Goal: Information Seeking & Learning: Learn about a topic

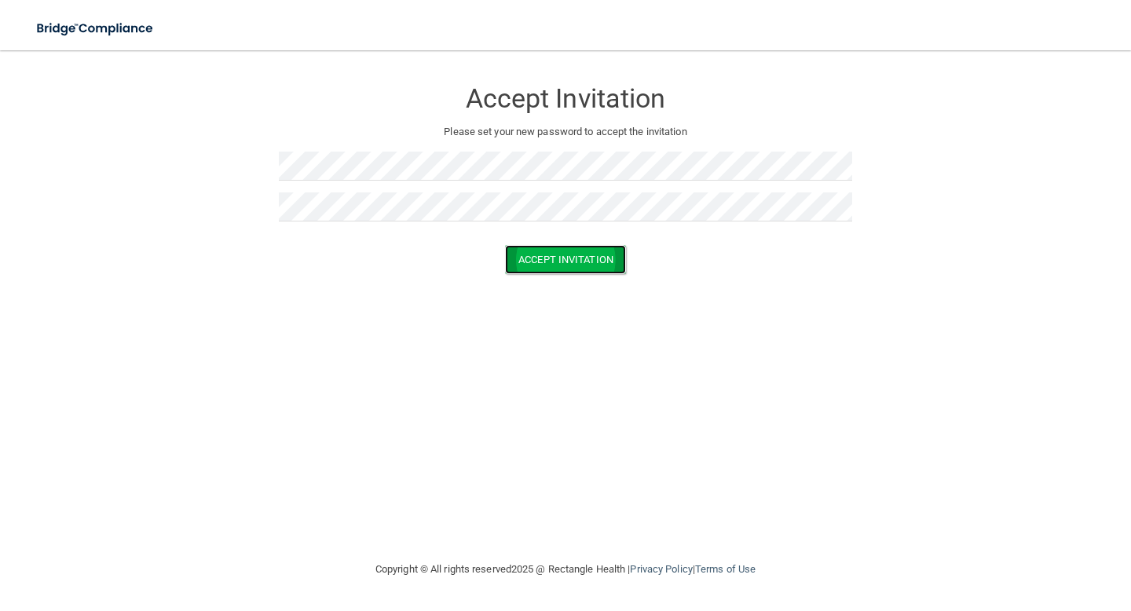
click at [568, 248] on button "Accept Invitation" at bounding box center [565, 259] width 121 height 29
click at [564, 284] on button "Accept Invitation" at bounding box center [565, 282] width 121 height 29
click at [324, 240] on div at bounding box center [565, 239] width 573 height 12
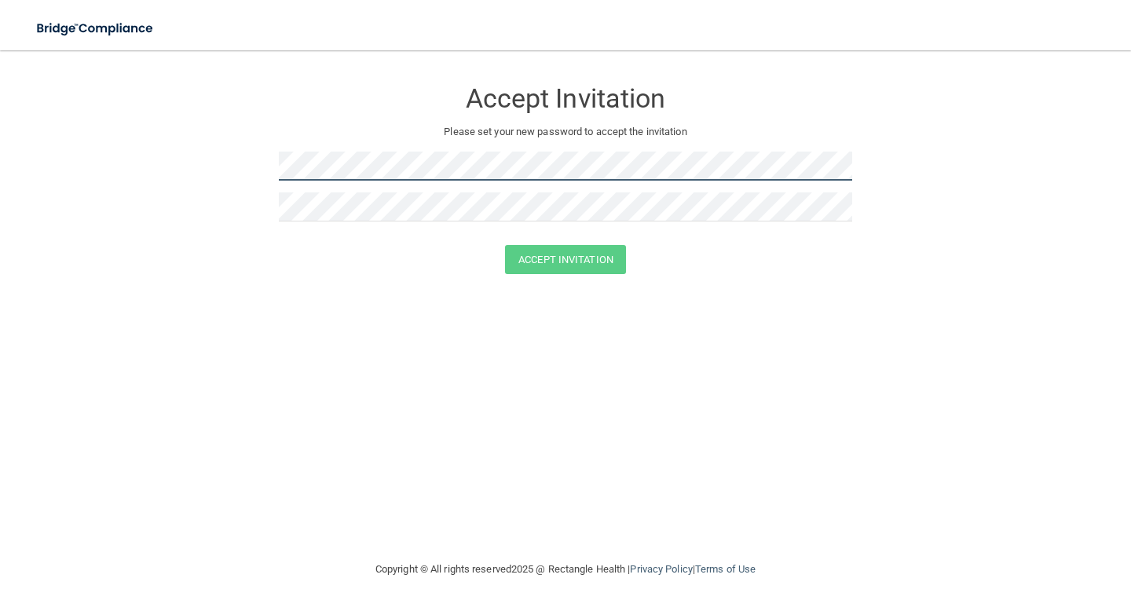
click at [247, 170] on form "Accept Invitation Please set your new password to accept the invitation Accept …" at bounding box center [565, 179] width 1068 height 227
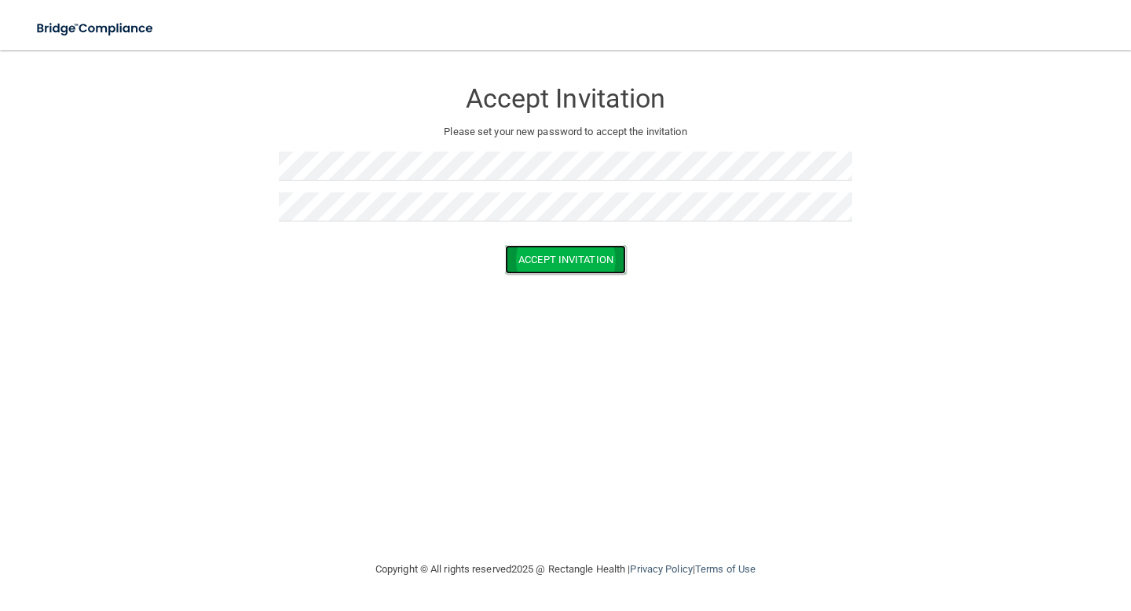
click at [594, 260] on button "Accept Invitation" at bounding box center [565, 259] width 121 height 29
click at [571, 289] on button "Accept Invitation" at bounding box center [565, 282] width 121 height 29
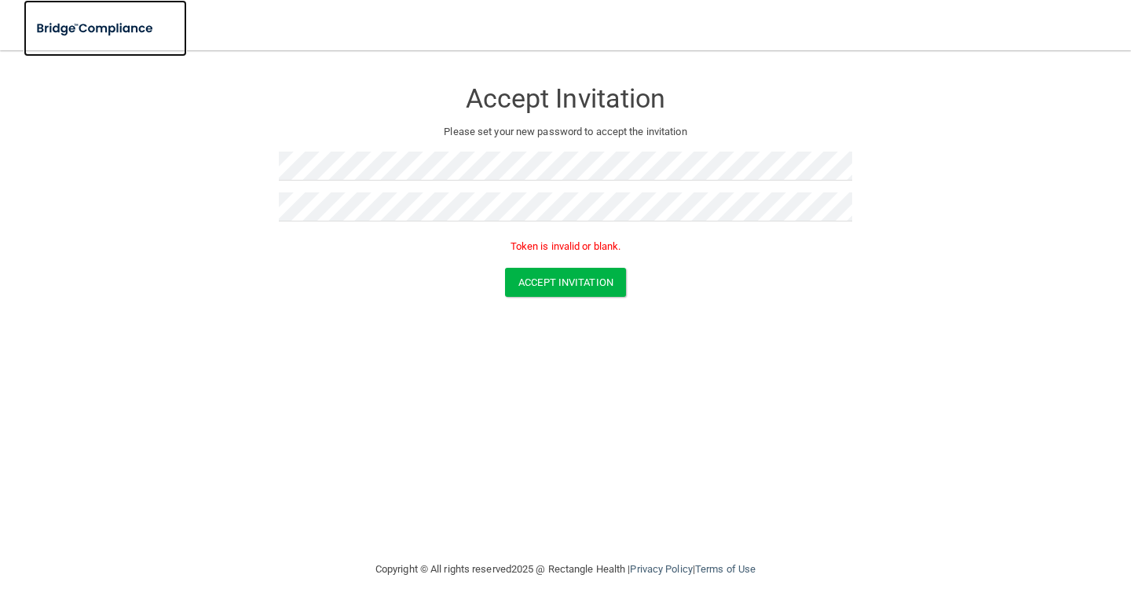
click at [102, 23] on img at bounding box center [96, 29] width 145 height 32
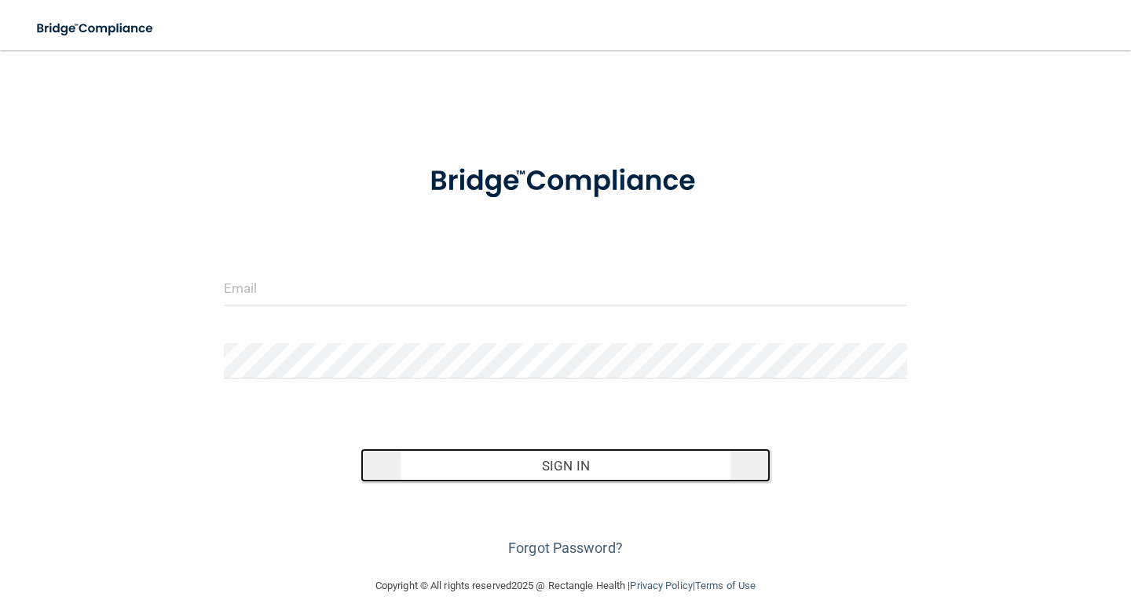
click at [613, 471] on button "Sign In" at bounding box center [566, 465] width 410 height 35
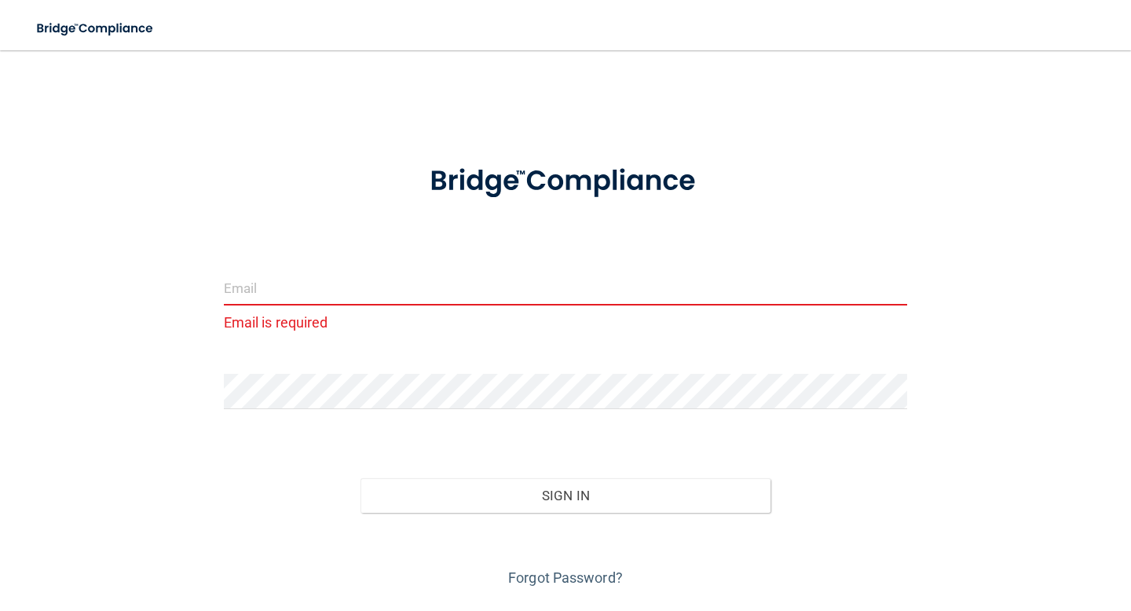
click at [585, 284] on input "email" at bounding box center [565, 287] width 683 height 35
click at [370, 290] on input "hdzj0718@gma" at bounding box center [565, 287] width 683 height 35
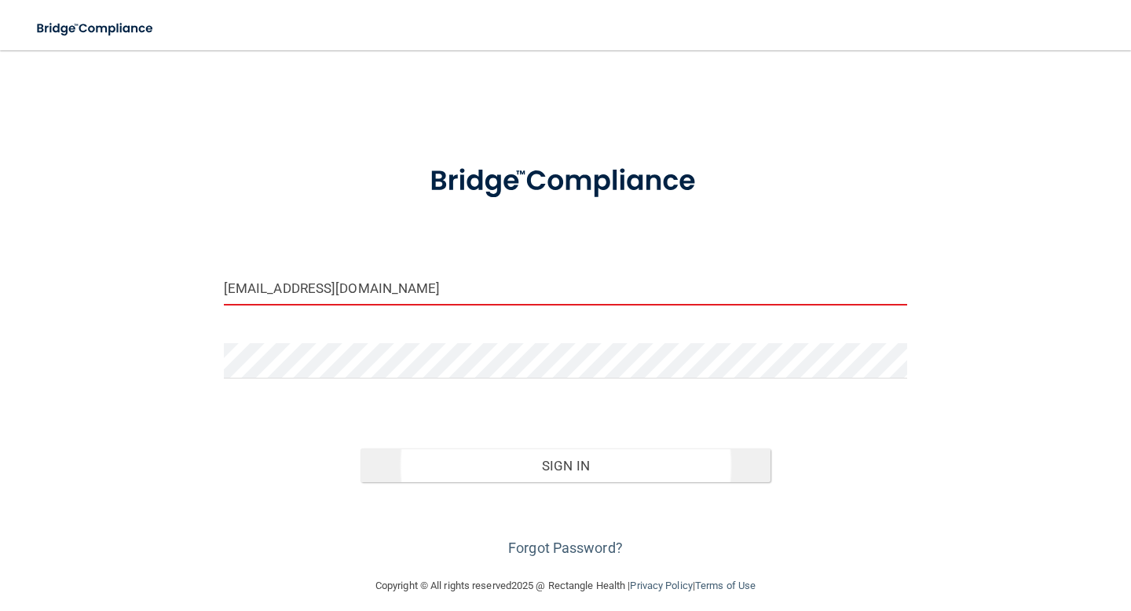
type input "[EMAIL_ADDRESS][DOMAIN_NAME]"
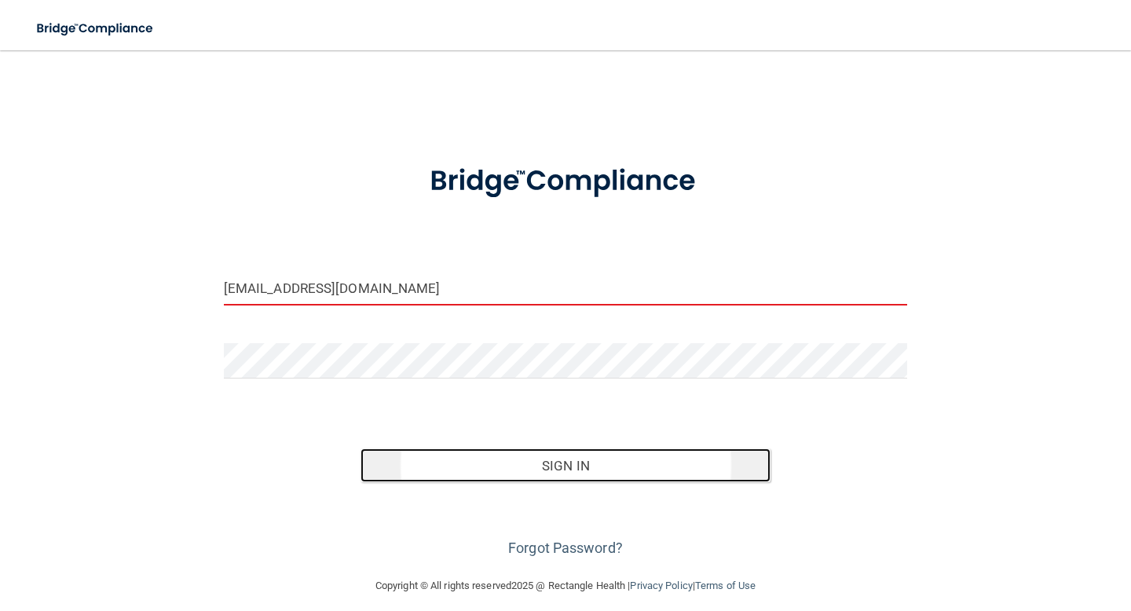
click at [426, 478] on button "Sign In" at bounding box center [566, 465] width 410 height 35
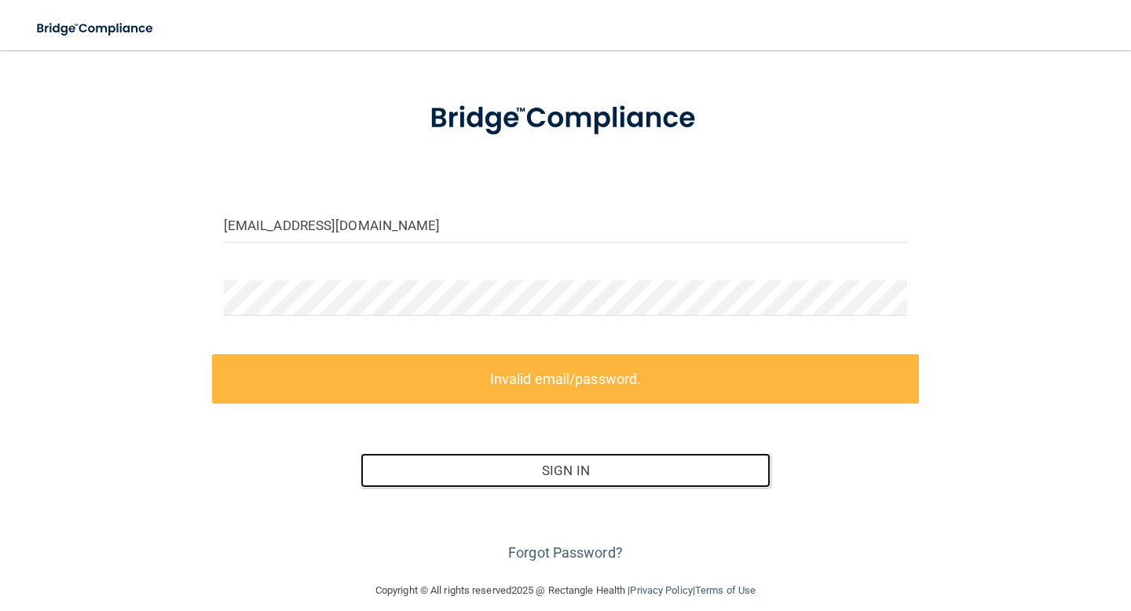
scroll to position [80, 0]
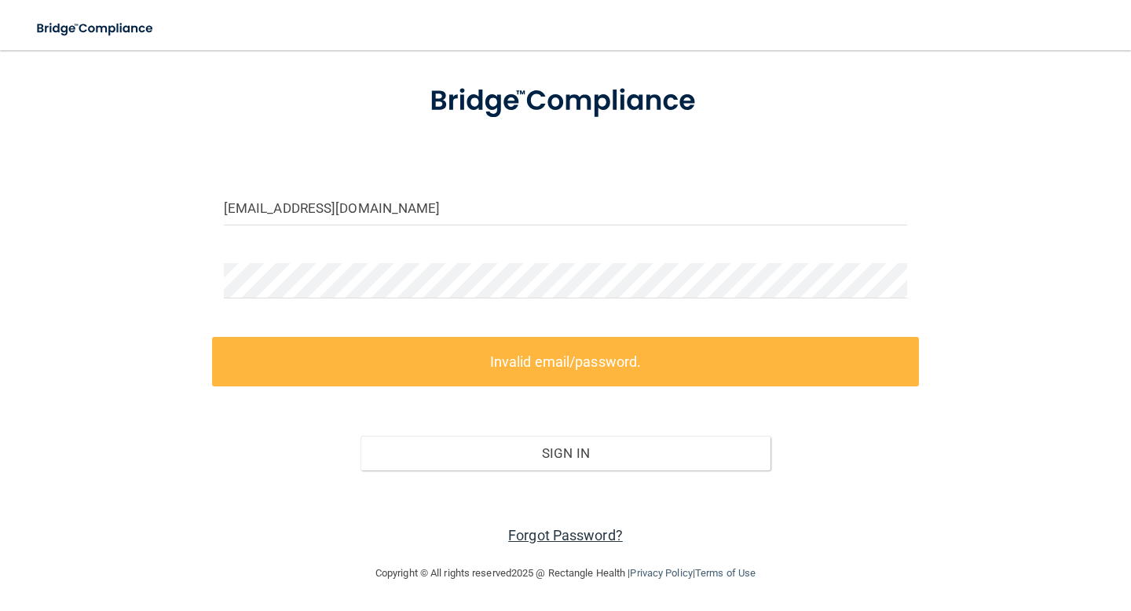
click at [512, 538] on link "Forgot Password?" at bounding box center [565, 535] width 115 height 16
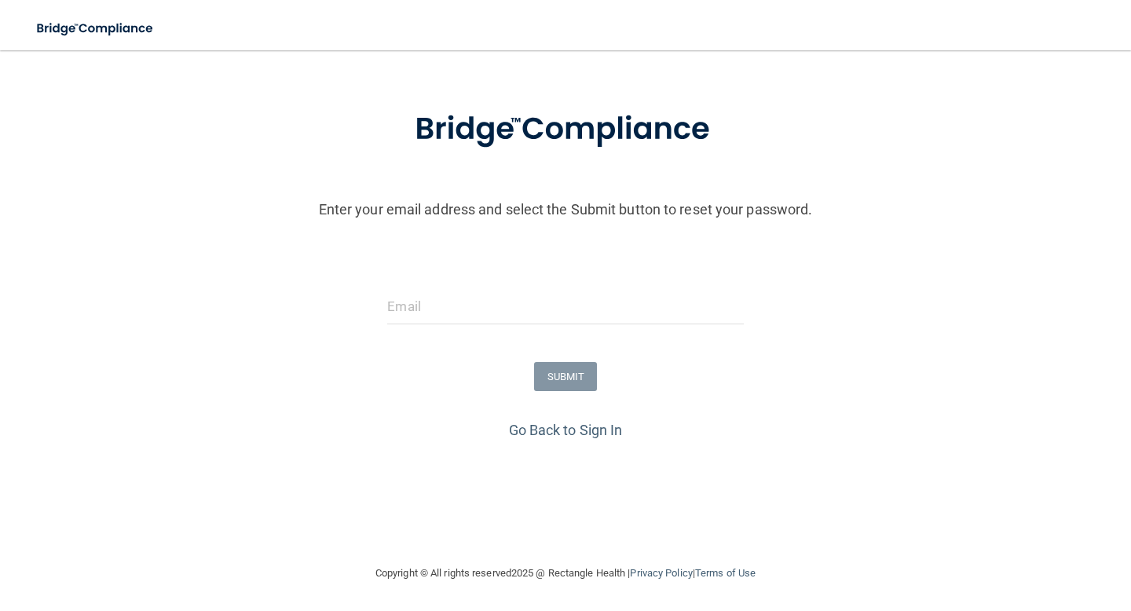
scroll to position [56, 0]
click at [569, 299] on input "email" at bounding box center [565, 306] width 356 height 35
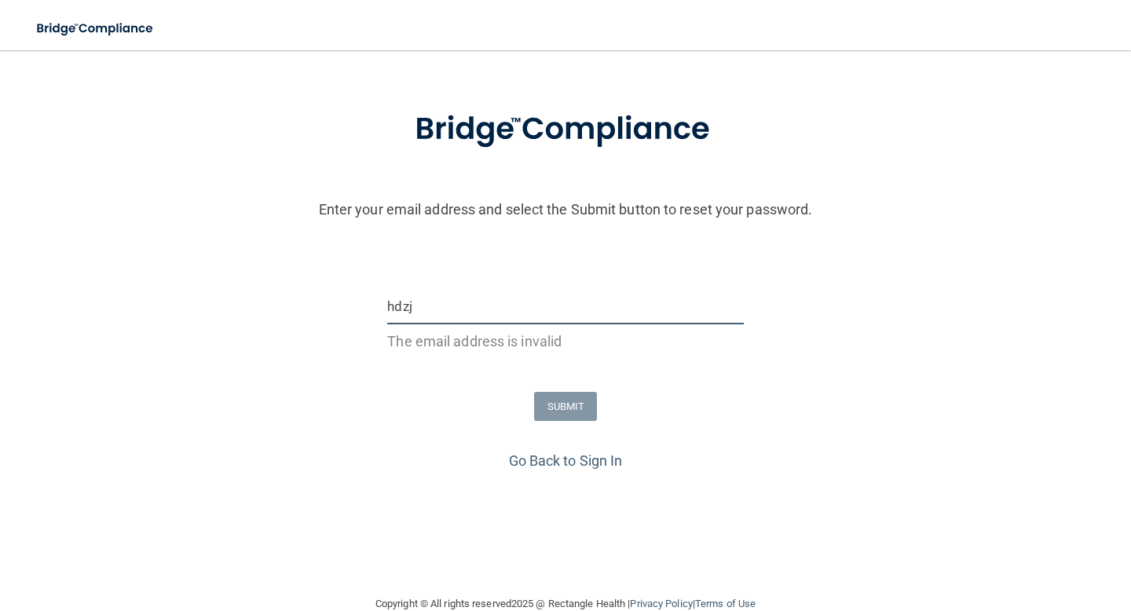
type input "[EMAIL_ADDRESS][DOMAIN_NAME]"
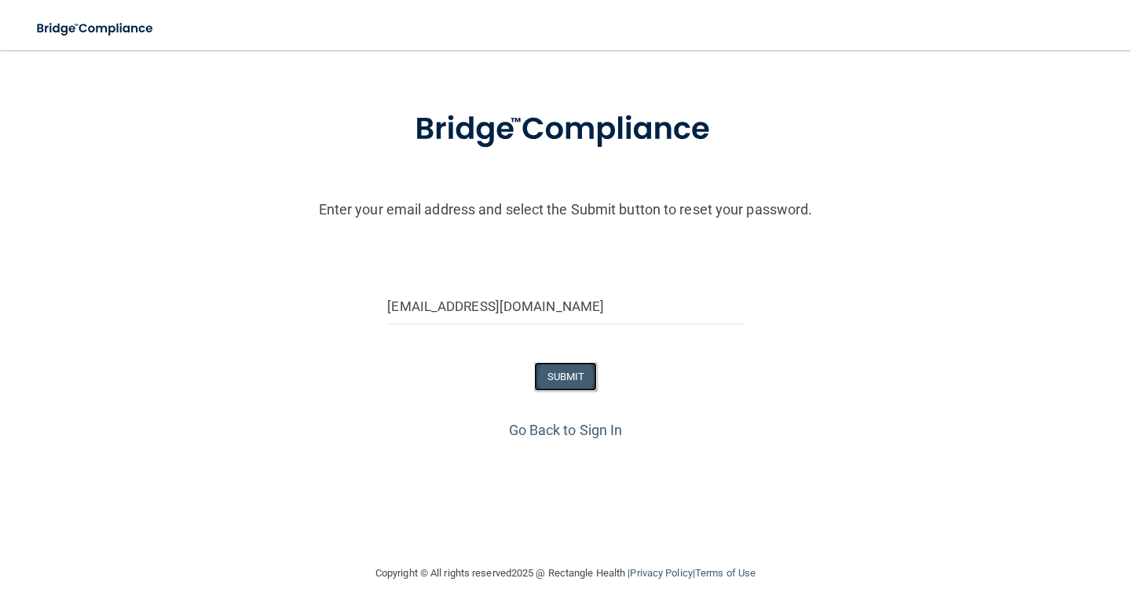
click at [569, 378] on button "SUBMIT" at bounding box center [566, 376] width 64 height 29
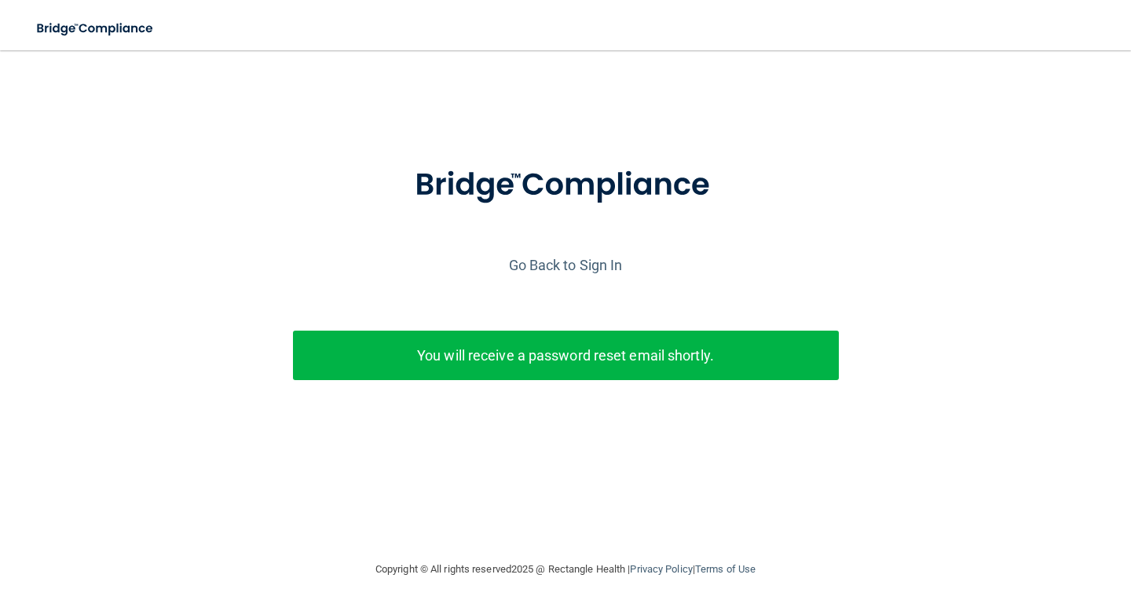
scroll to position [0, 0]
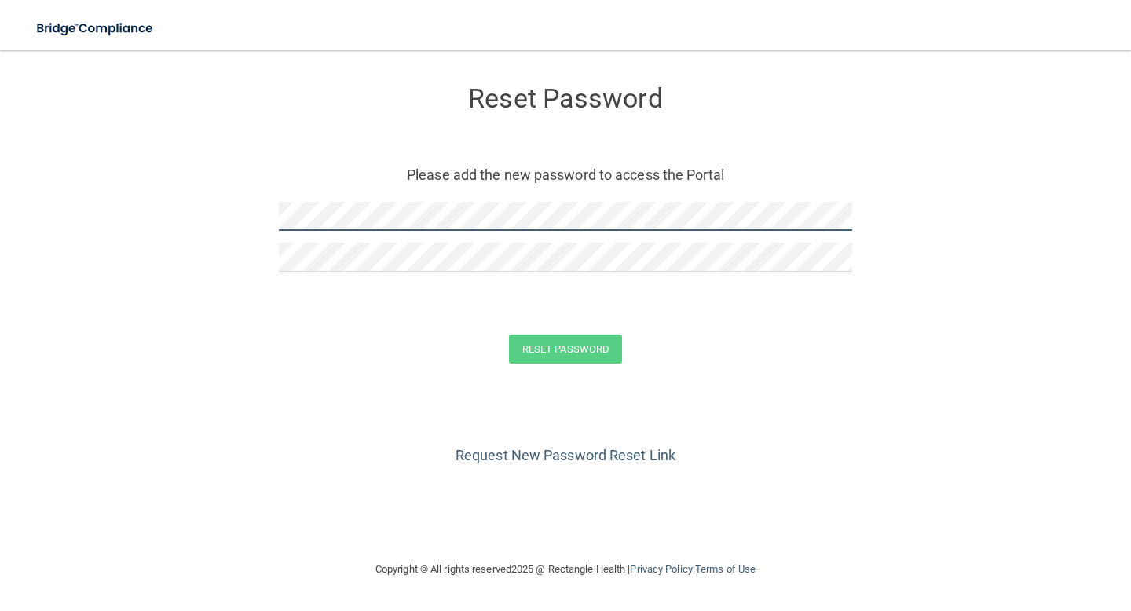
click at [251, 212] on form "Reset Password Please add the new password to access the Portal Reset Password …" at bounding box center [565, 228] width 1068 height 324
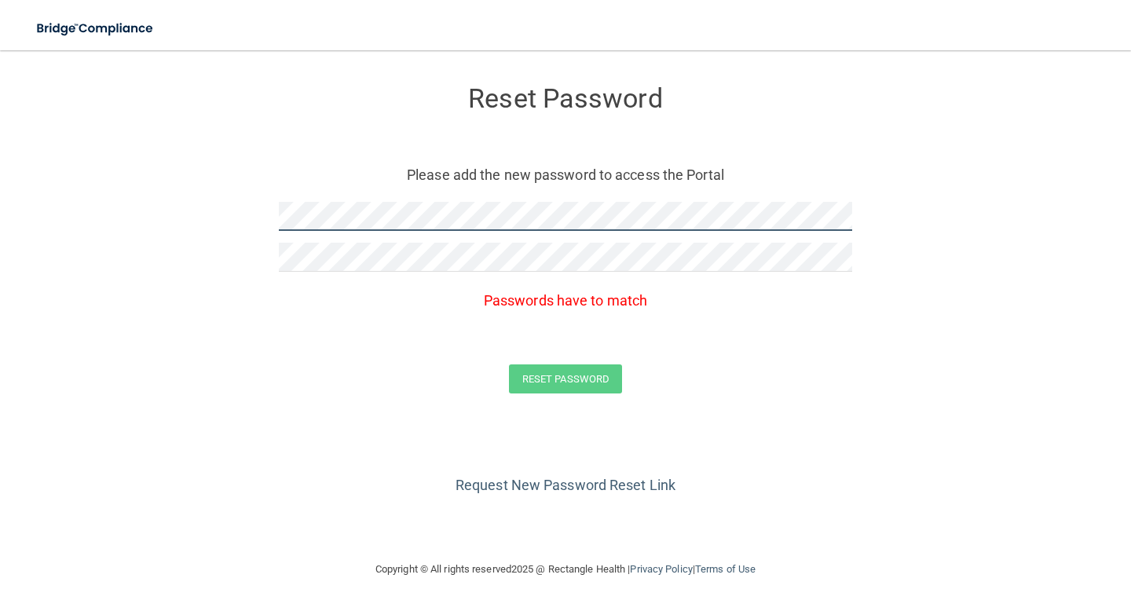
click at [217, 222] on form "Reset Password Please add the new password to access the Portal Passwords have …" at bounding box center [565, 243] width 1068 height 354
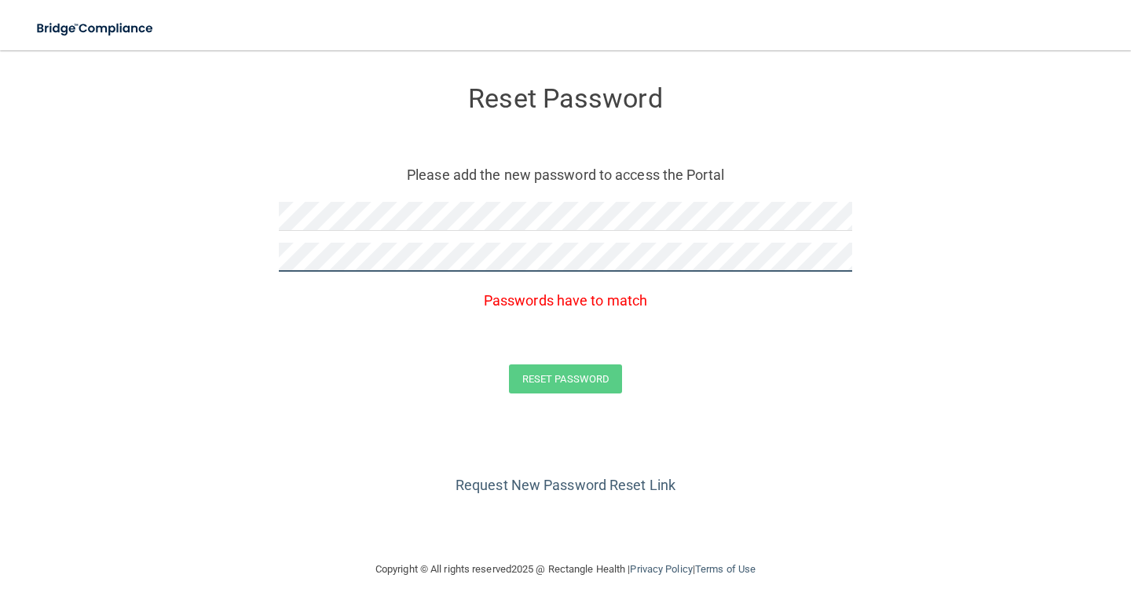
click at [148, 265] on form "Reset Password Please add the new password to access the Portal Passwords have …" at bounding box center [565, 243] width 1068 height 354
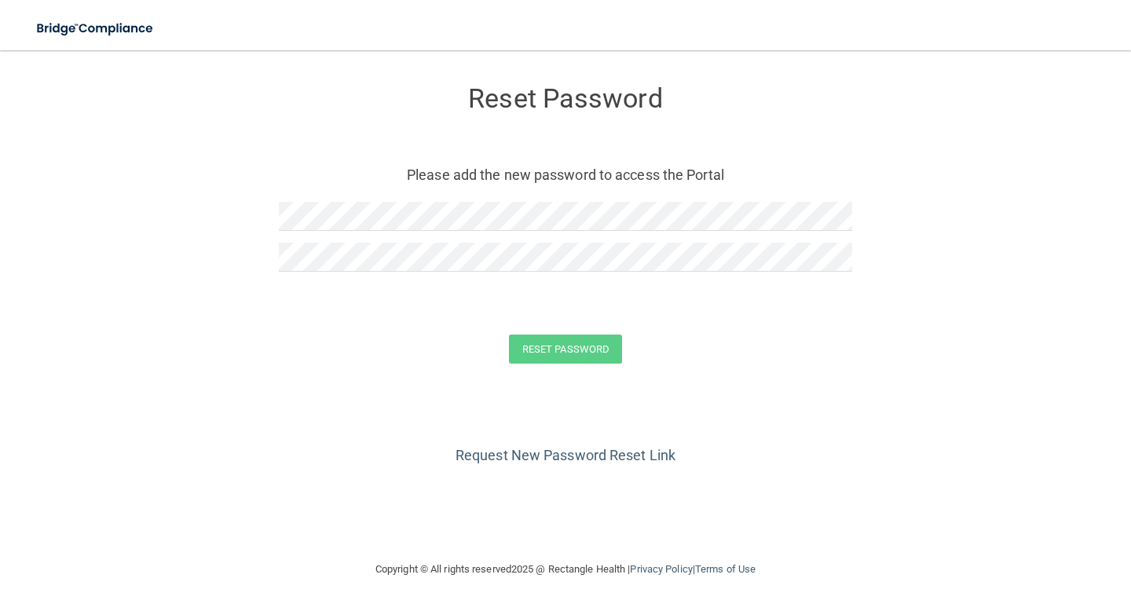
click at [311, 201] on div "Reset Password Please add the new password to access the Portal" at bounding box center [565, 180] width 573 height 229
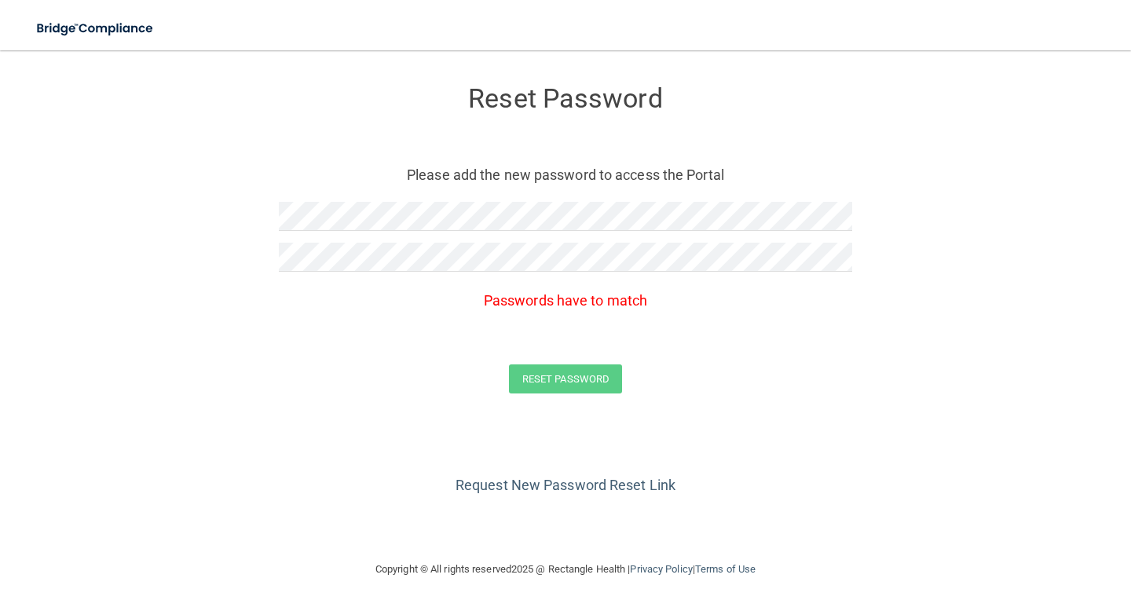
click at [267, 385] on div "Reset Password" at bounding box center [566, 378] width 1092 height 29
click at [243, 258] on form "Reset Password Please add the new password to access the Portal Passwords have …" at bounding box center [565, 243] width 1068 height 354
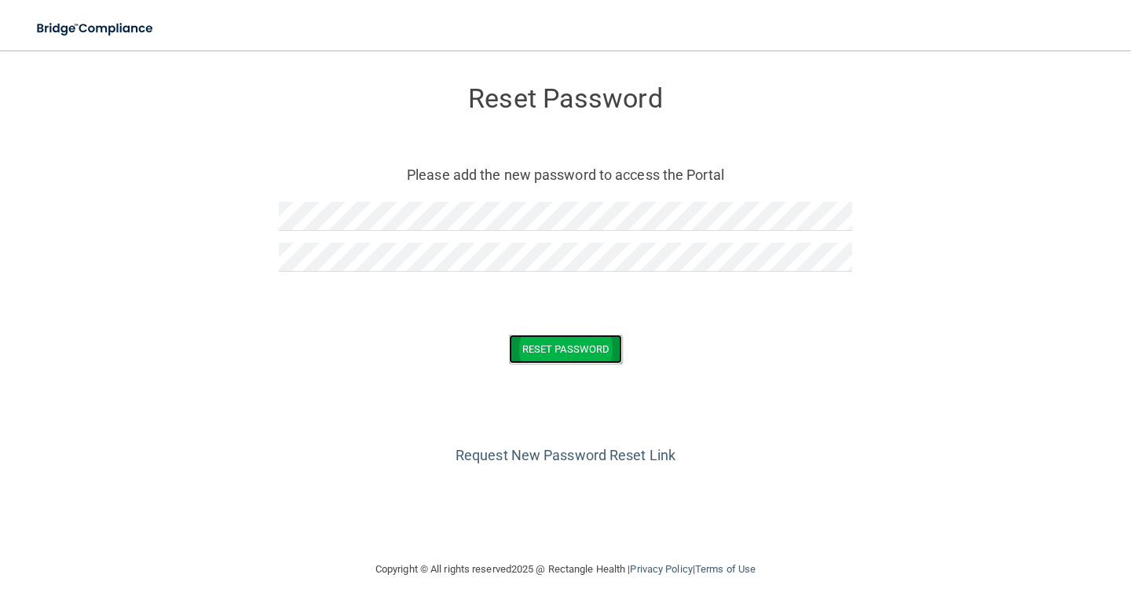
click at [518, 346] on button "Reset Password" at bounding box center [565, 349] width 113 height 29
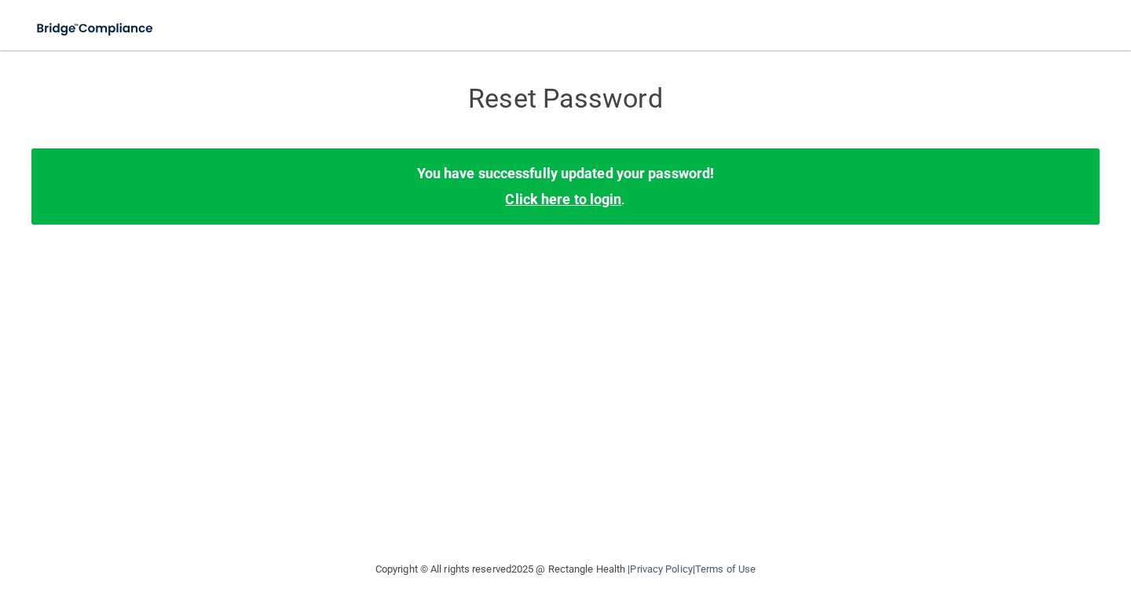
click at [580, 203] on link "Click here to login" at bounding box center [563, 199] width 116 height 16
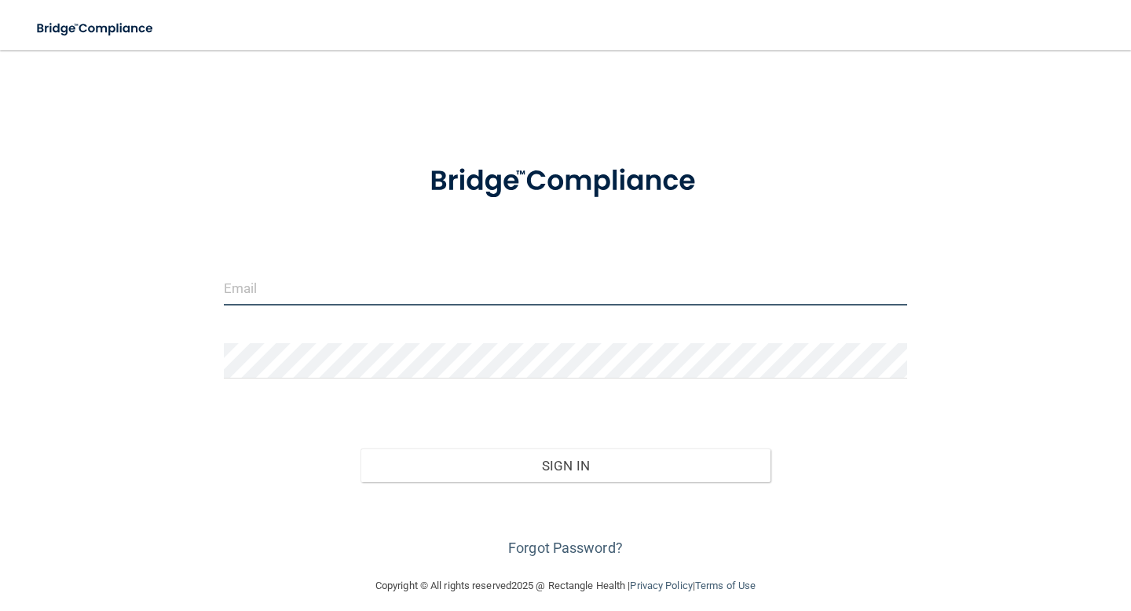
type input "[EMAIL_ADDRESS][DOMAIN_NAME]"
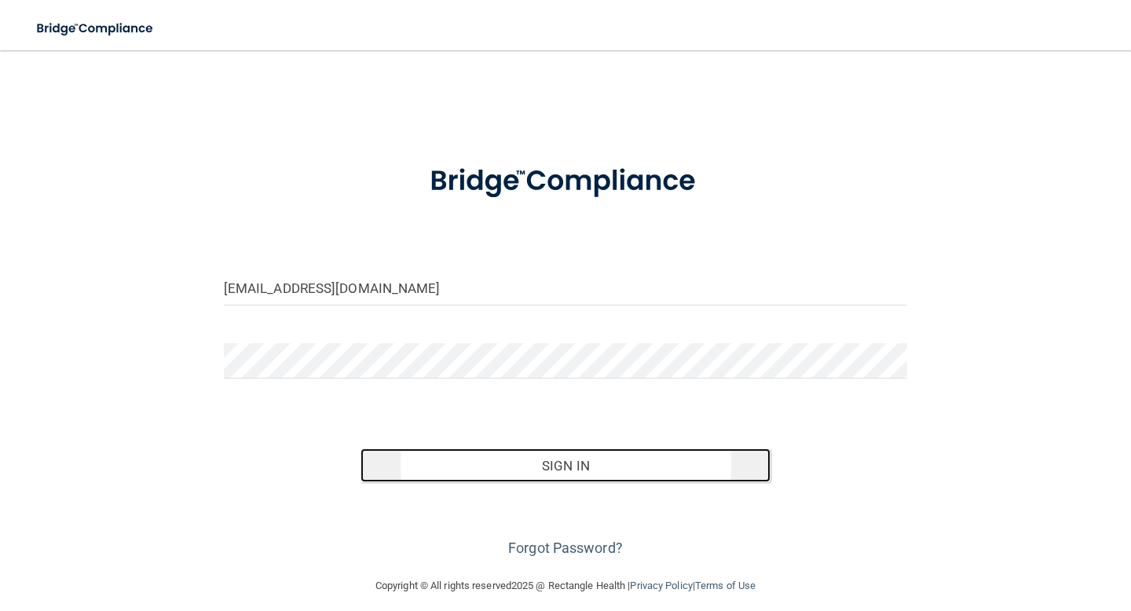
click at [549, 463] on button "Sign In" at bounding box center [566, 465] width 410 height 35
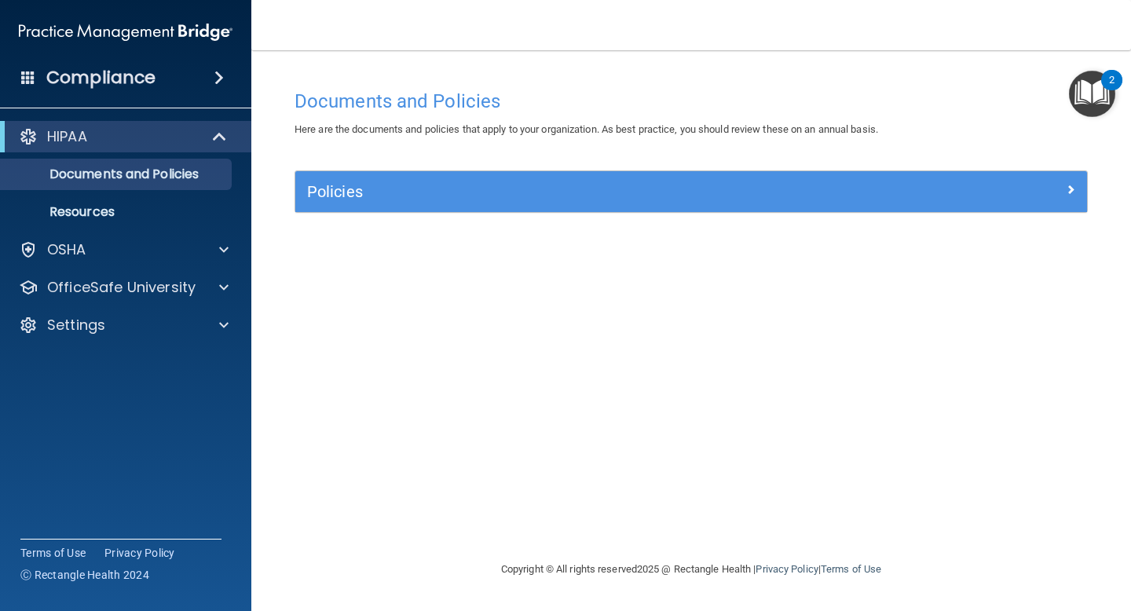
click at [130, 82] on h4 "Compliance" at bounding box center [100, 78] width 109 height 22
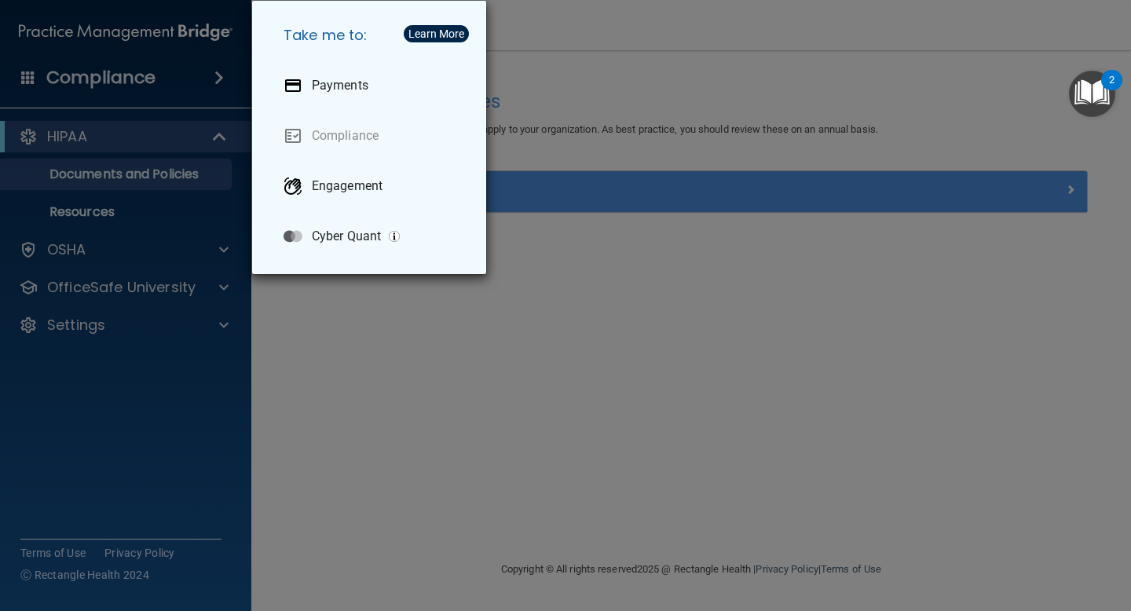
click at [353, 363] on div "Take me to: Payments Compliance Engagement Cyber Quant" at bounding box center [565, 305] width 1131 height 611
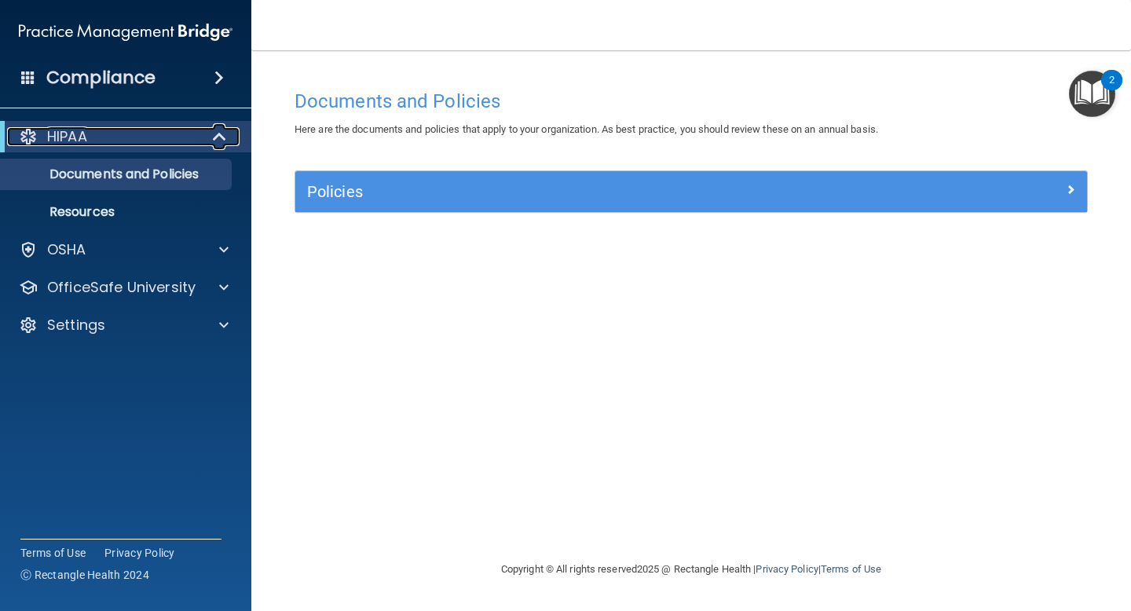
click at [217, 134] on span at bounding box center [220, 136] width 13 height 19
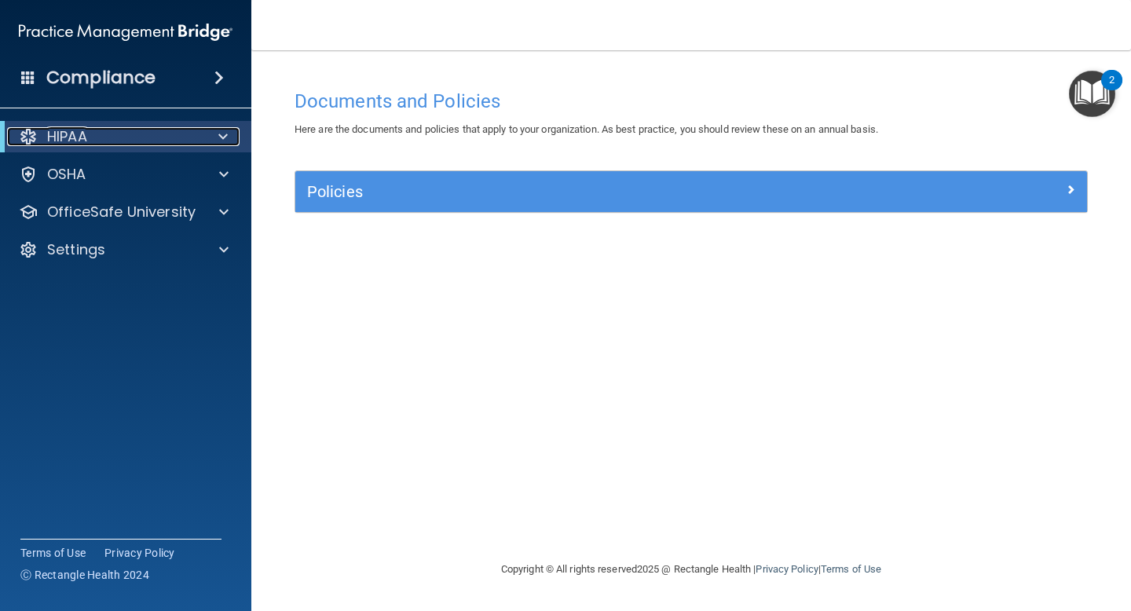
click at [217, 134] on div at bounding box center [220, 136] width 38 height 19
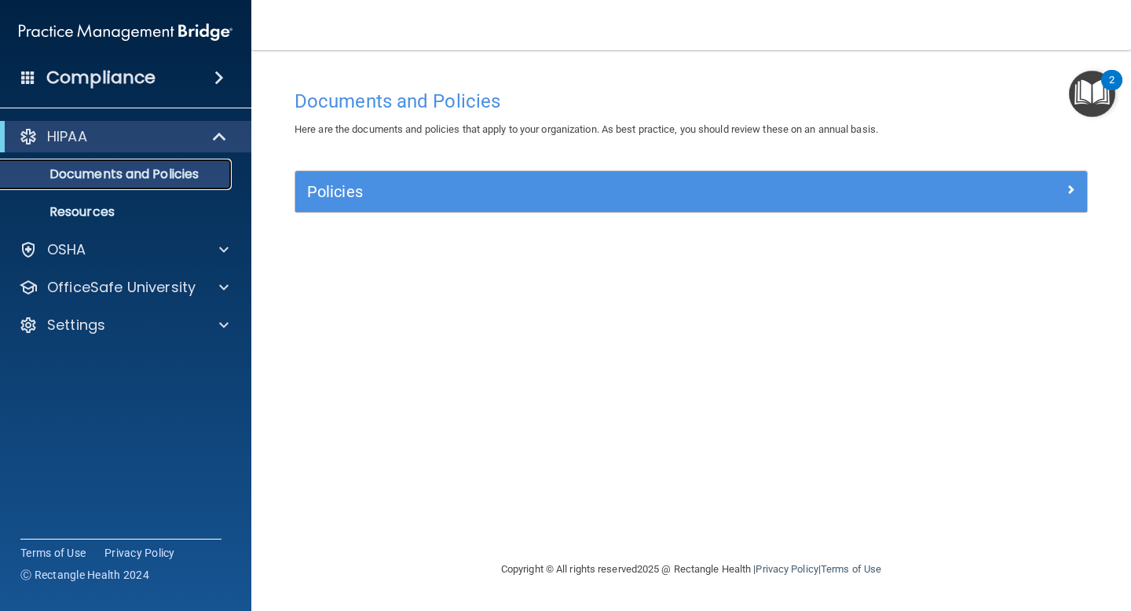
click at [156, 170] on p "Documents and Policies" at bounding box center [117, 175] width 214 height 16
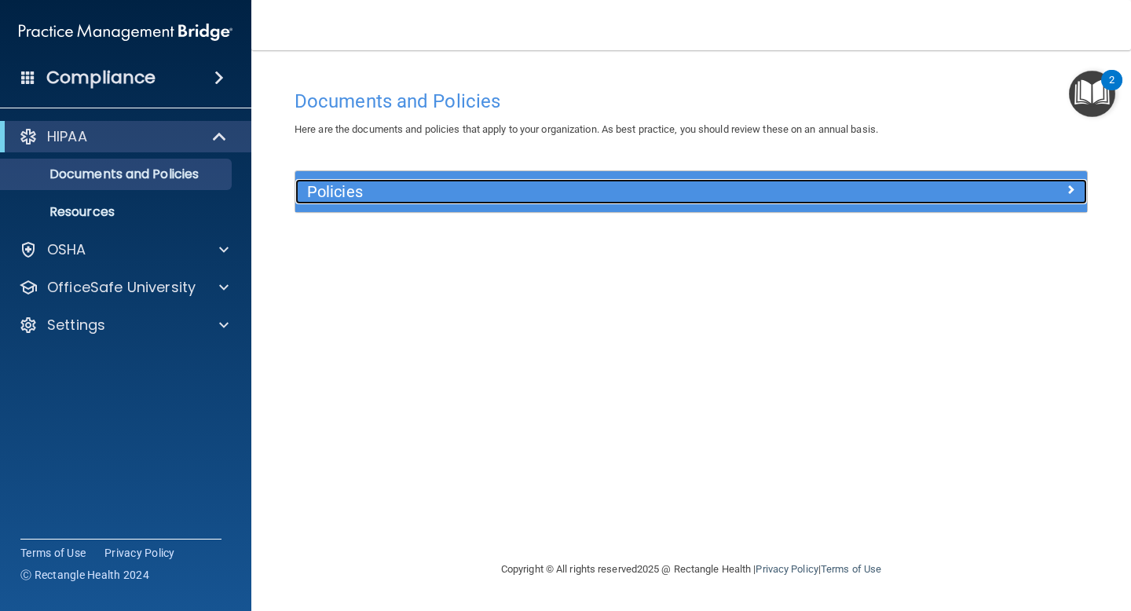
click at [488, 203] on div "Policies" at bounding box center [592, 191] width 594 height 25
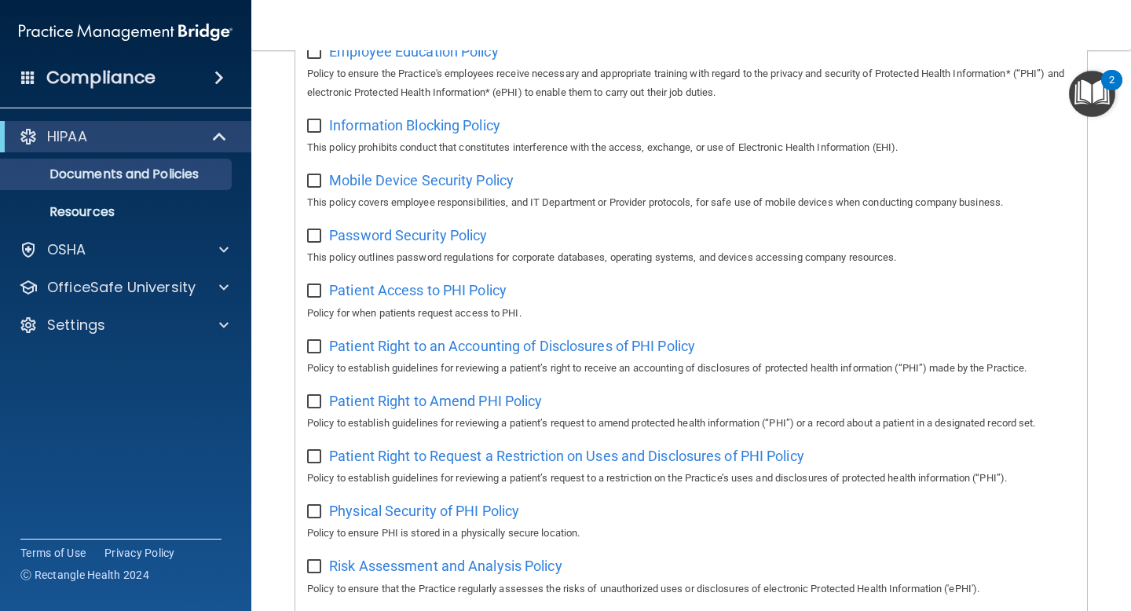
scroll to position [994, 0]
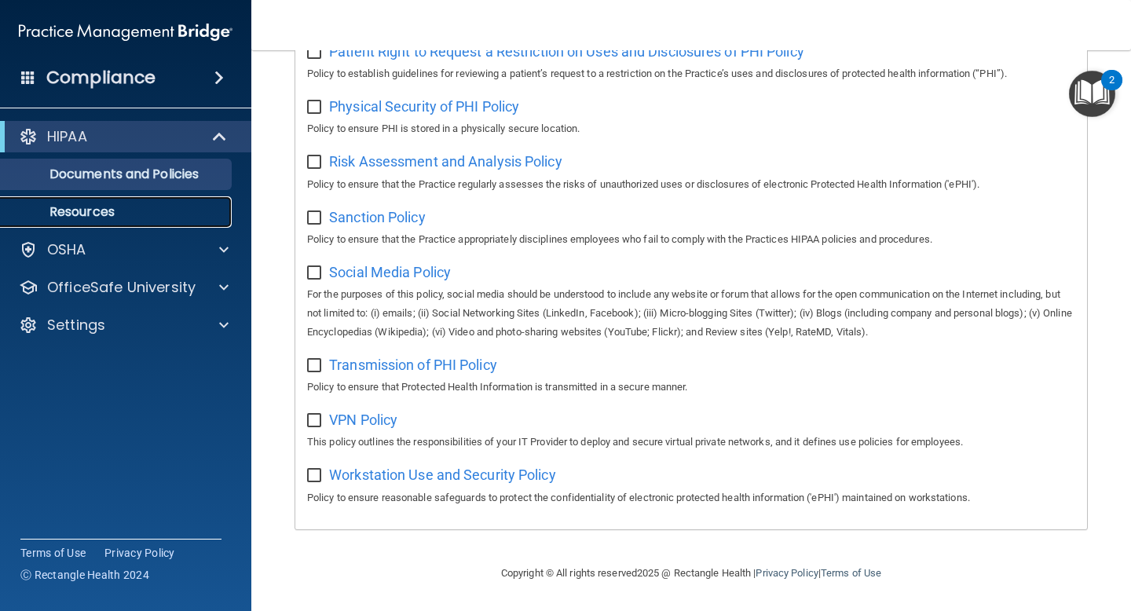
click at [137, 209] on p "Resources" at bounding box center [117, 212] width 214 height 16
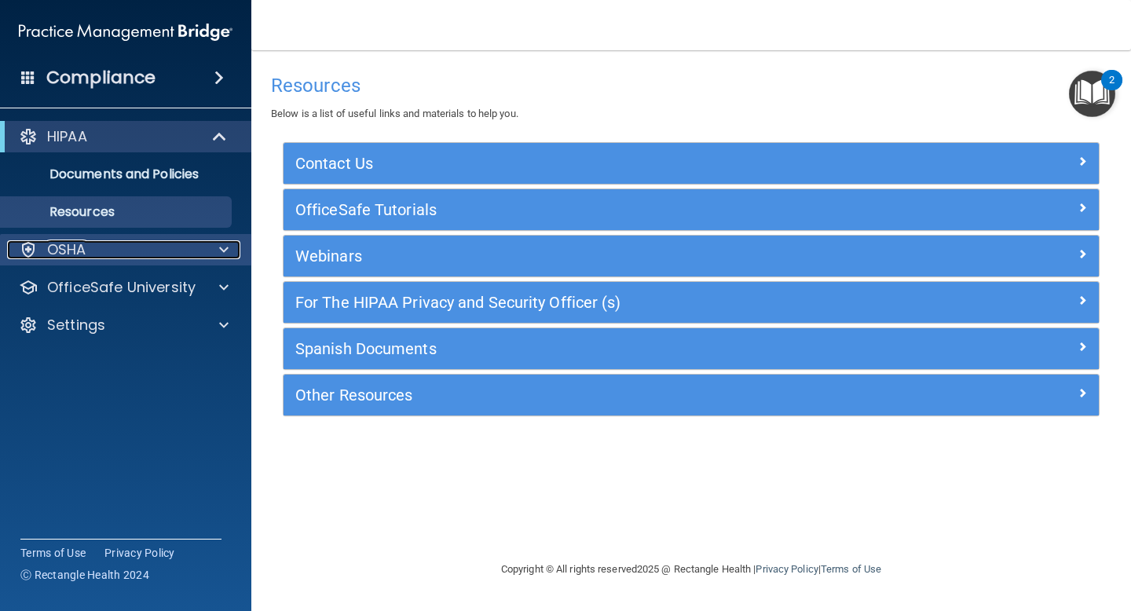
click at [179, 247] on div "OSHA" at bounding box center [104, 249] width 195 height 19
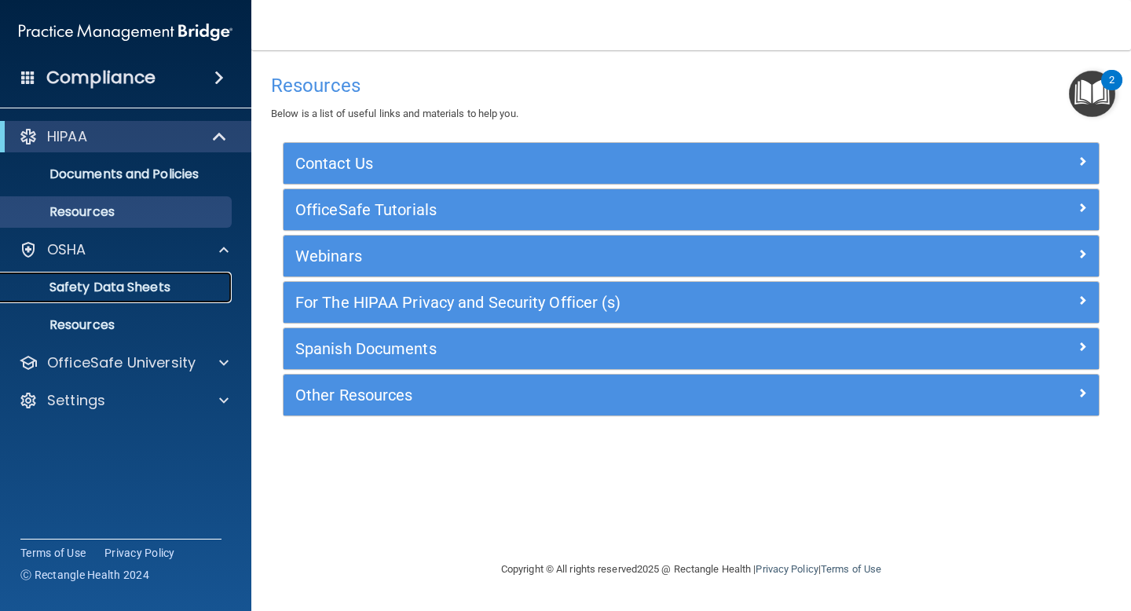
click at [144, 282] on p "Safety Data Sheets" at bounding box center [117, 288] width 214 height 16
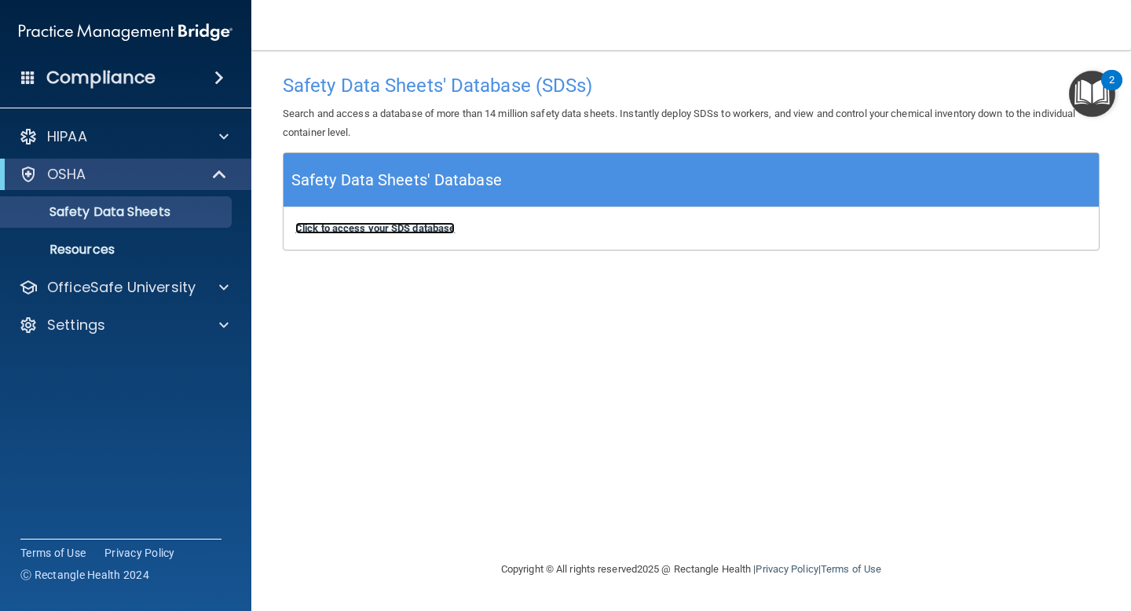
click at [395, 232] on b "Click to access your SDS database" at bounding box center [374, 228] width 159 height 12
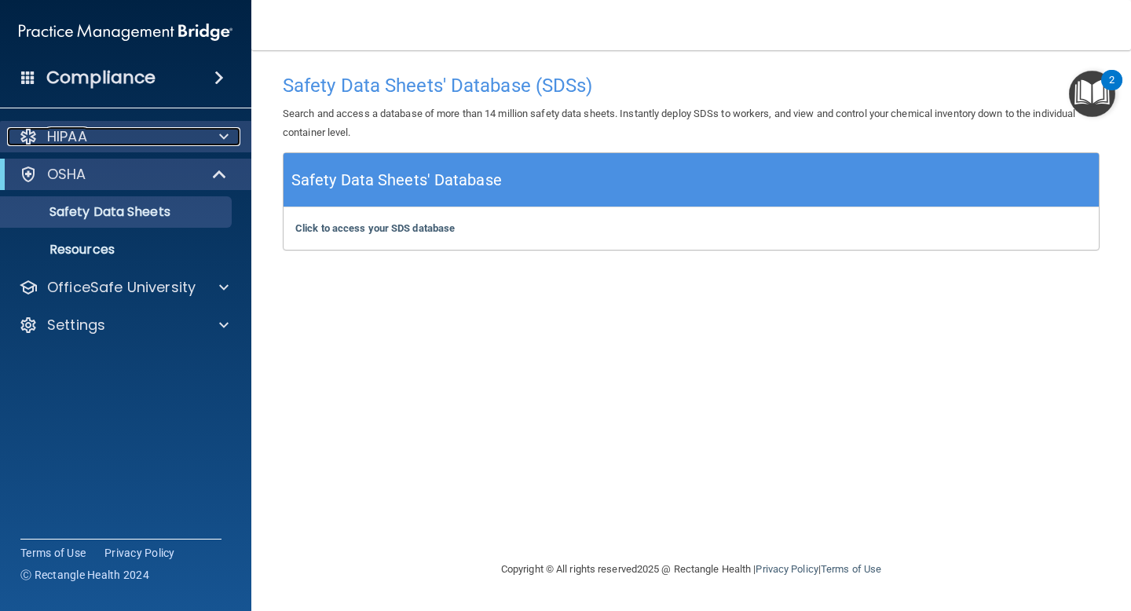
click at [184, 142] on div "HIPAA" at bounding box center [104, 136] width 195 height 19
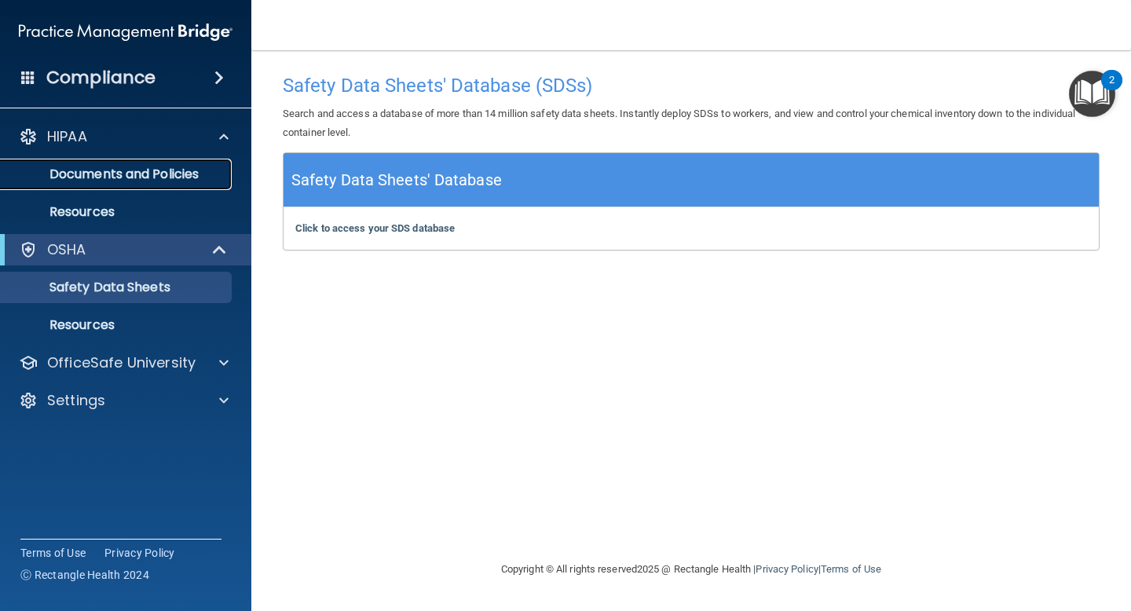
click at [145, 171] on p "Documents and Policies" at bounding box center [117, 175] width 214 height 16
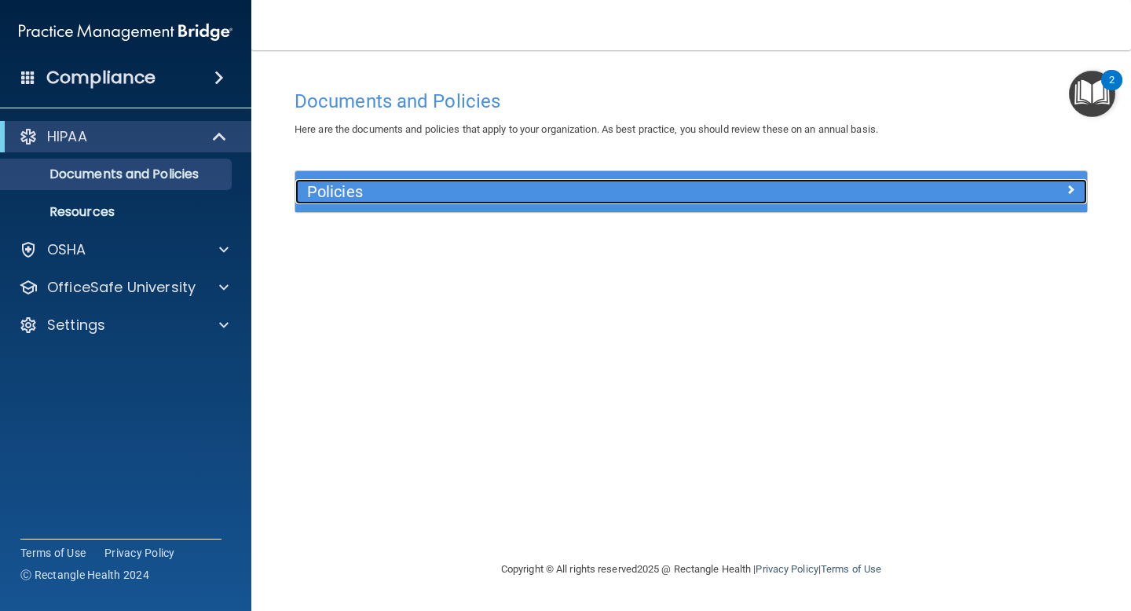
click at [322, 203] on div "Policies" at bounding box center [592, 191] width 594 height 25
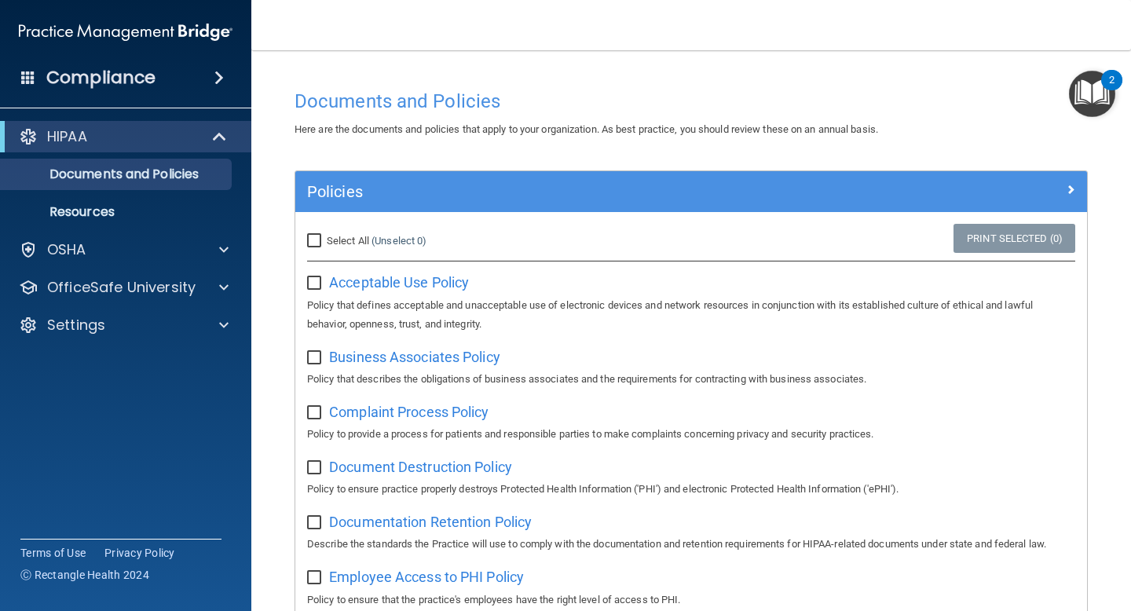
click at [315, 242] on input "Select All (Unselect 0) Unselect All" at bounding box center [316, 241] width 18 height 13
checkbox input "true"
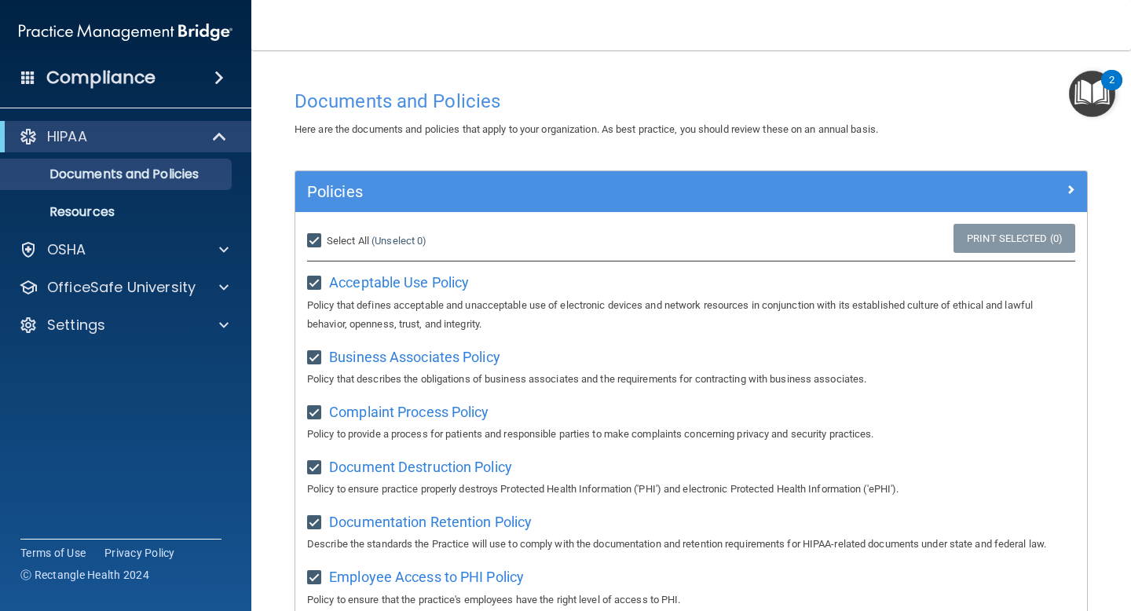
checkbox input "true"
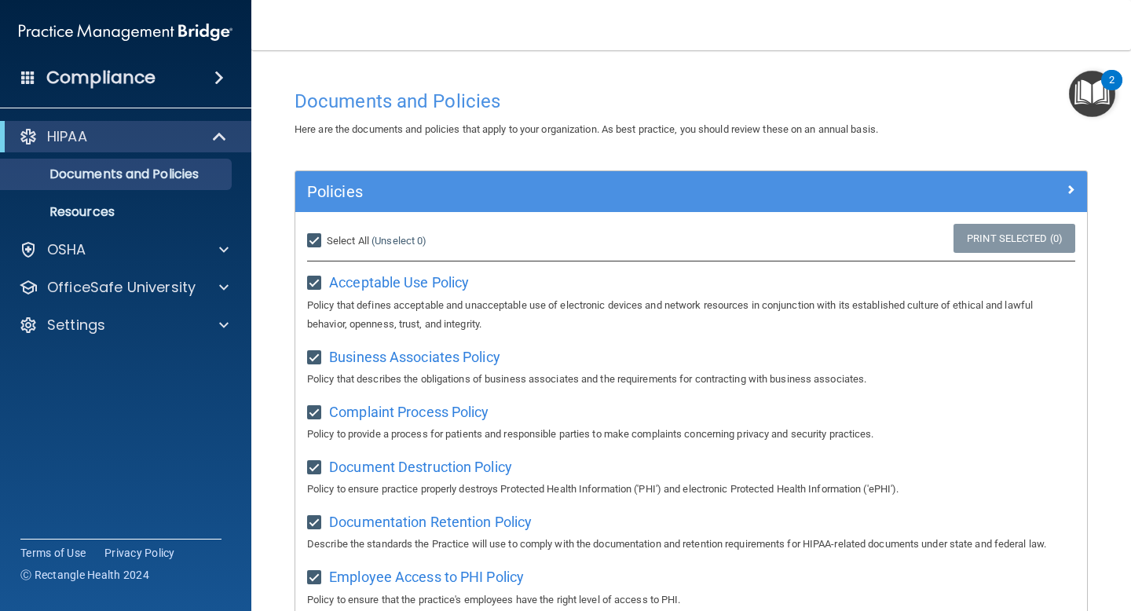
checkbox input "true"
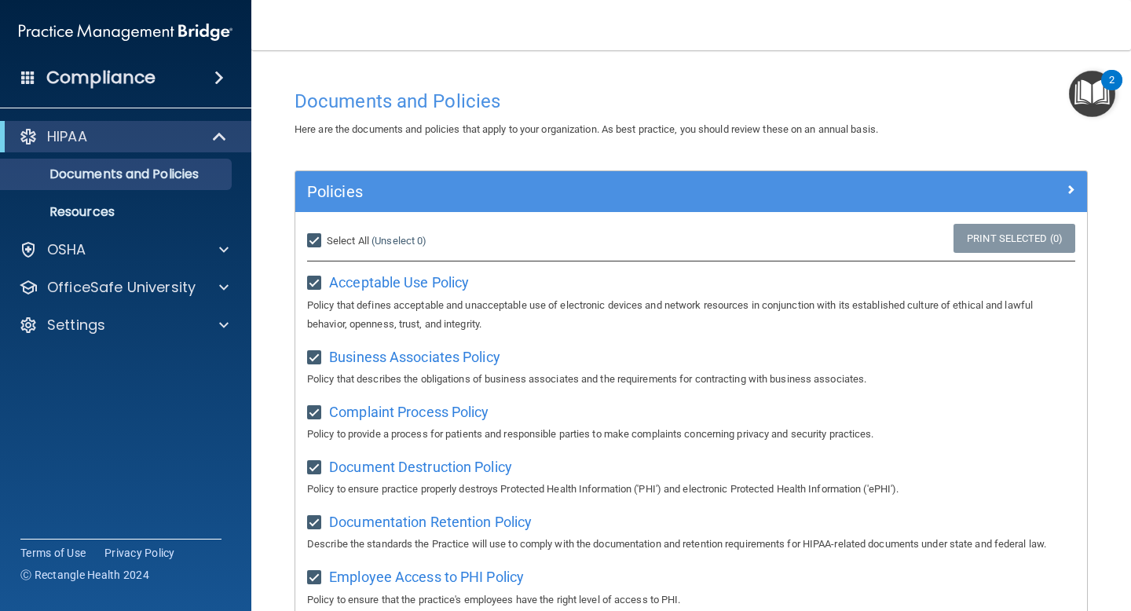
checkbox input "true"
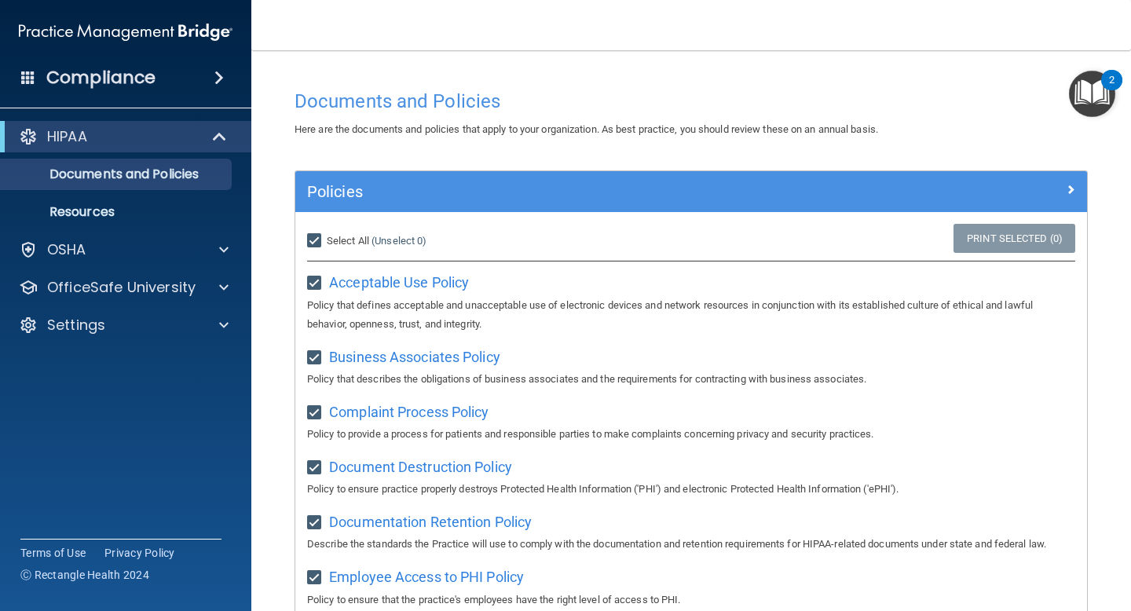
checkbox input "true"
click at [1045, 241] on link "Print Selected (21)" at bounding box center [1011, 238] width 127 height 29
click at [202, 63] on div "Compliance" at bounding box center [125, 77] width 251 height 35
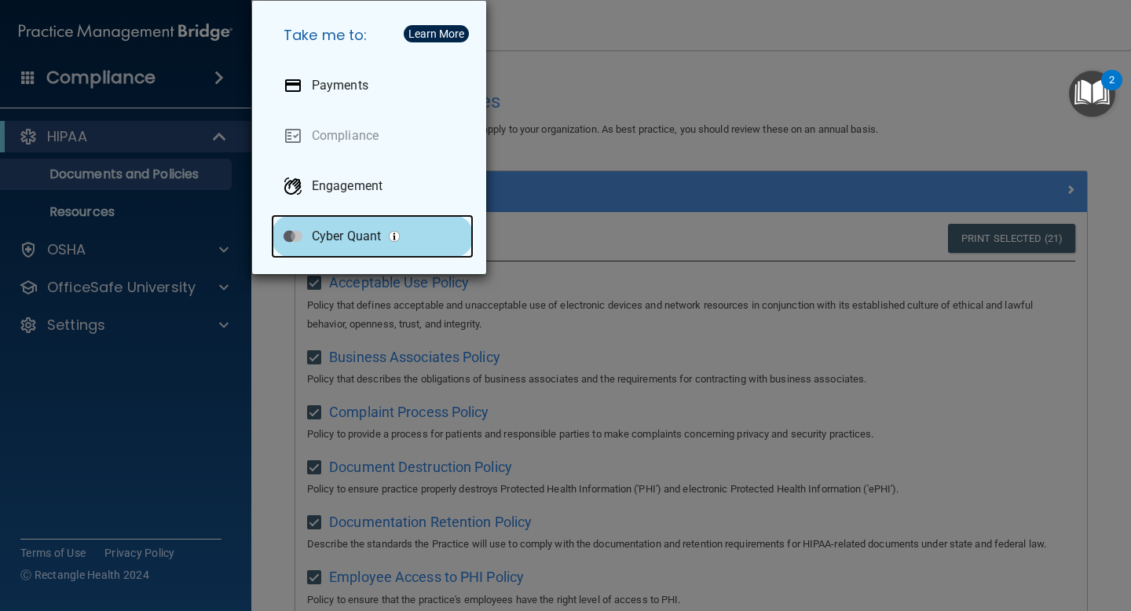
click at [341, 240] on p "Cyber Quant" at bounding box center [346, 237] width 69 height 16
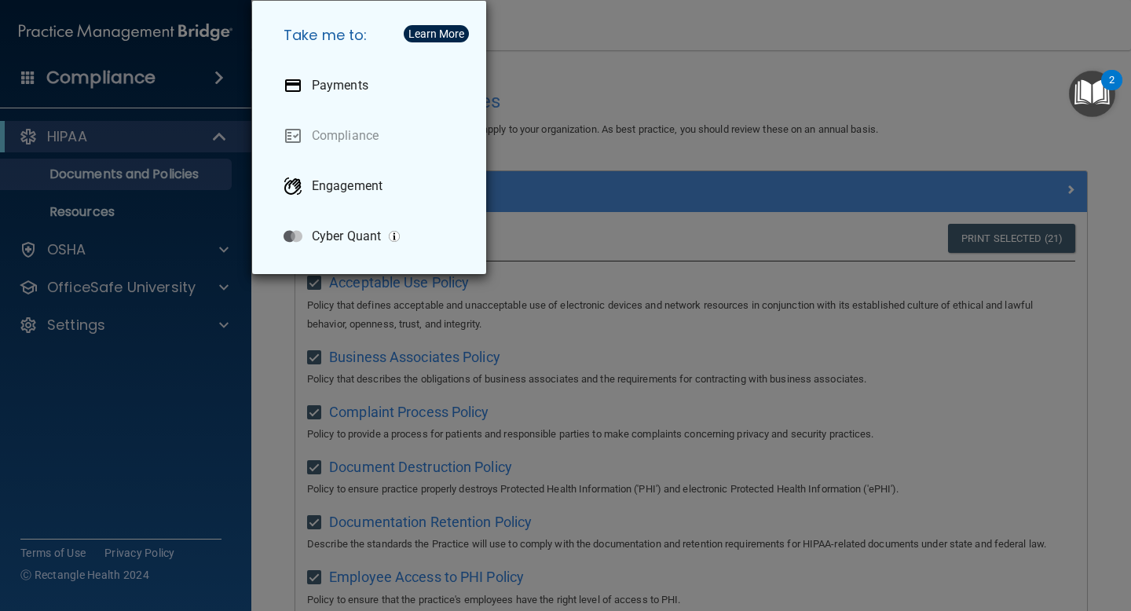
click at [107, 377] on div "Take me to: Payments Compliance Engagement Cyber Quant" at bounding box center [565, 305] width 1131 height 611
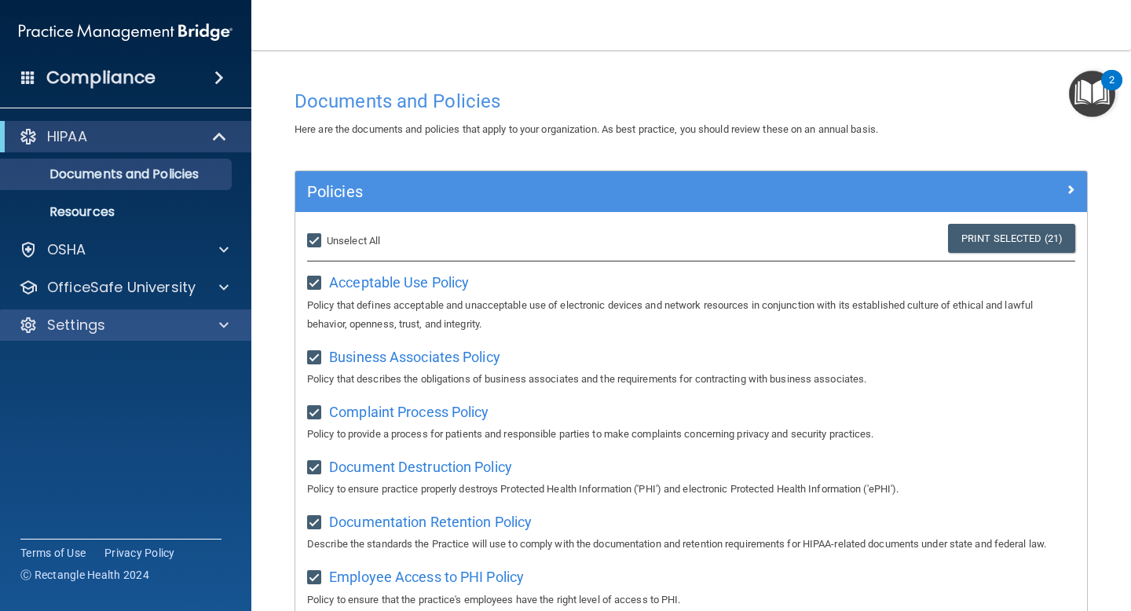
click at [131, 314] on div "Settings" at bounding box center [126, 324] width 252 height 31
click at [121, 329] on div "Settings" at bounding box center [104, 325] width 195 height 19
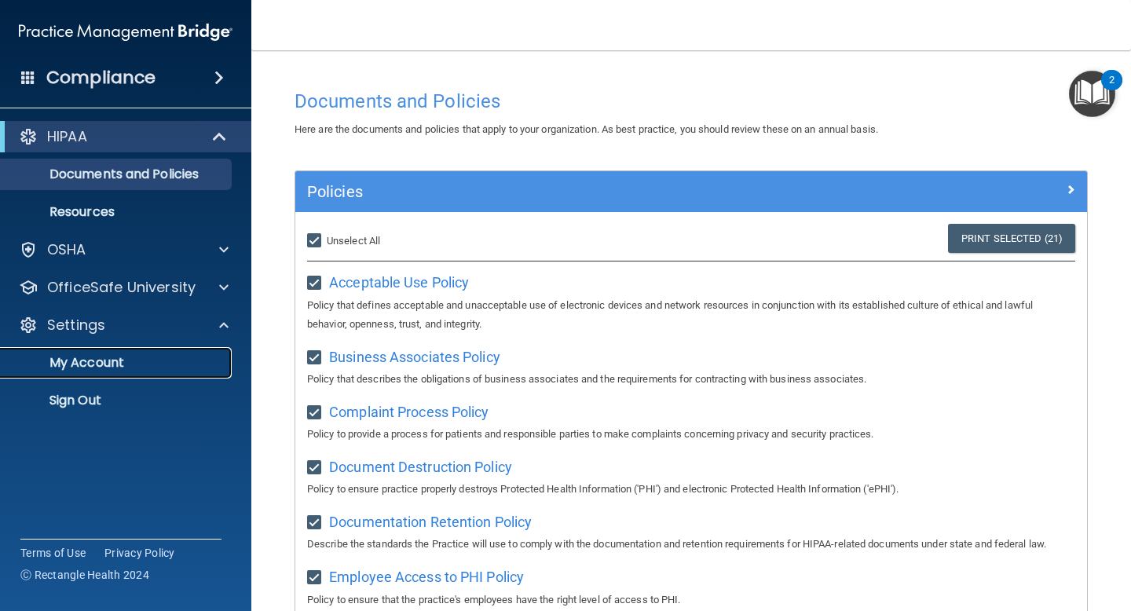
click at [101, 359] on p "My Account" at bounding box center [117, 363] width 214 height 16
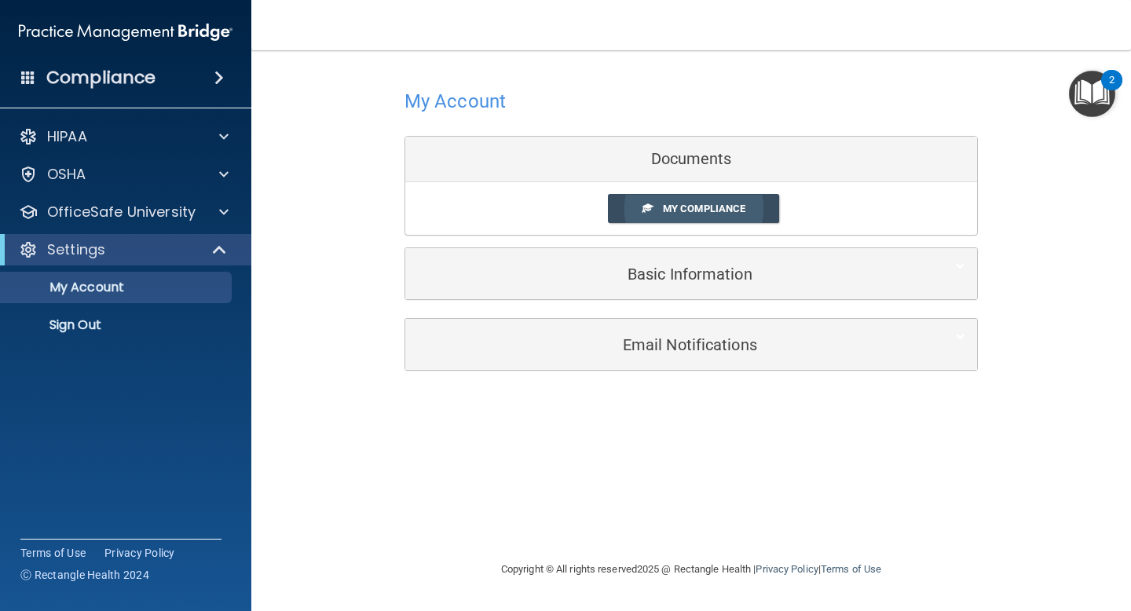
click at [738, 201] on link "My Compliance" at bounding box center [694, 208] width 172 height 29
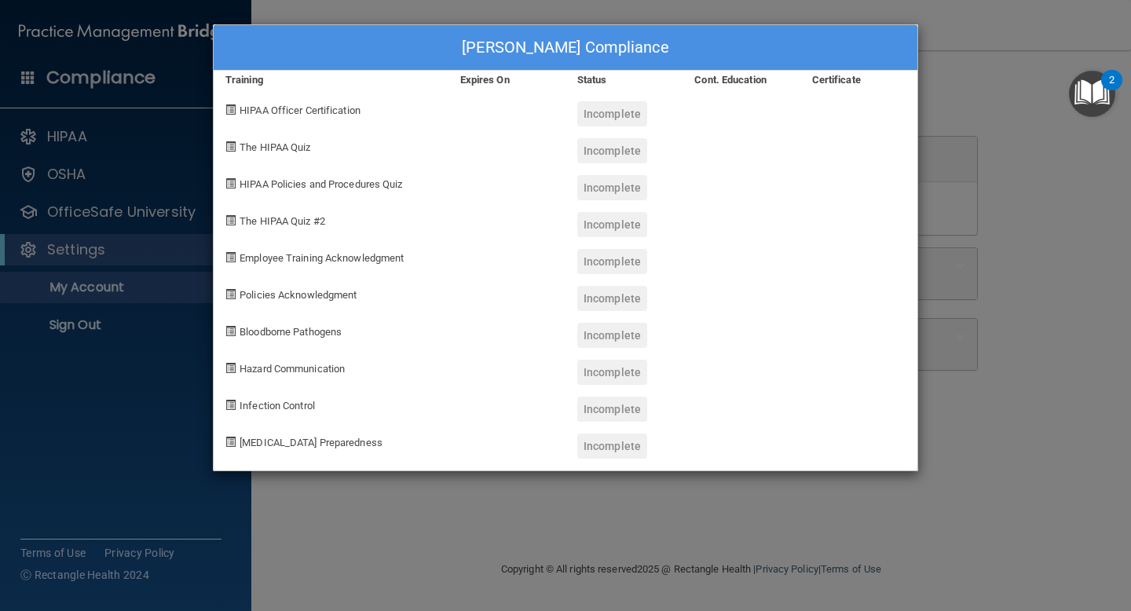
click at [232, 108] on span at bounding box center [230, 109] width 10 height 10
click at [485, 86] on div "Expires On" at bounding box center [506, 80] width 117 height 19
click at [271, 112] on span "HIPAA Officer Certification" at bounding box center [300, 110] width 121 height 12
click at [225, 110] on span at bounding box center [230, 109] width 10 height 10
click at [245, 77] on div "Training" at bounding box center [331, 80] width 235 height 19
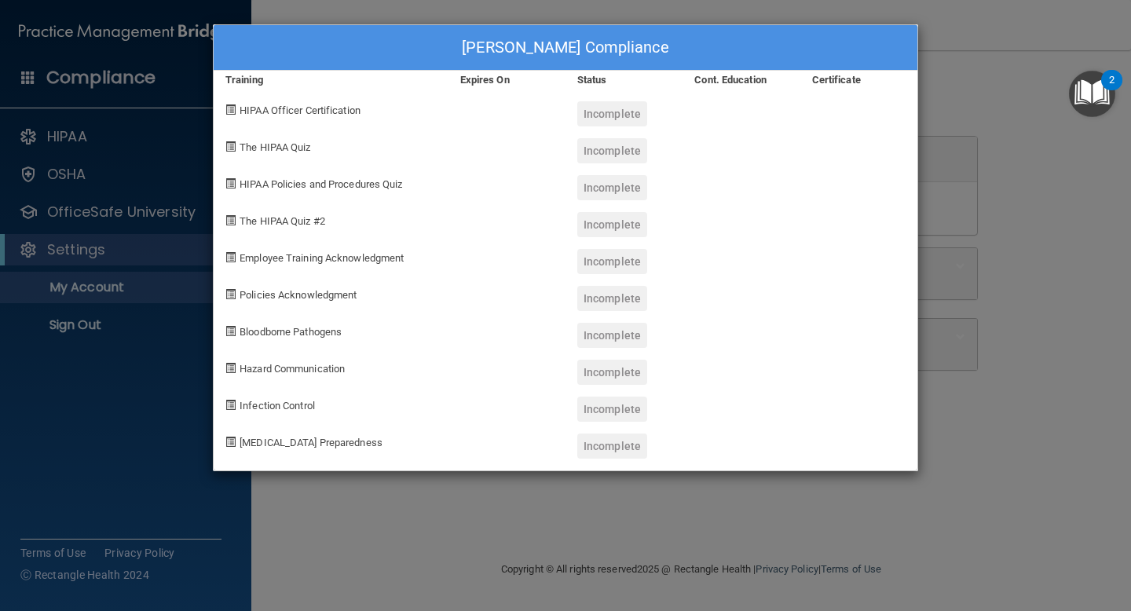
click at [317, 115] on span "HIPAA Officer Certification" at bounding box center [300, 110] width 121 height 12
click at [501, 147] on div at bounding box center [506, 144] width 117 height 37
click at [281, 220] on span "The HIPAA Quiz #2" at bounding box center [283, 221] width 86 height 12
click at [189, 525] on div "Joanna Hernandez-Fesseha's Compliance Training Expires On Status Cont. Educatio…" at bounding box center [565, 305] width 1131 height 611
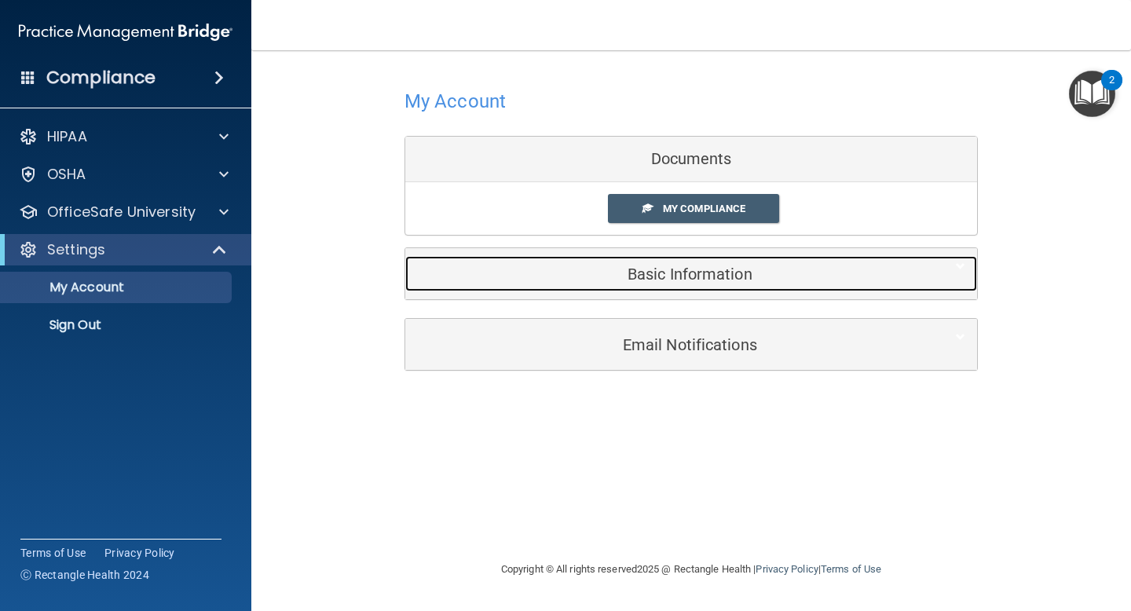
click at [730, 280] on h5 "Basic Information" at bounding box center [667, 273] width 500 height 17
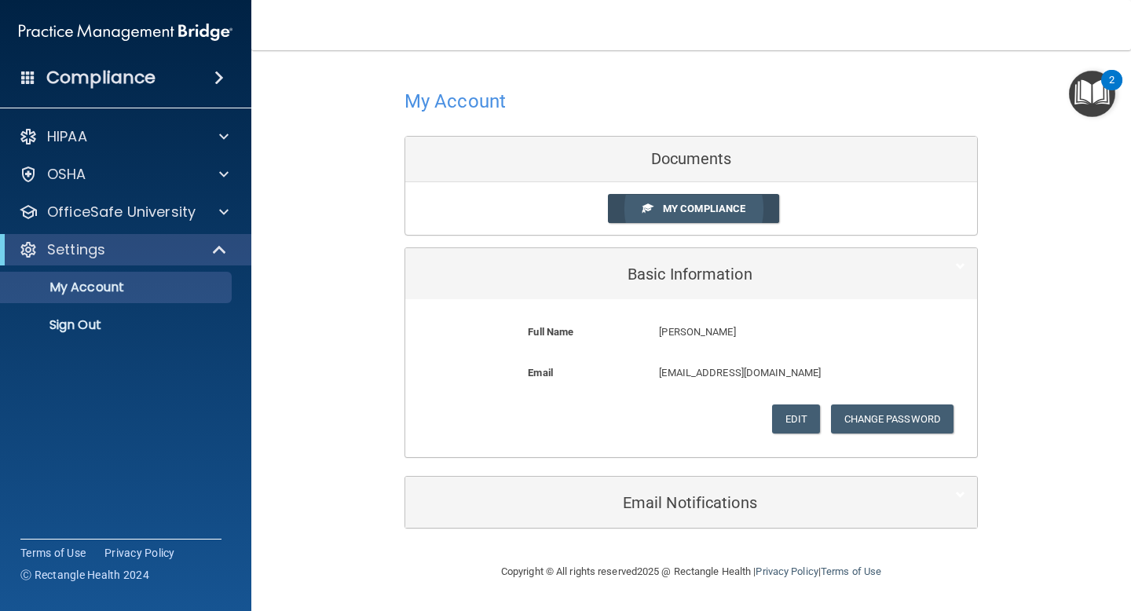
click at [733, 205] on span "My Compliance" at bounding box center [704, 209] width 82 height 12
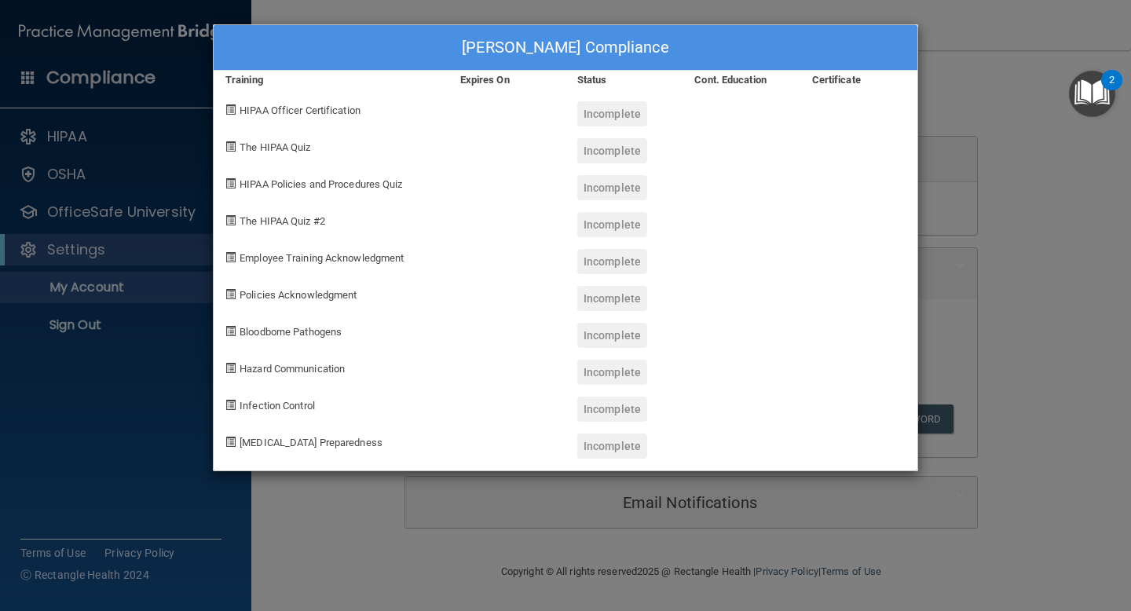
click at [1090, 95] on img "Open Resource Center, 2 new notifications" at bounding box center [1092, 94] width 46 height 46
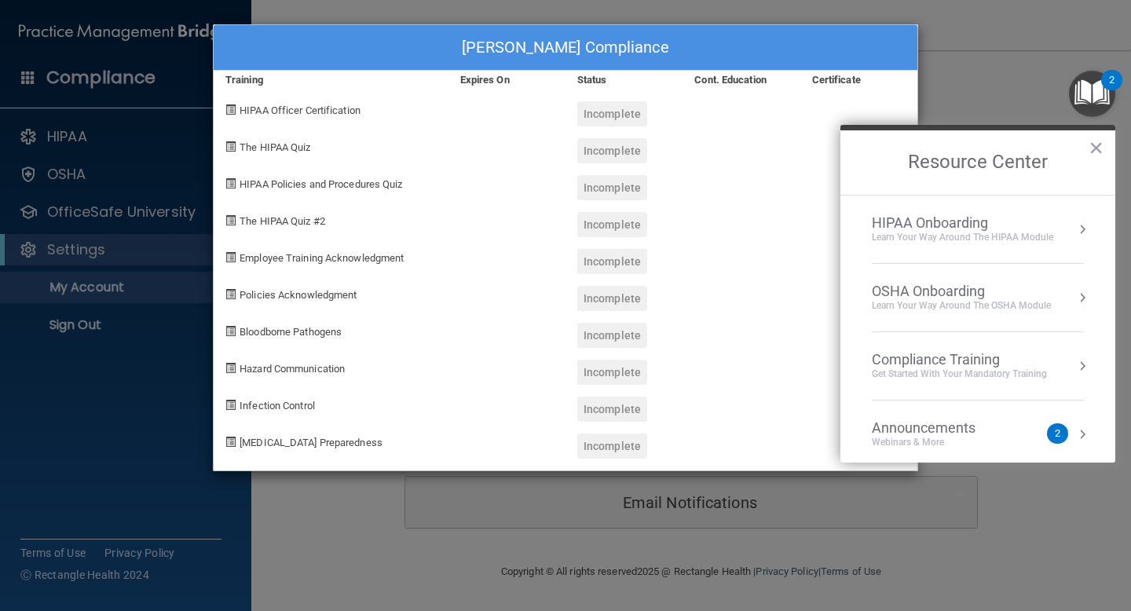
click at [972, 220] on div "HIPAA Onboarding" at bounding box center [962, 222] width 181 height 17
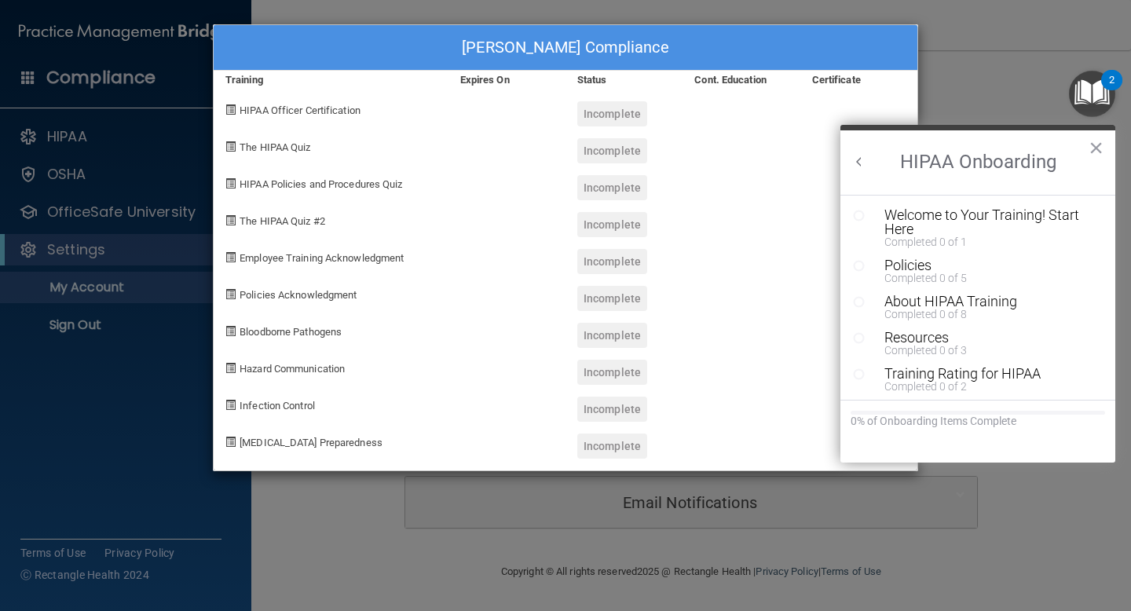
click at [972, 220] on div "Welcome to Your Training! Start Here" at bounding box center [989, 222] width 211 height 28
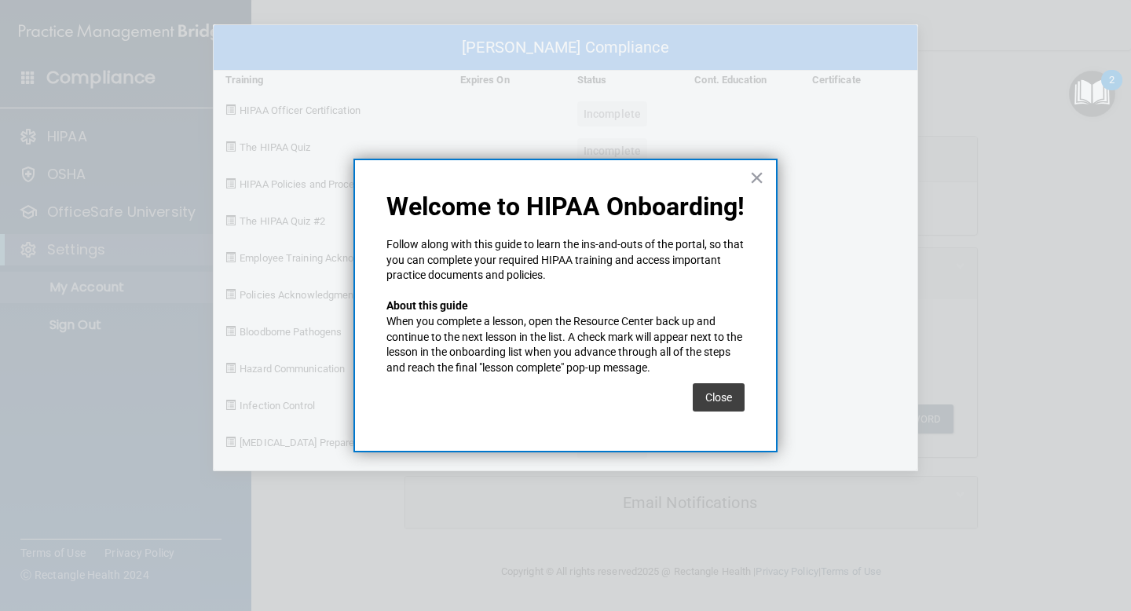
click at [708, 379] on div "Close" at bounding box center [719, 397] width 52 height 44
click at [716, 394] on button "Close" at bounding box center [719, 397] width 52 height 28
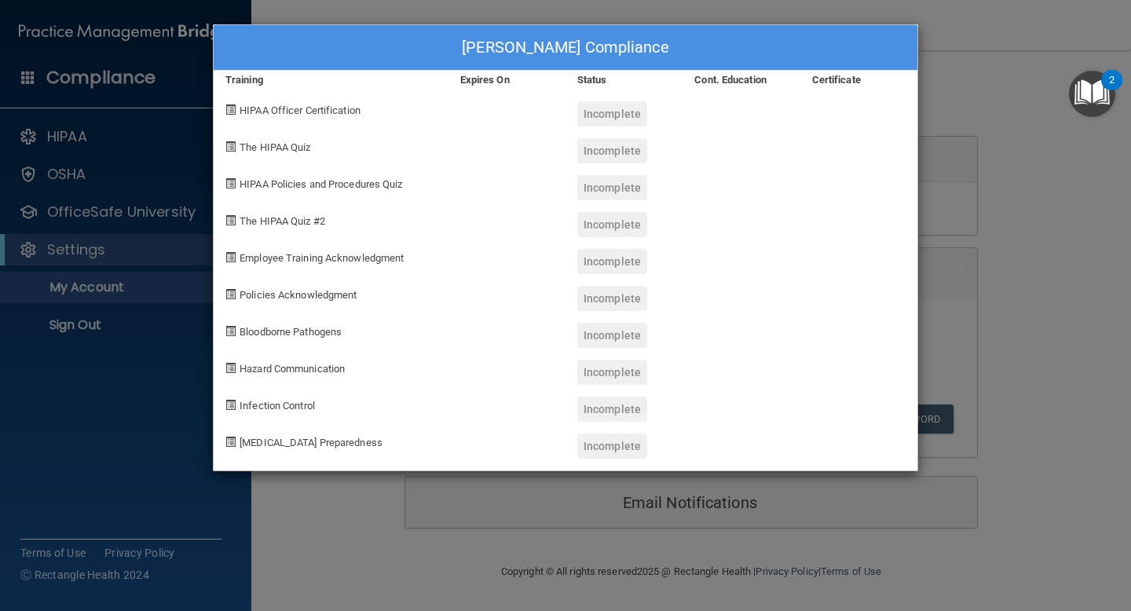
click at [1016, 190] on div "Joanna Hernandez-Fesseha's Compliance Training Expires On Status Cont. Educatio…" at bounding box center [565, 305] width 1131 height 611
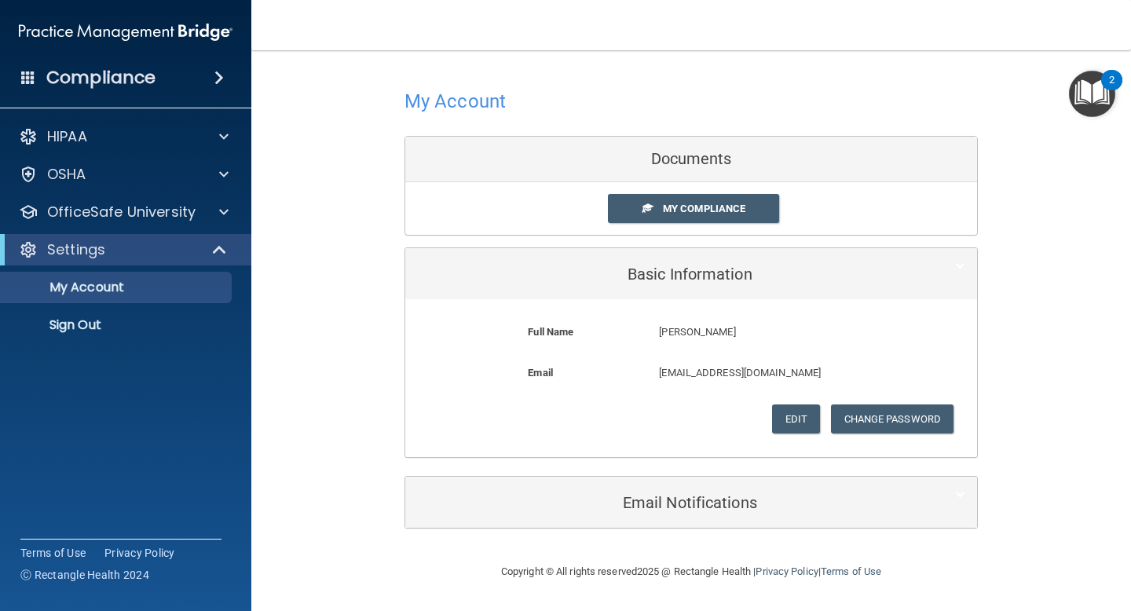
click at [1090, 98] on img "Open Resource Center, 2 new notifications" at bounding box center [1092, 94] width 46 height 46
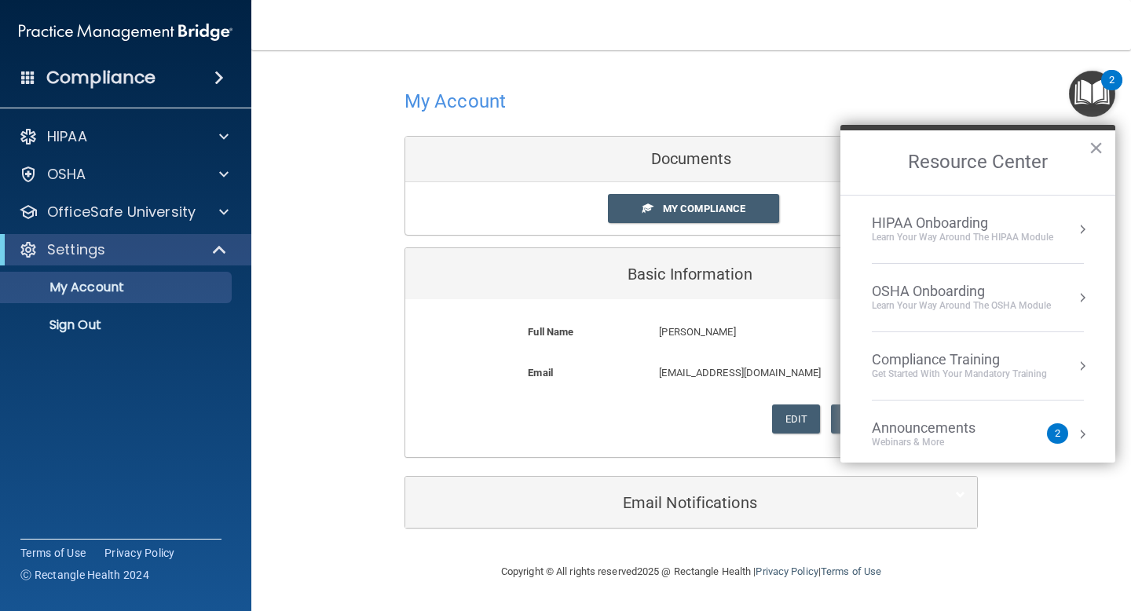
click at [954, 231] on div "Learn Your Way around the HIPAA module" at bounding box center [962, 237] width 181 height 13
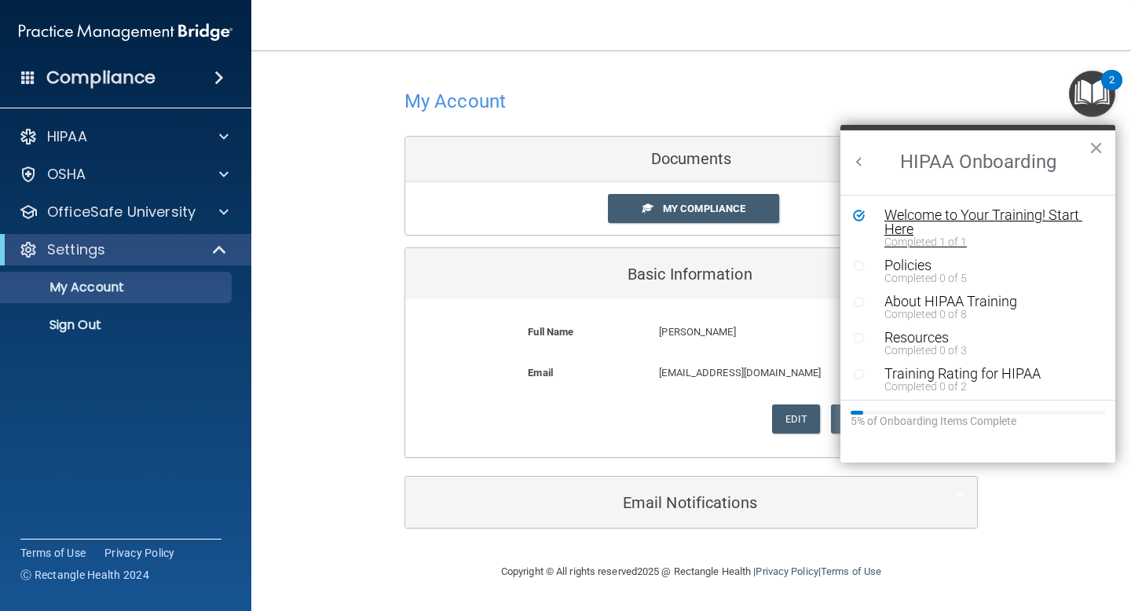
click at [931, 213] on div "Welcome to Your Training! Start Here" at bounding box center [989, 222] width 211 height 28
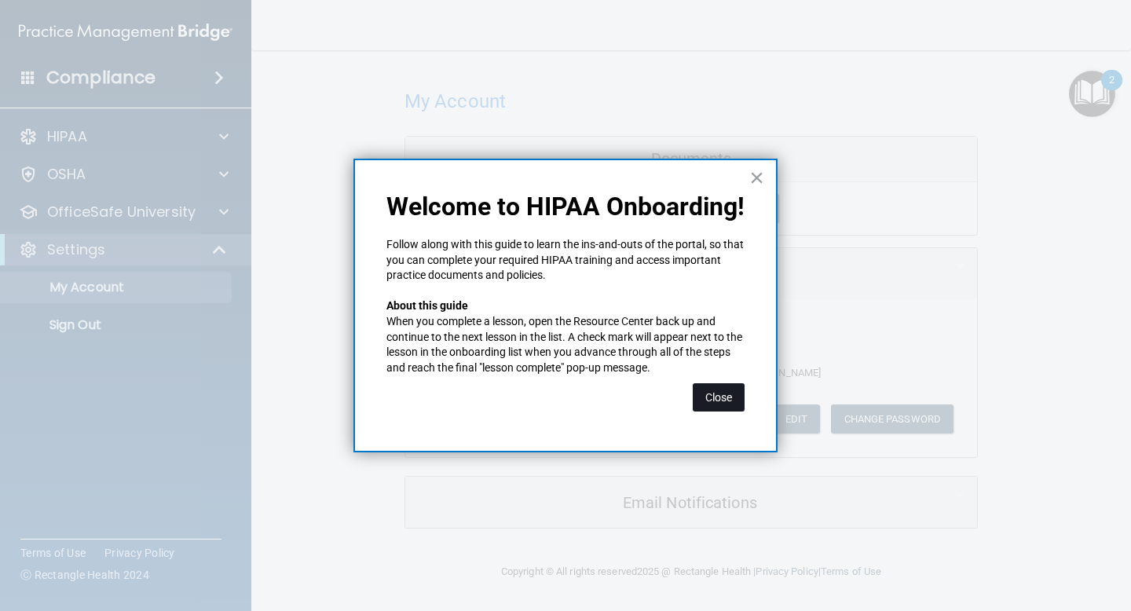
click at [703, 393] on button "Close" at bounding box center [719, 397] width 52 height 28
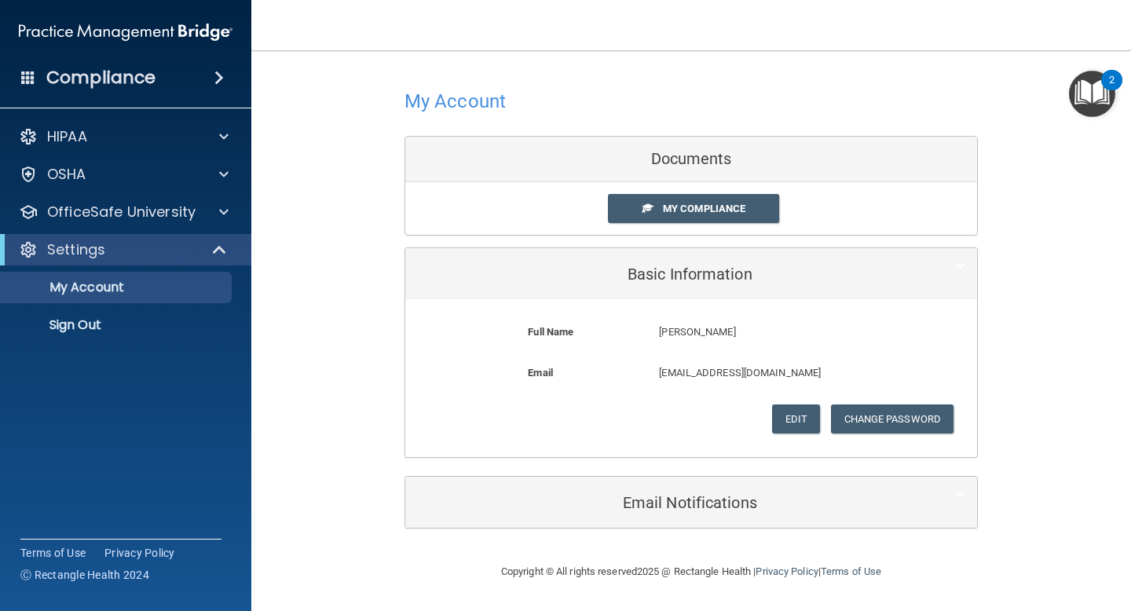
click at [1104, 82] on div "2" at bounding box center [1111, 80] width 21 height 20
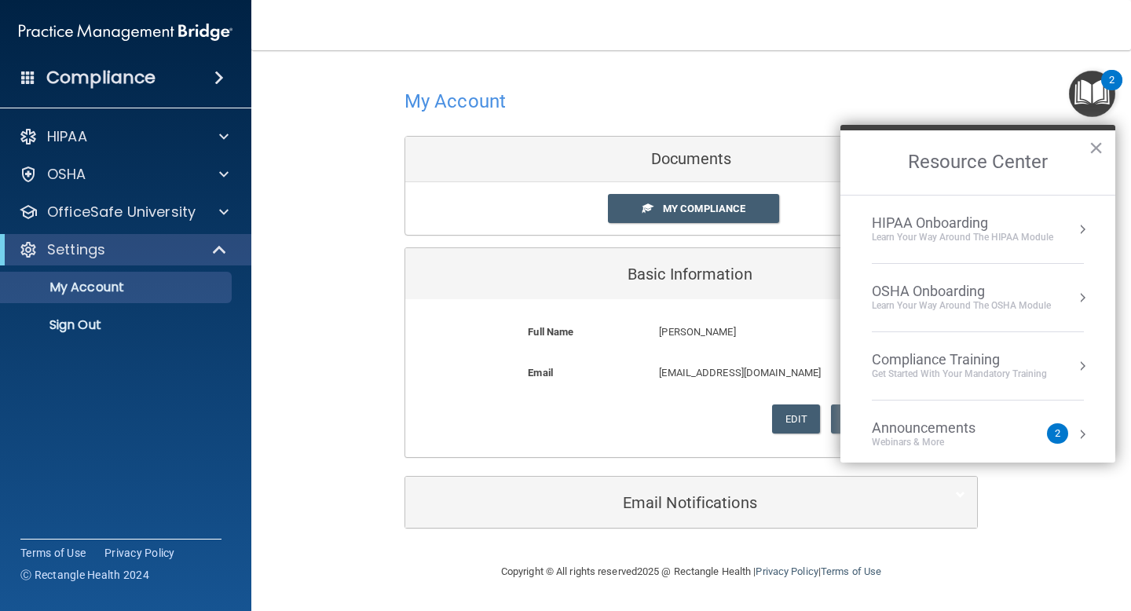
click at [967, 236] on div "Learn Your Way around the HIPAA module" at bounding box center [962, 237] width 181 height 13
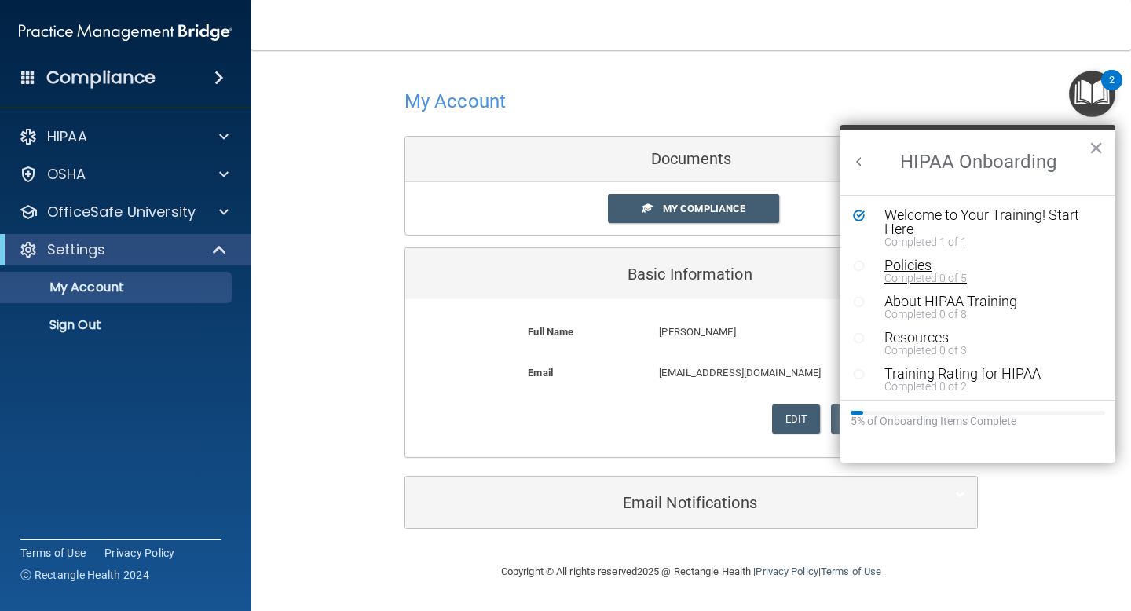
click at [933, 276] on div "Completed 0 of 5" at bounding box center [989, 278] width 211 height 11
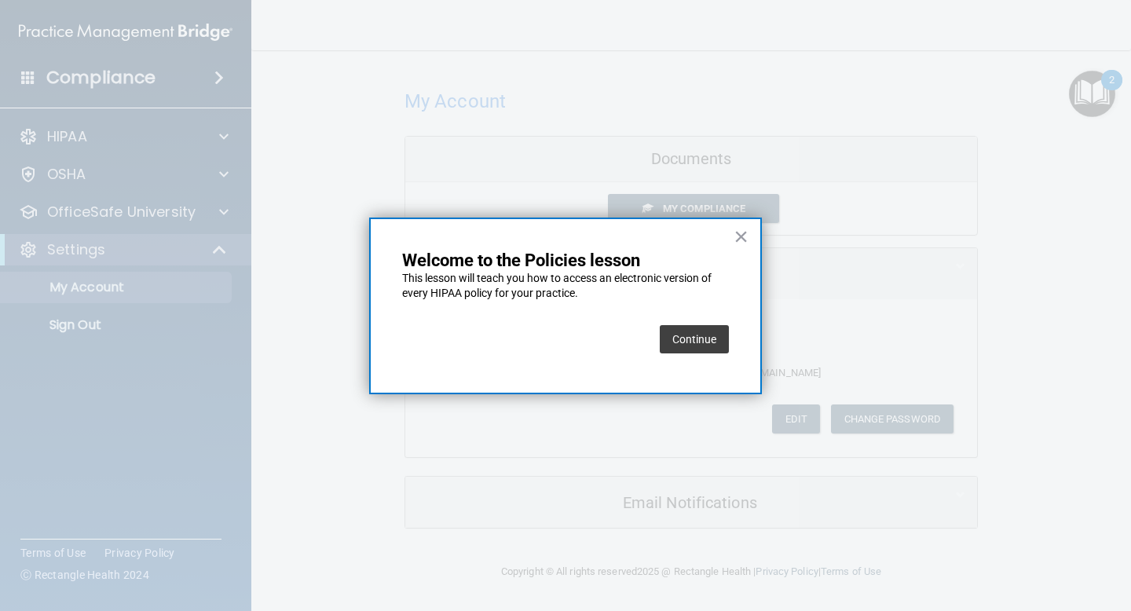
click at [702, 339] on button "Continue" at bounding box center [694, 339] width 69 height 28
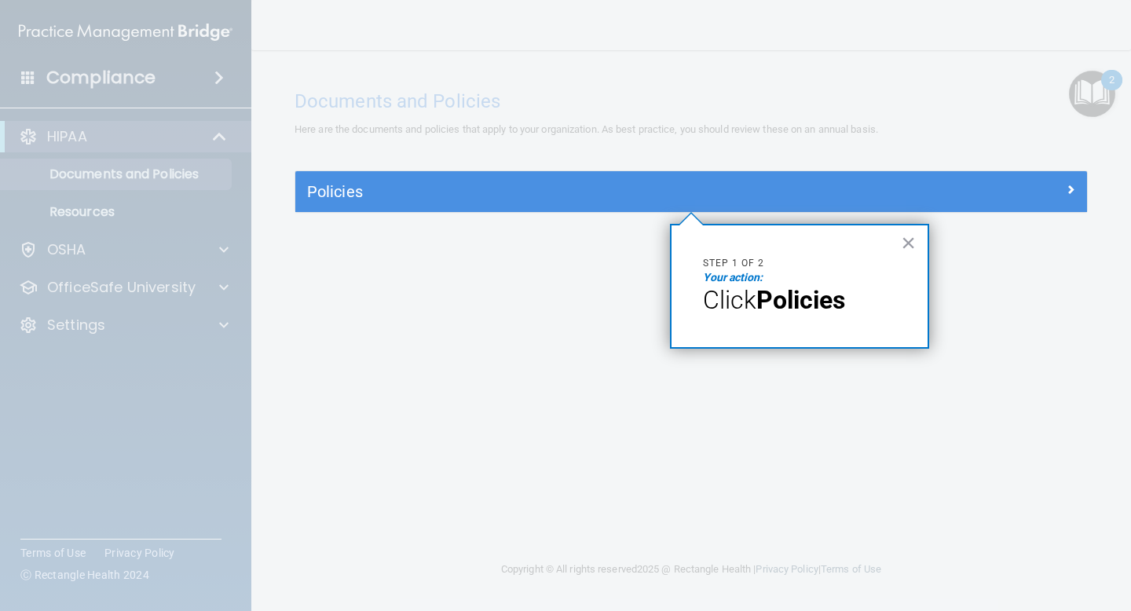
click at [748, 302] on span "Click" at bounding box center [729, 300] width 53 height 30
click at [827, 298] on strong "Policies" at bounding box center [800, 300] width 89 height 30
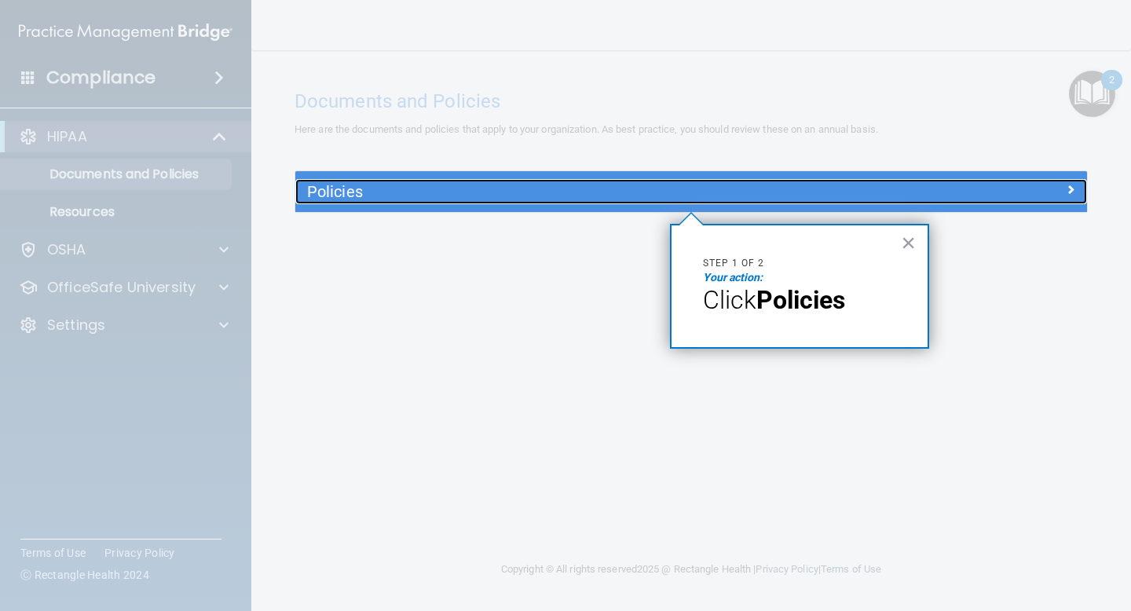
click at [905, 192] on div at bounding box center [988, 188] width 198 height 19
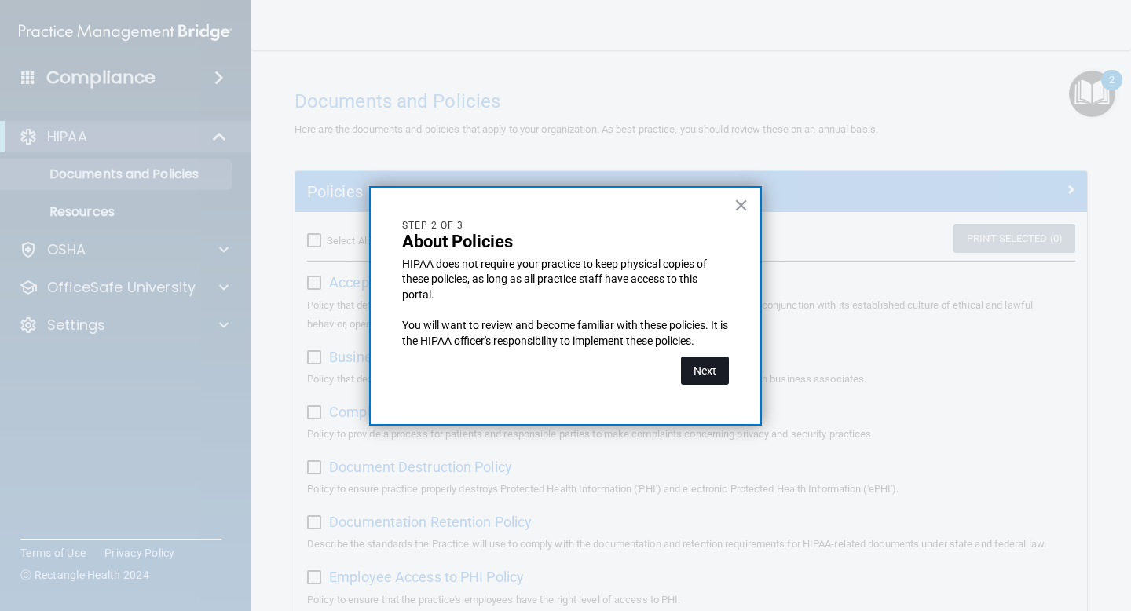
click at [708, 368] on button "Next" at bounding box center [705, 371] width 48 height 28
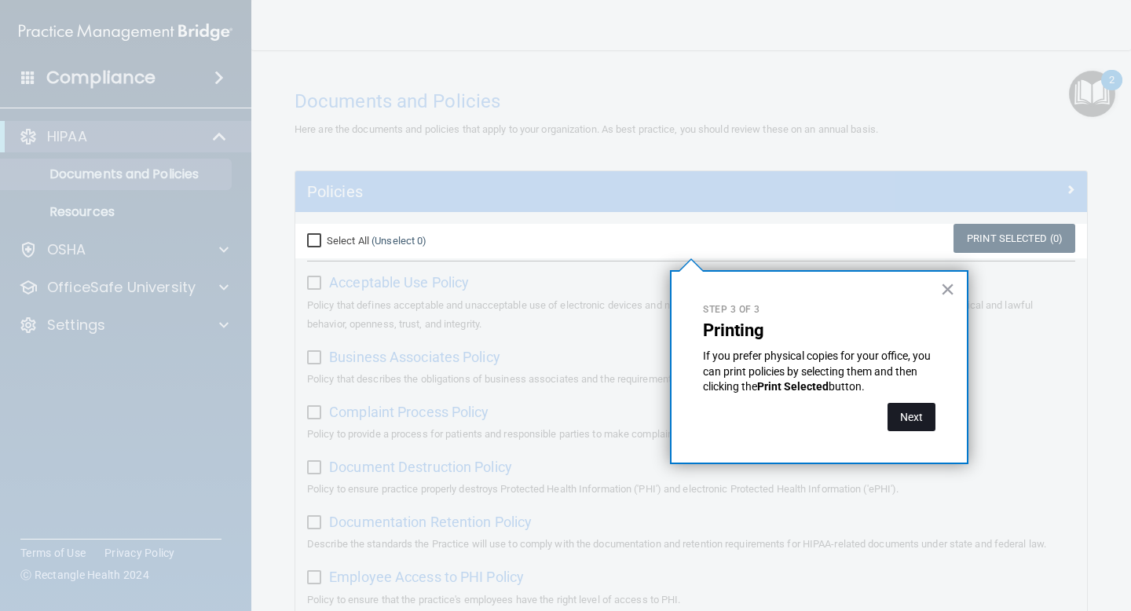
click at [912, 412] on button "Next" at bounding box center [912, 417] width 48 height 28
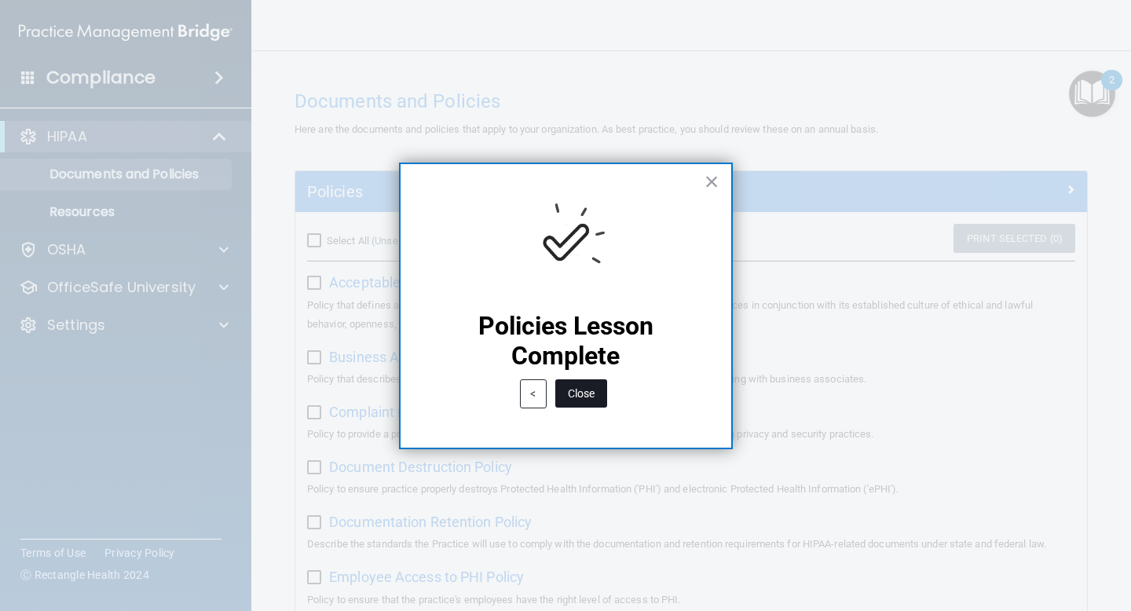
click at [580, 397] on button "Close" at bounding box center [581, 393] width 52 height 28
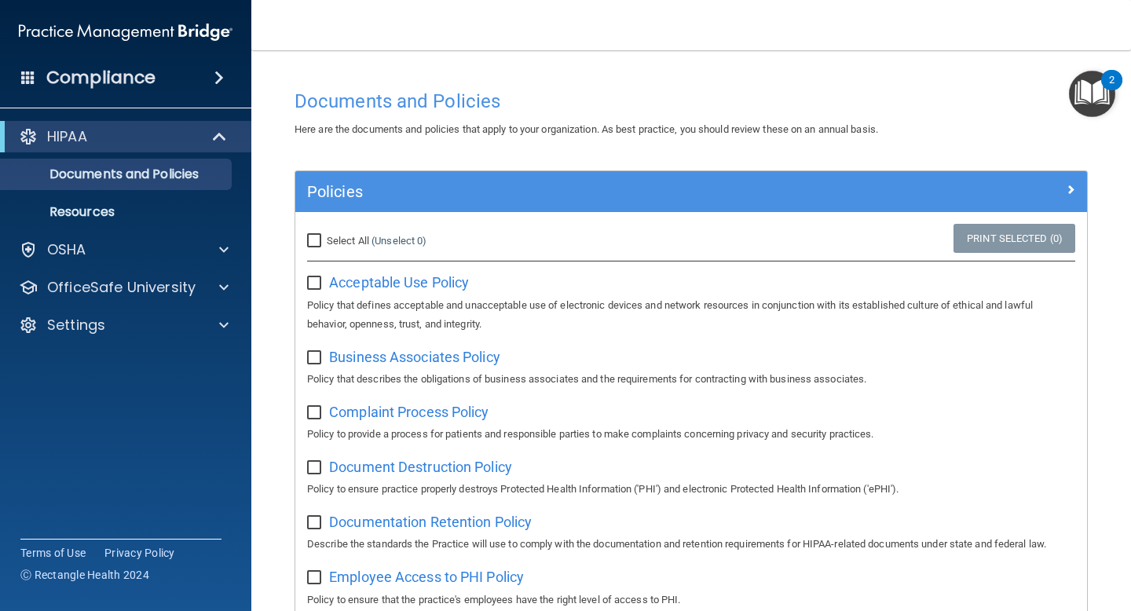
click at [1097, 97] on img "Open Resource Center, 2 new notifications" at bounding box center [1092, 94] width 46 height 46
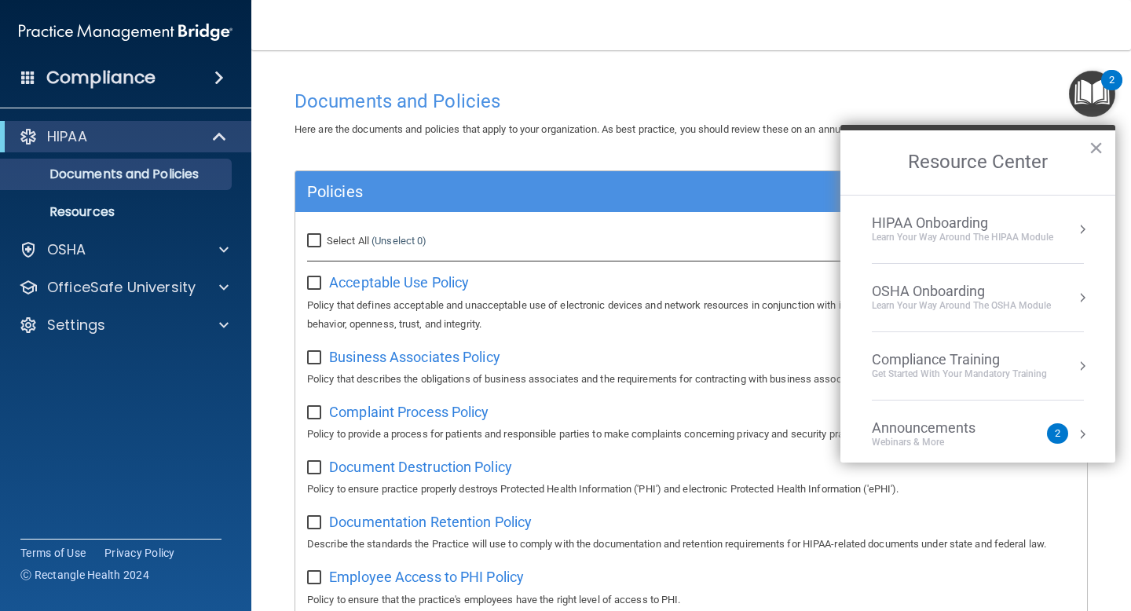
click at [977, 224] on div "HIPAA Onboarding" at bounding box center [962, 222] width 181 height 17
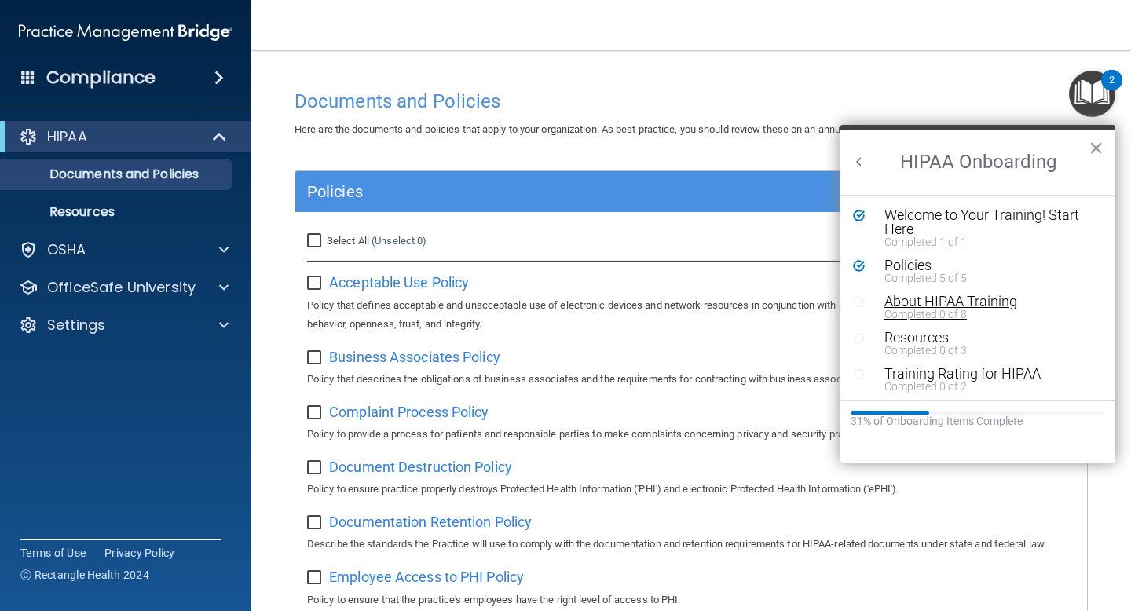
click at [926, 313] on div "Completed 0 of 8" at bounding box center [989, 314] width 211 height 11
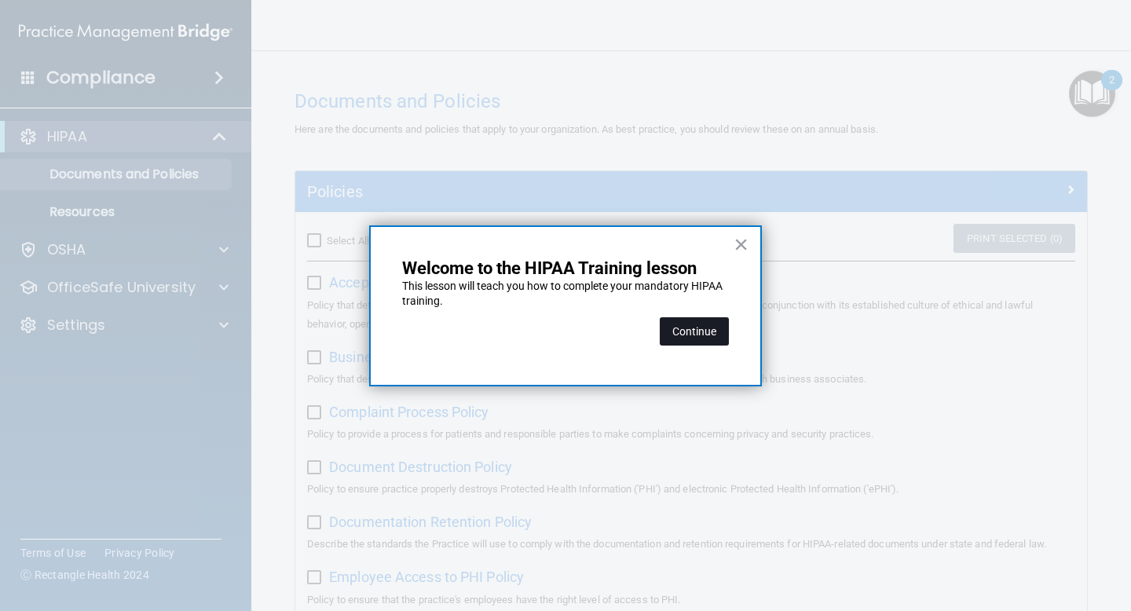
click at [716, 328] on button "Continue" at bounding box center [694, 331] width 69 height 28
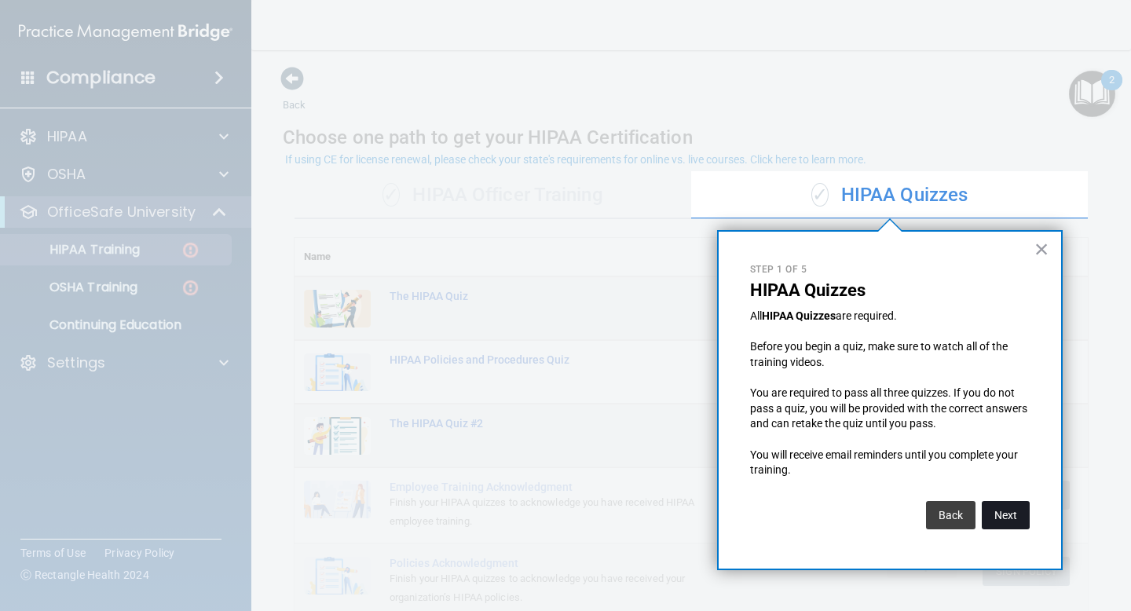
click at [998, 514] on button "Next" at bounding box center [1006, 515] width 48 height 28
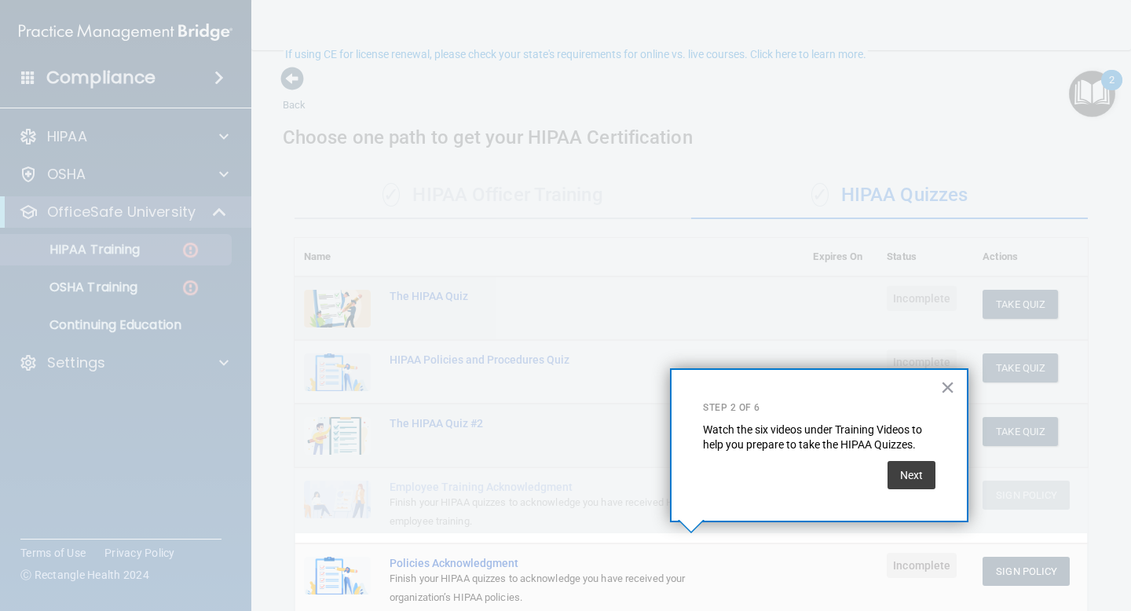
scroll to position [105, 0]
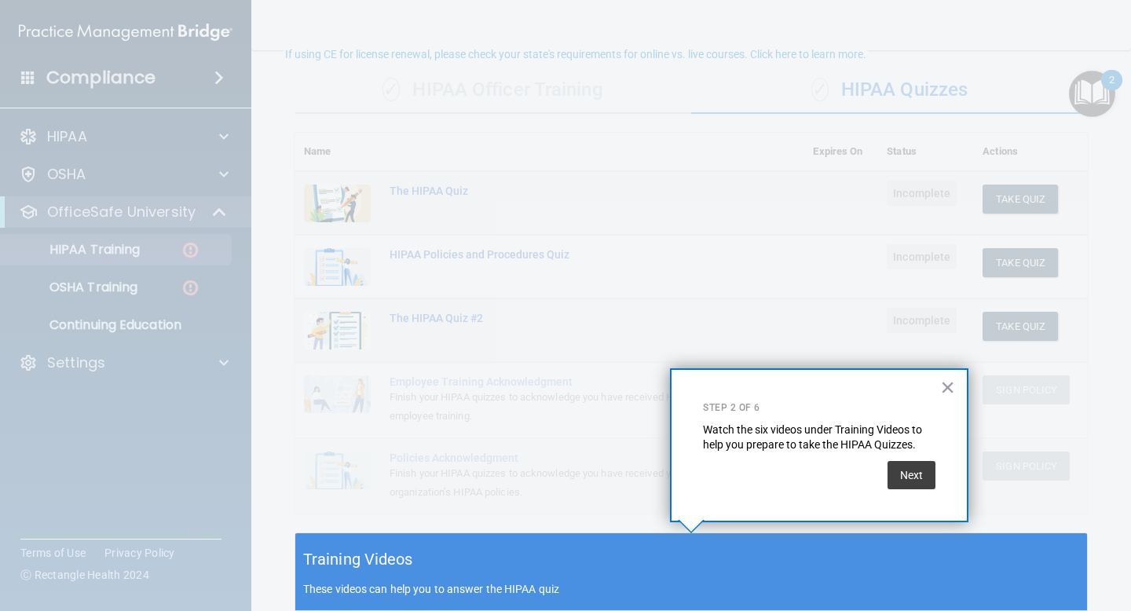
drag, startPoint x: 914, startPoint y: 478, endPoint x: 904, endPoint y: 567, distance: 89.3
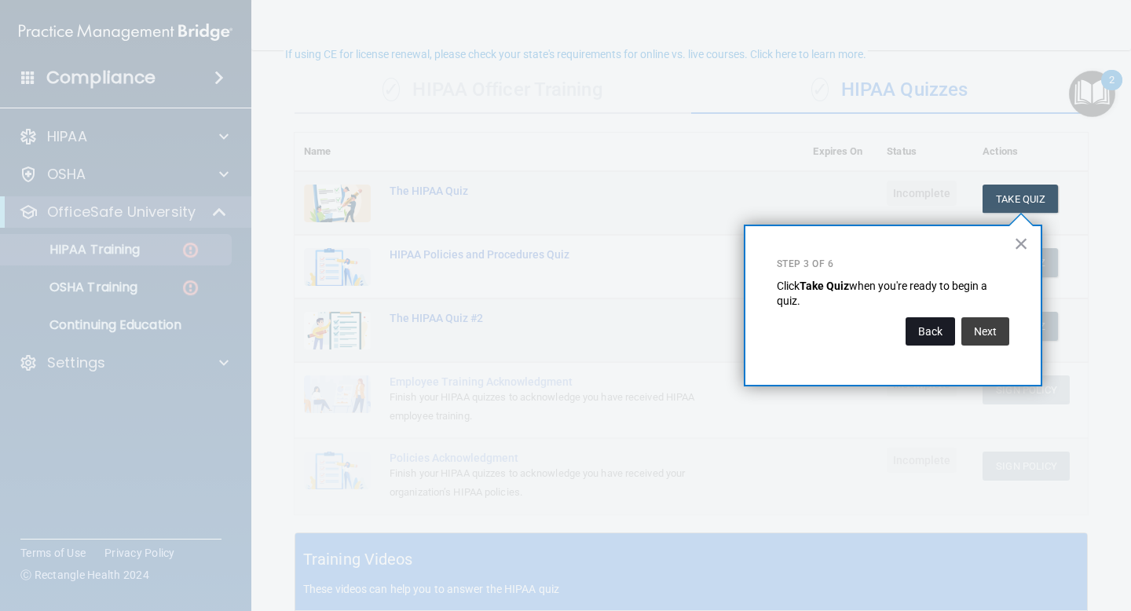
click at [934, 328] on button "Back" at bounding box center [930, 331] width 49 height 28
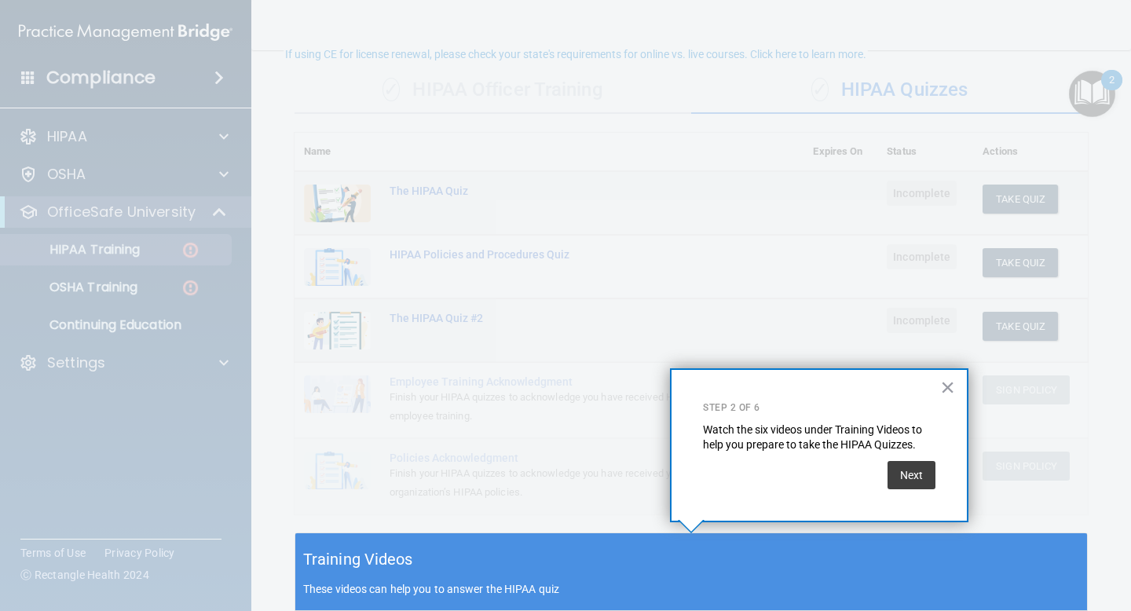
click at [796, 605] on div "Training Videos These videos can help you to answer the HIPAA quiz" at bounding box center [691, 572] width 792 height 78
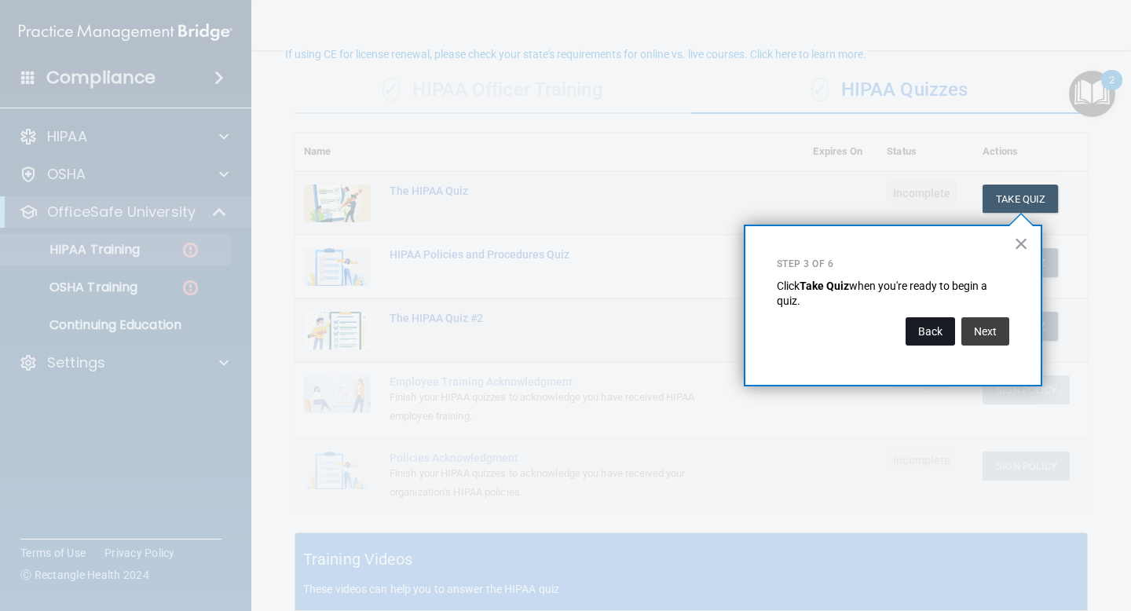
click at [930, 332] on button "Back" at bounding box center [930, 331] width 49 height 28
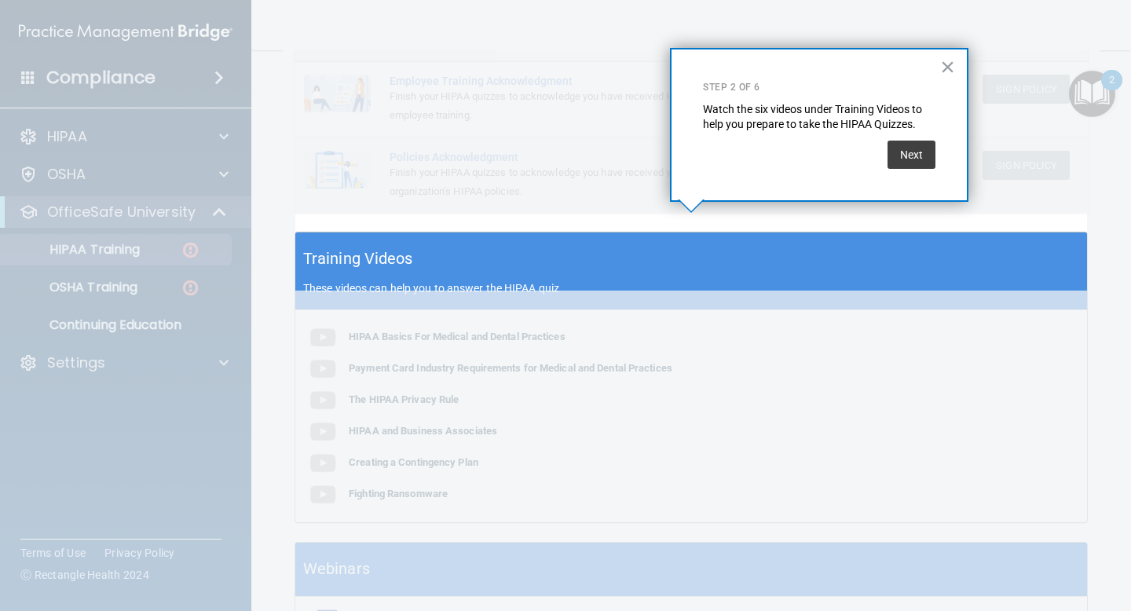
scroll to position [426, 0]
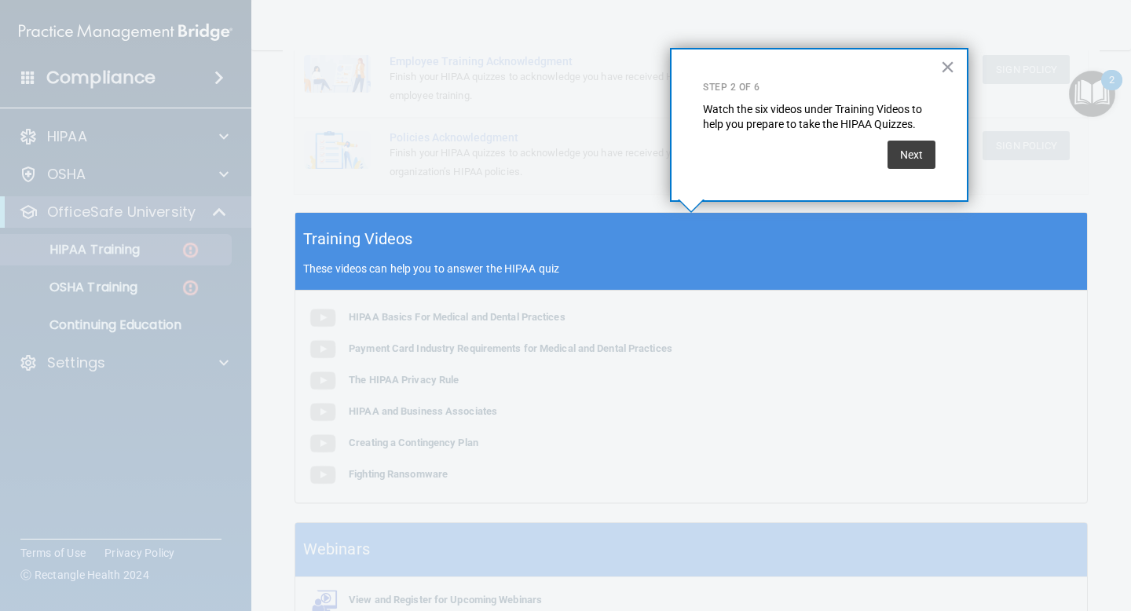
click at [373, 270] on p "These videos can help you to answer the HIPAA quiz" at bounding box center [691, 268] width 776 height 13
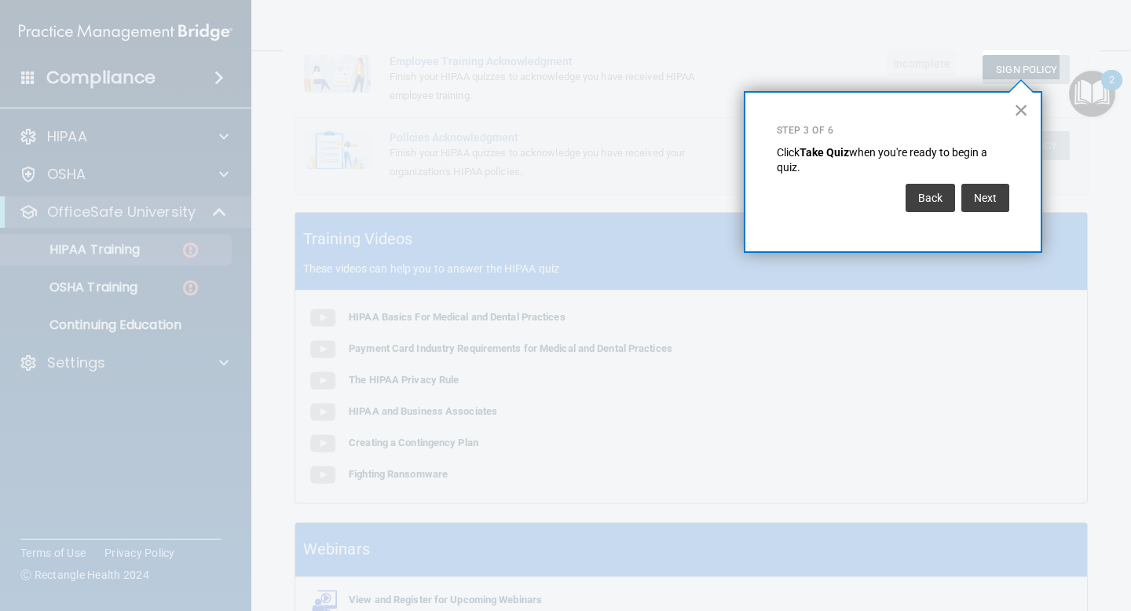
scroll to position [239, 0]
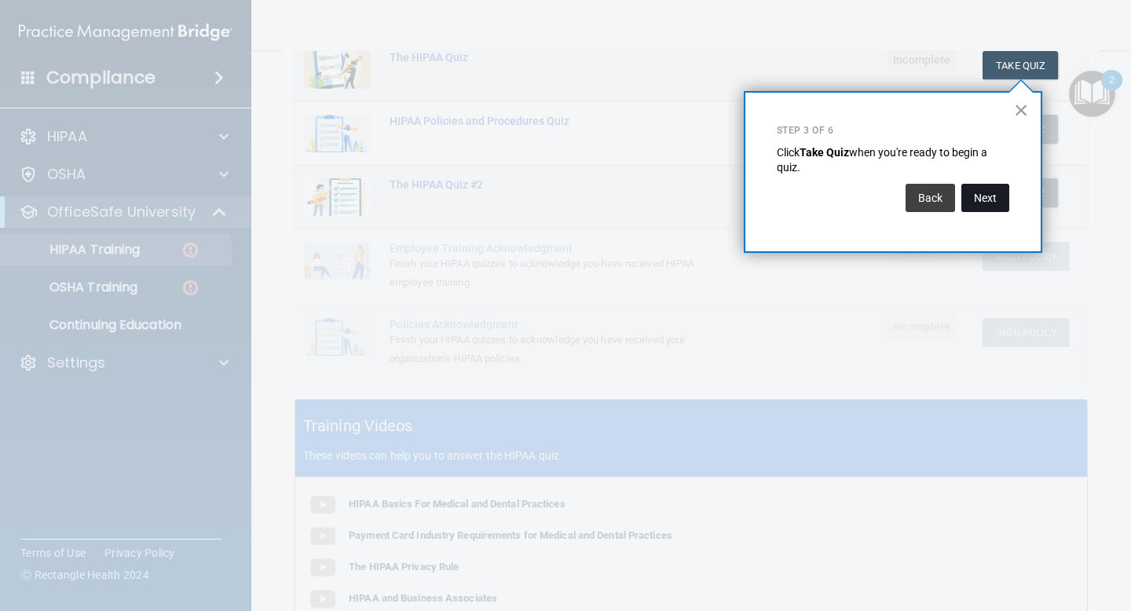
click at [979, 205] on button "Next" at bounding box center [985, 198] width 48 height 28
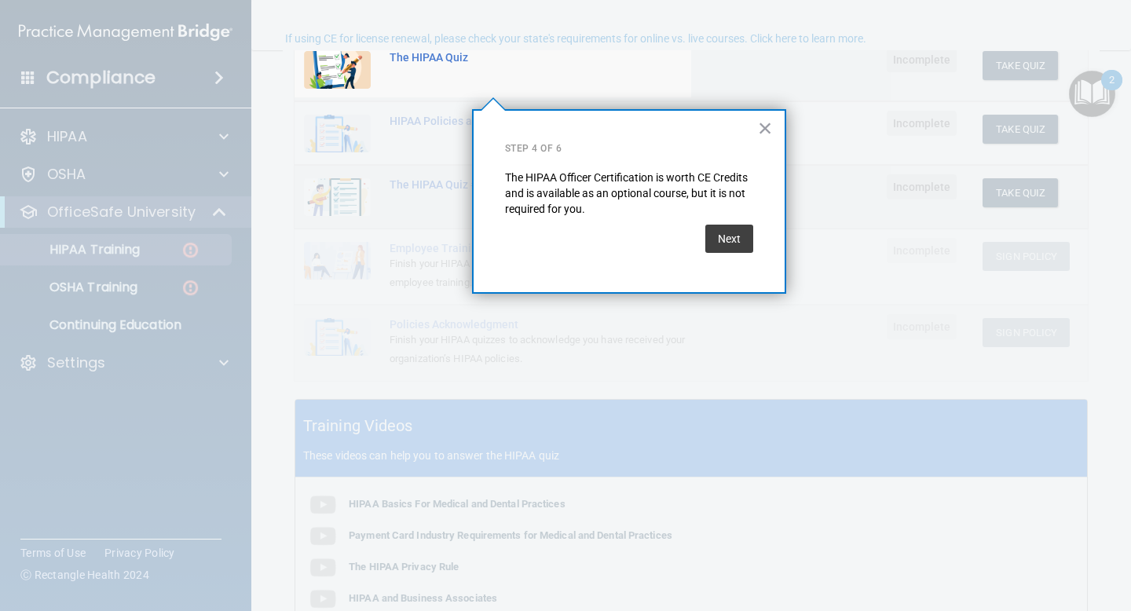
scroll to position [121, 0]
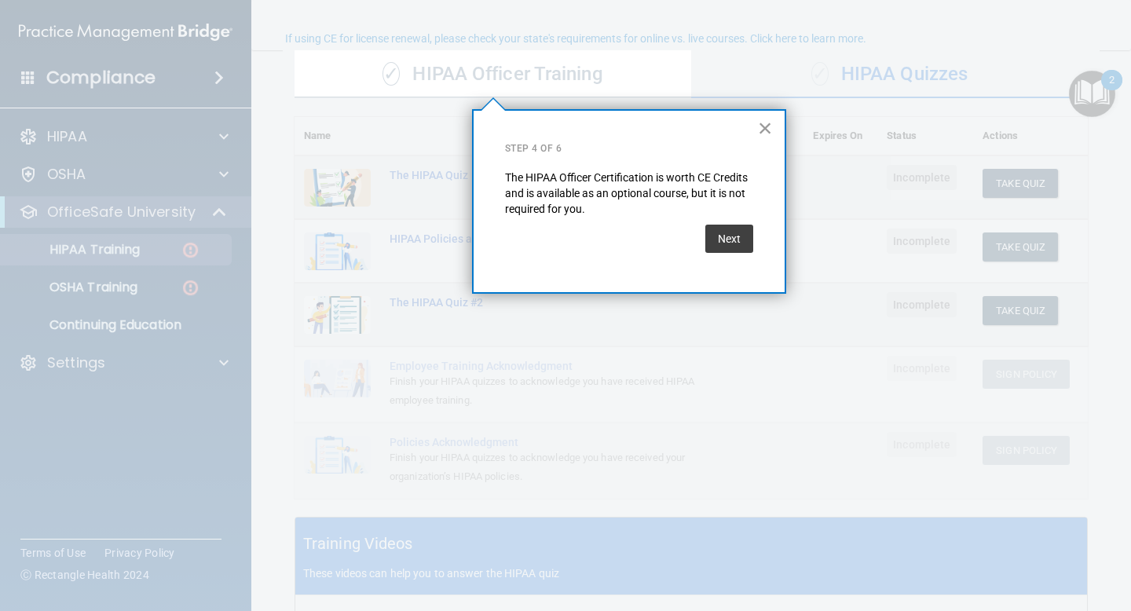
click at [760, 126] on button "×" at bounding box center [765, 127] width 15 height 25
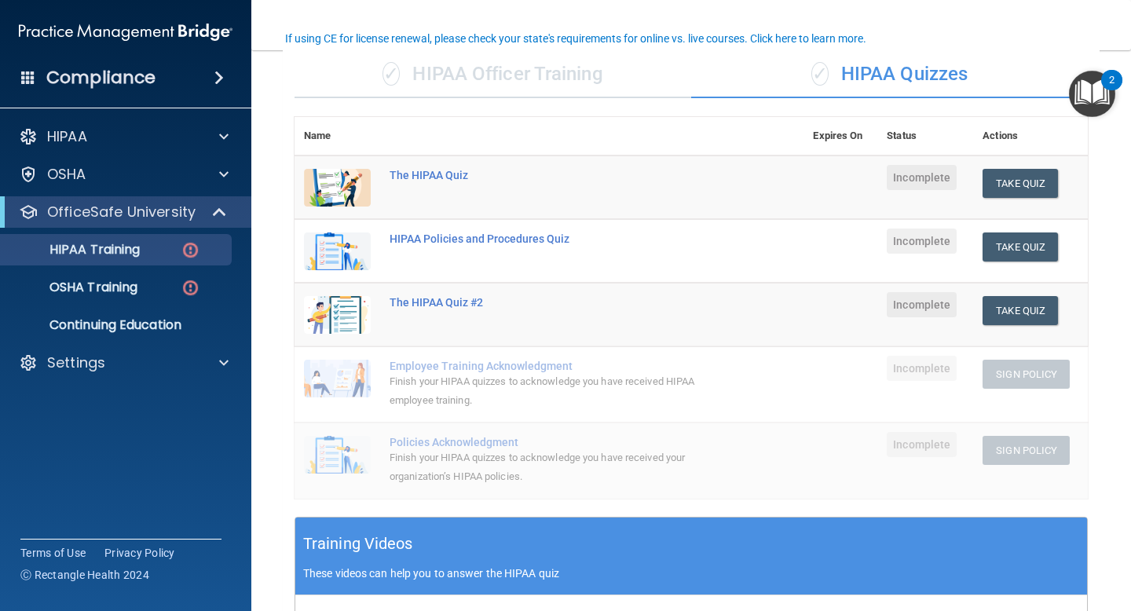
click at [708, 530] on div "Training Videos These videos can help you to answer the HIPAA quiz" at bounding box center [691, 557] width 792 height 78
click at [454, 549] on div "Training Videos These videos can help you to answer the HIPAA quiz" at bounding box center [691, 557] width 792 height 78
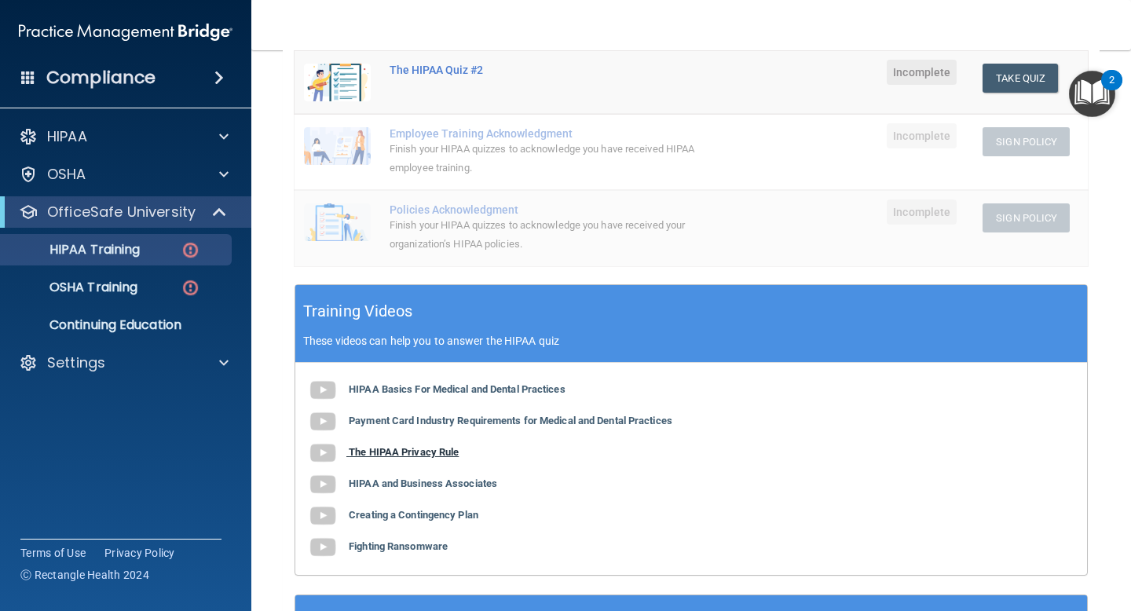
scroll to position [354, 0]
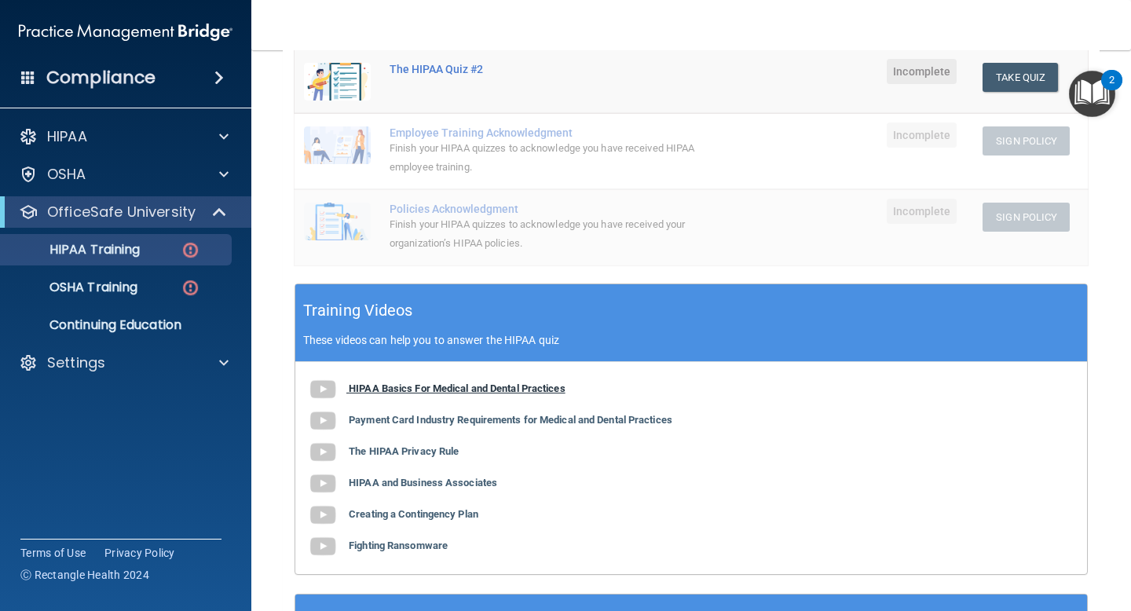
click at [381, 385] on b "HIPAA Basics For Medical and Dental Practices" at bounding box center [457, 389] width 217 height 12
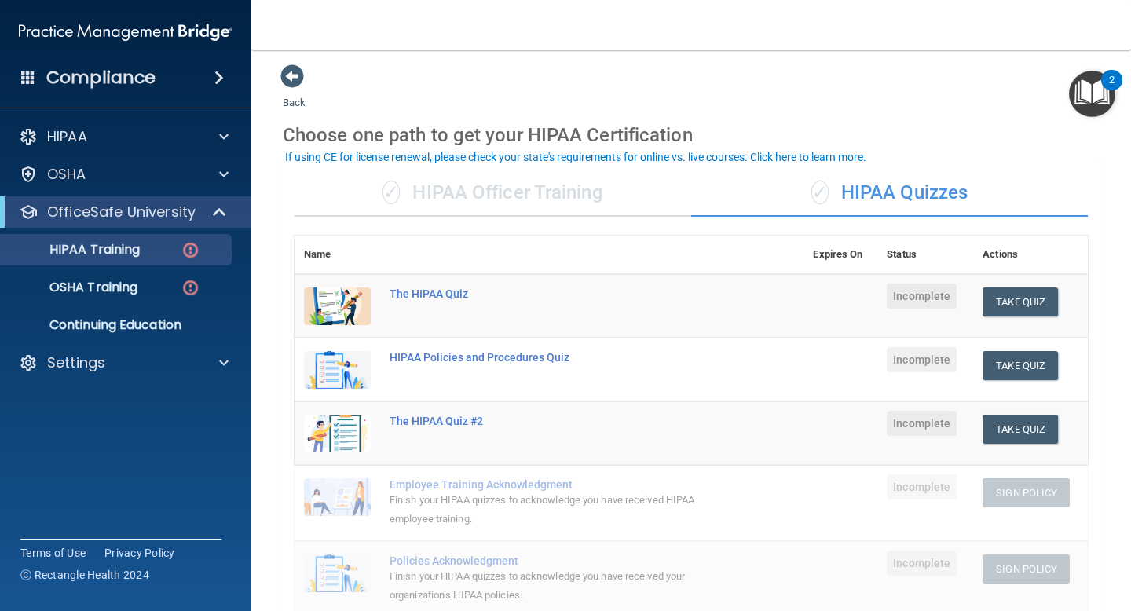
scroll to position [0, 0]
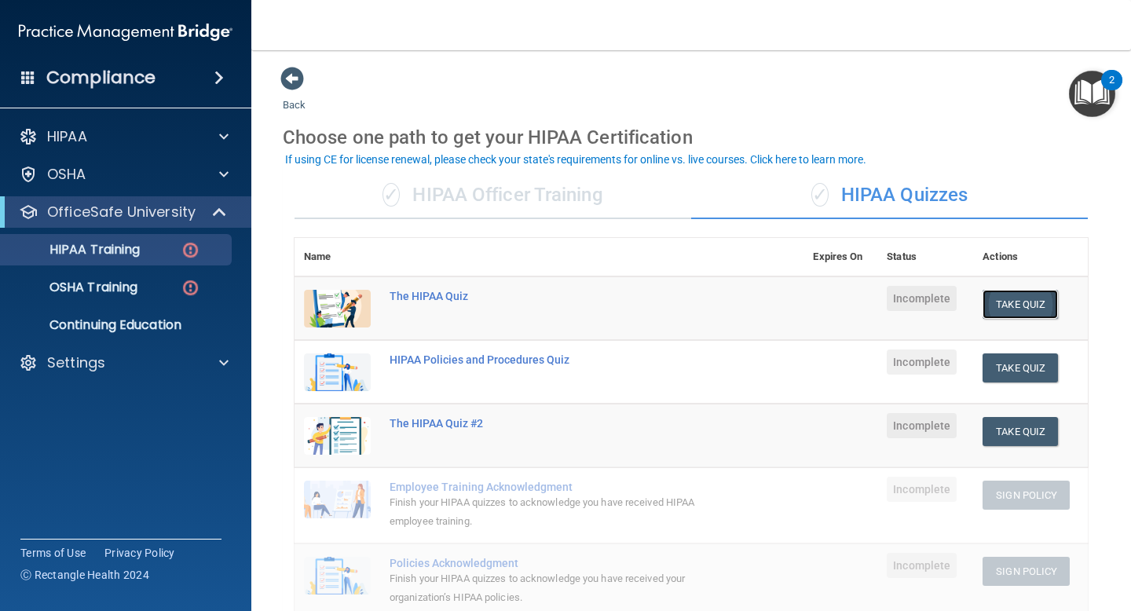
click at [991, 313] on button "Take Quiz" at bounding box center [1020, 304] width 75 height 29
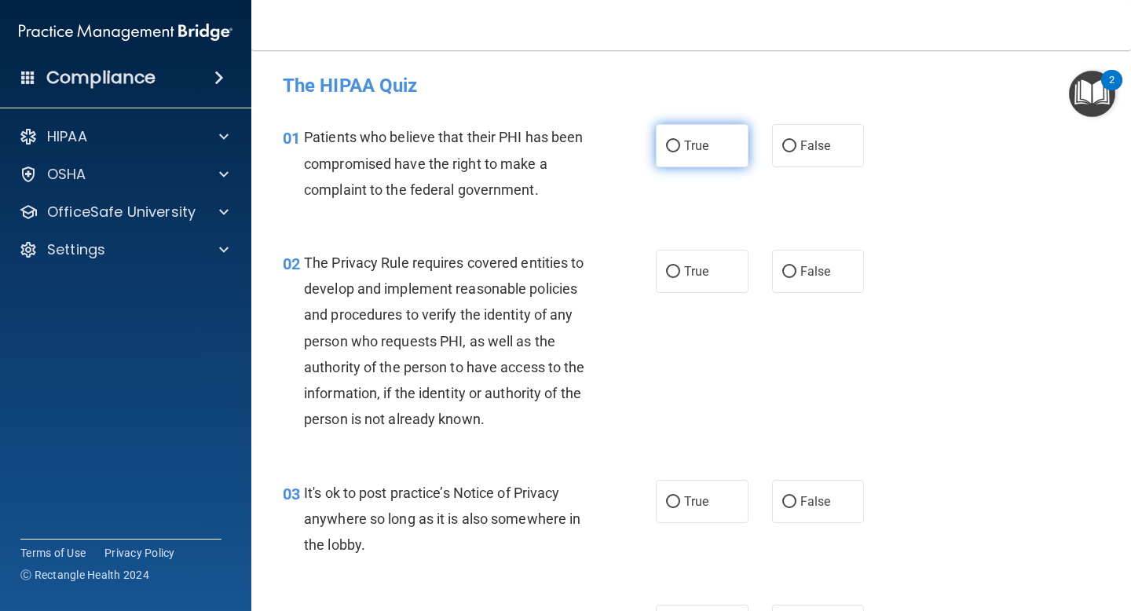
click at [701, 153] on span "True" at bounding box center [696, 145] width 24 height 15
click at [680, 152] on input "True" at bounding box center [673, 147] width 14 height 12
radio input "true"
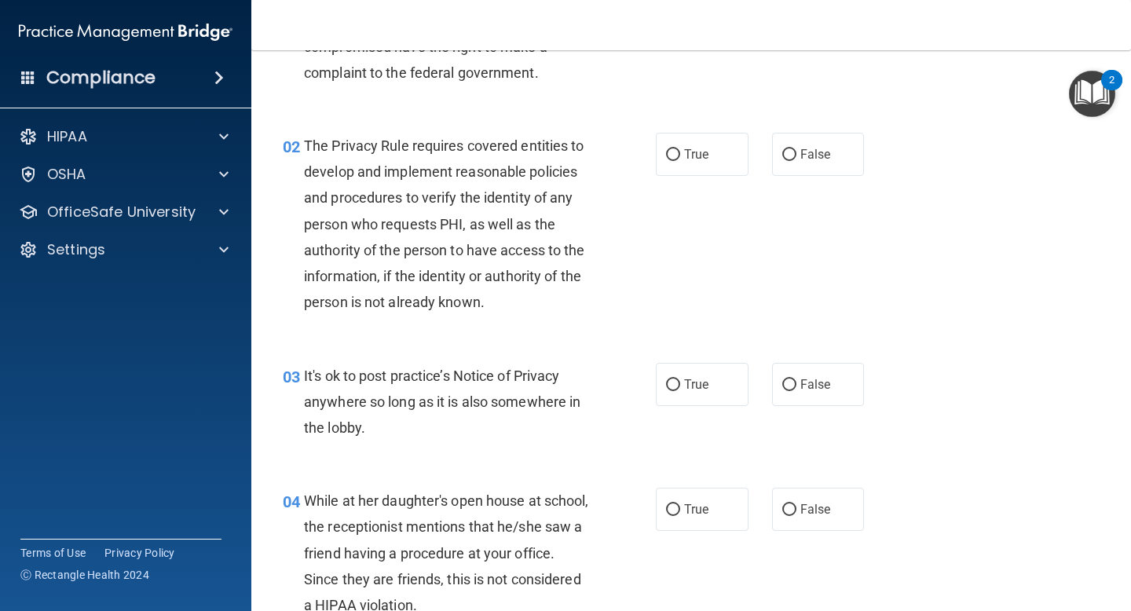
scroll to position [119, 0]
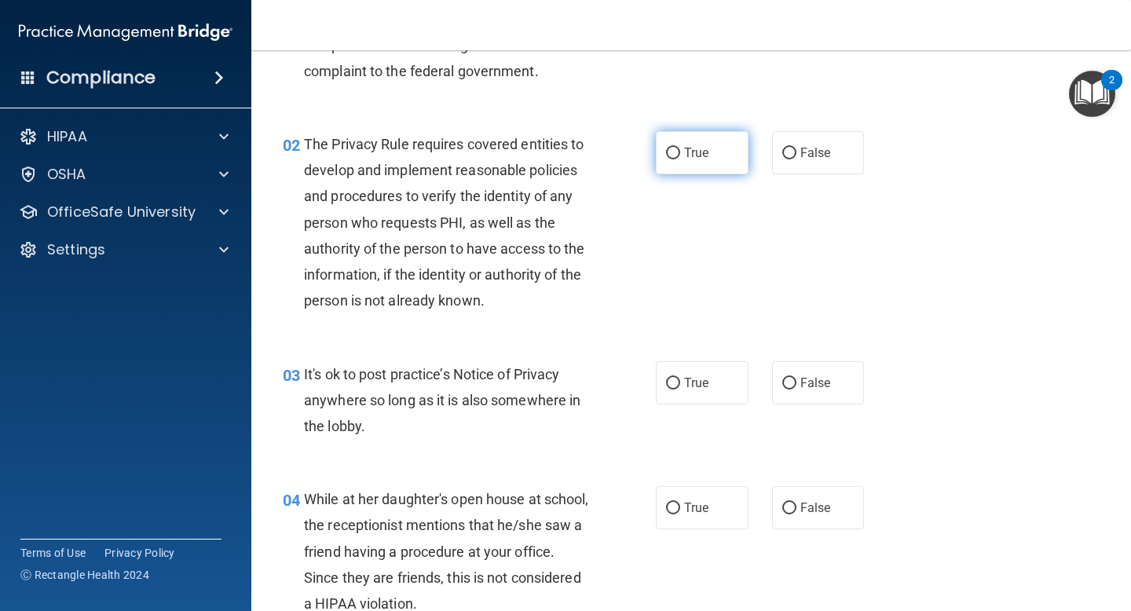
click at [672, 163] on label "True" at bounding box center [702, 152] width 93 height 43
click at [672, 159] on input "True" at bounding box center [673, 154] width 14 height 12
radio input "true"
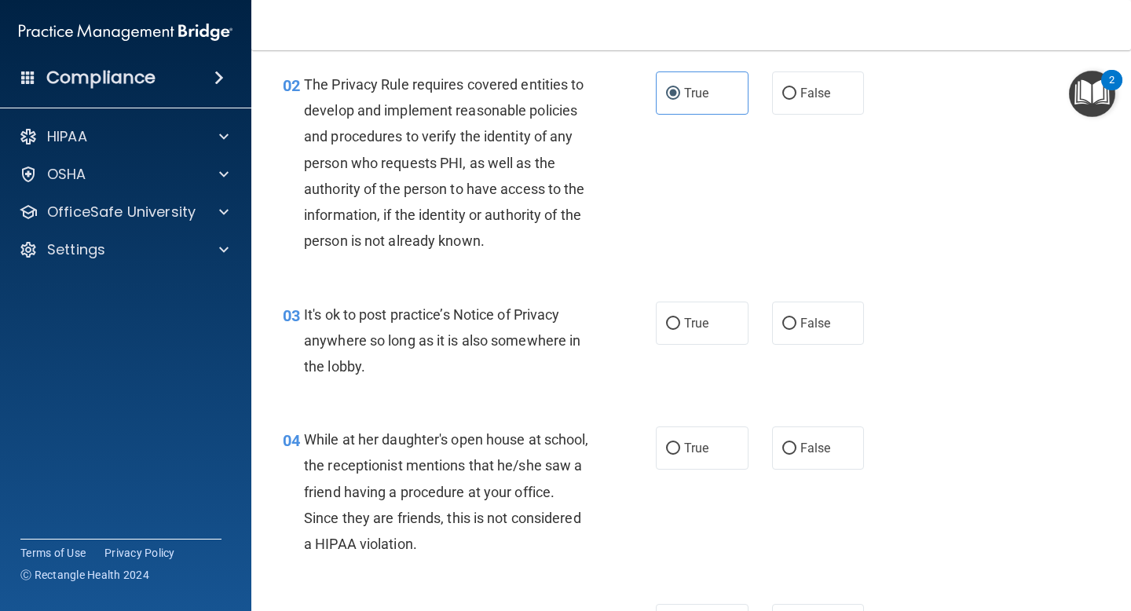
scroll to position [187, 0]
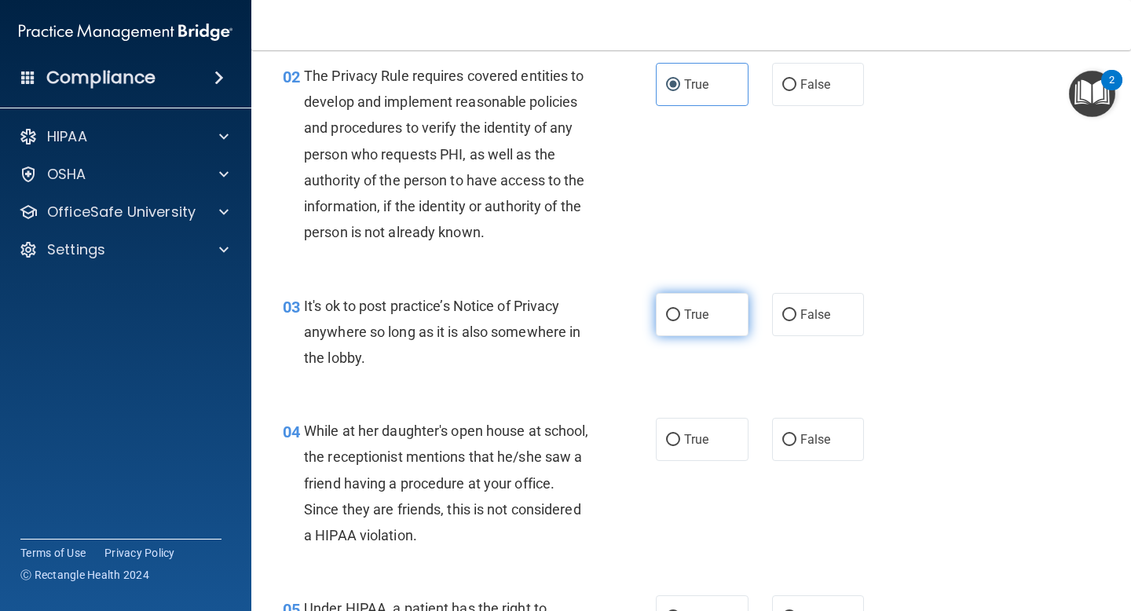
click at [677, 328] on label "True" at bounding box center [702, 314] width 93 height 43
click at [677, 321] on input "True" at bounding box center [673, 315] width 14 height 12
radio input "true"
click at [788, 310] on input "False" at bounding box center [789, 315] width 14 height 12
radio input "true"
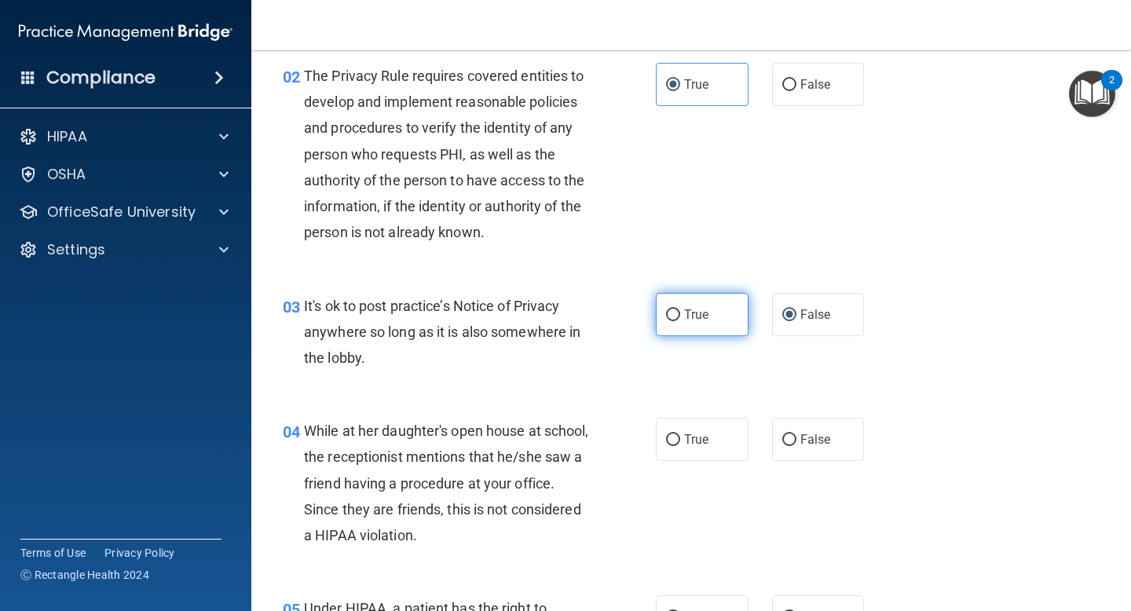
click at [672, 313] on input "True" at bounding box center [673, 315] width 14 height 12
radio input "true"
radio input "false"
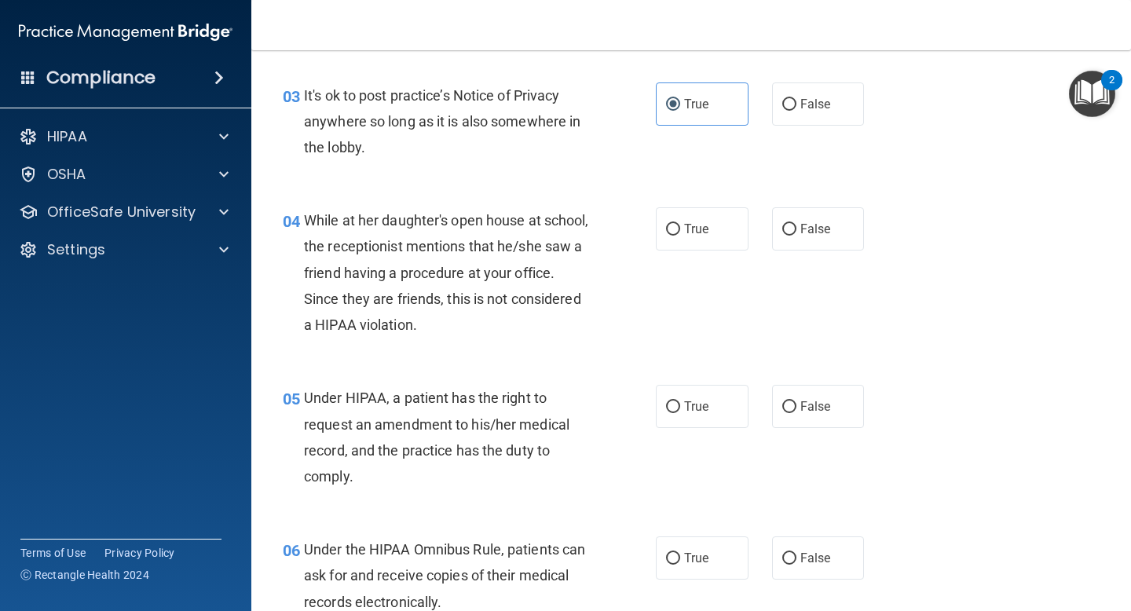
scroll to position [400, 0]
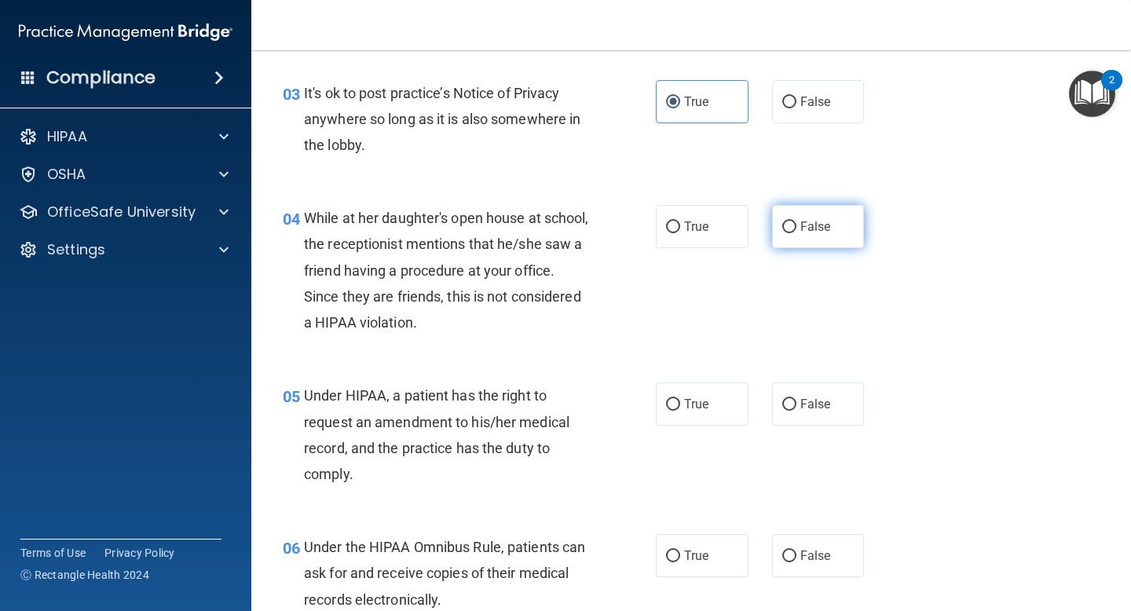
click at [789, 223] on input "False" at bounding box center [789, 227] width 14 height 12
radio input "true"
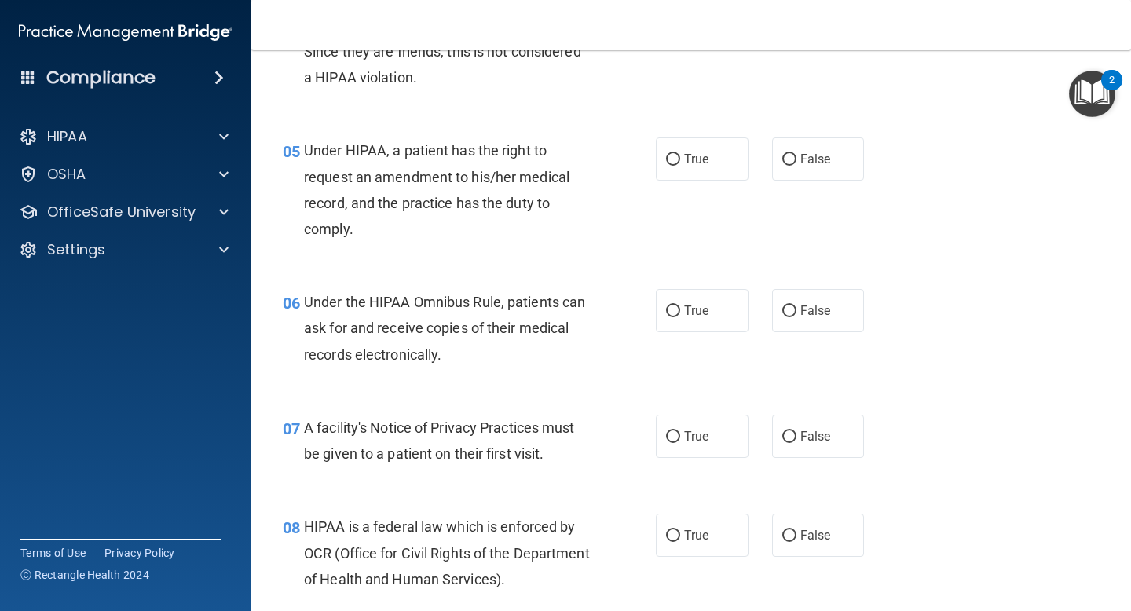
scroll to position [658, 0]
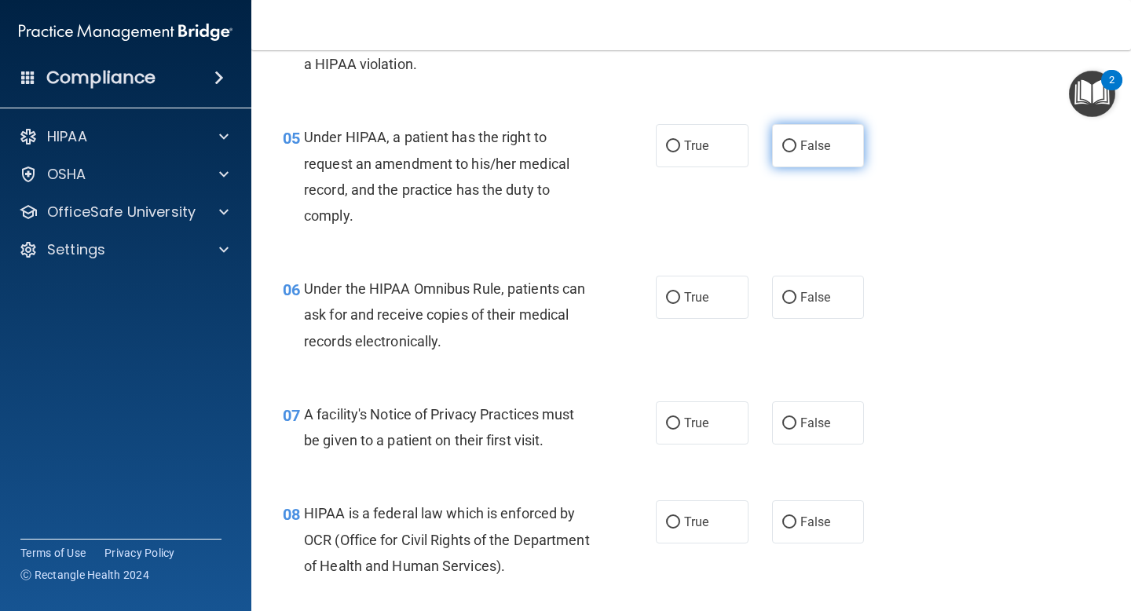
click at [783, 151] on input "False" at bounding box center [789, 147] width 14 height 12
radio input "true"
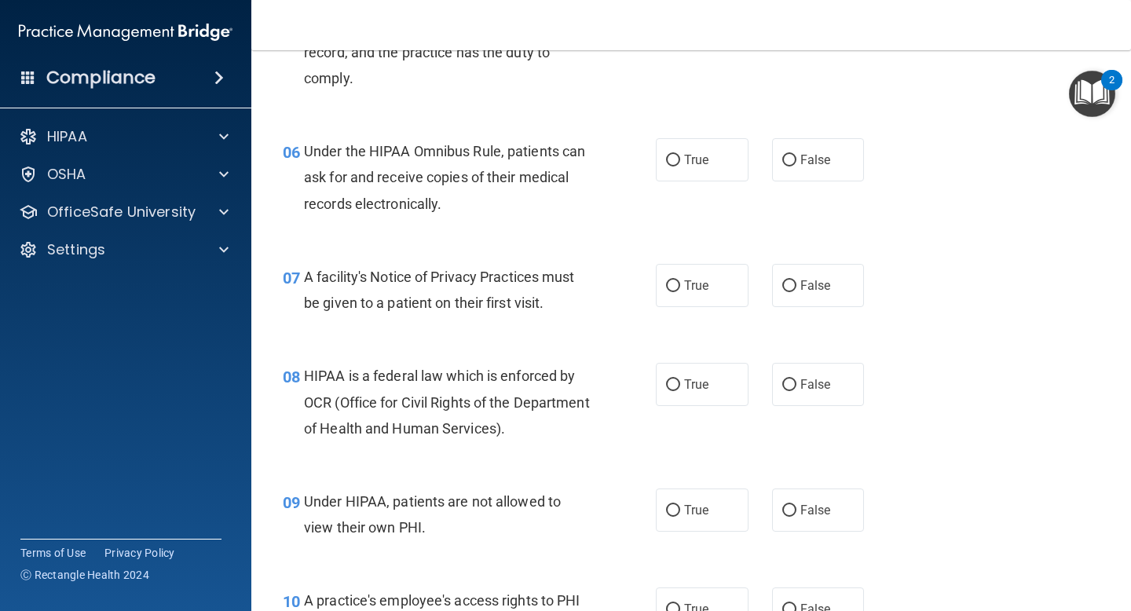
scroll to position [800, 0]
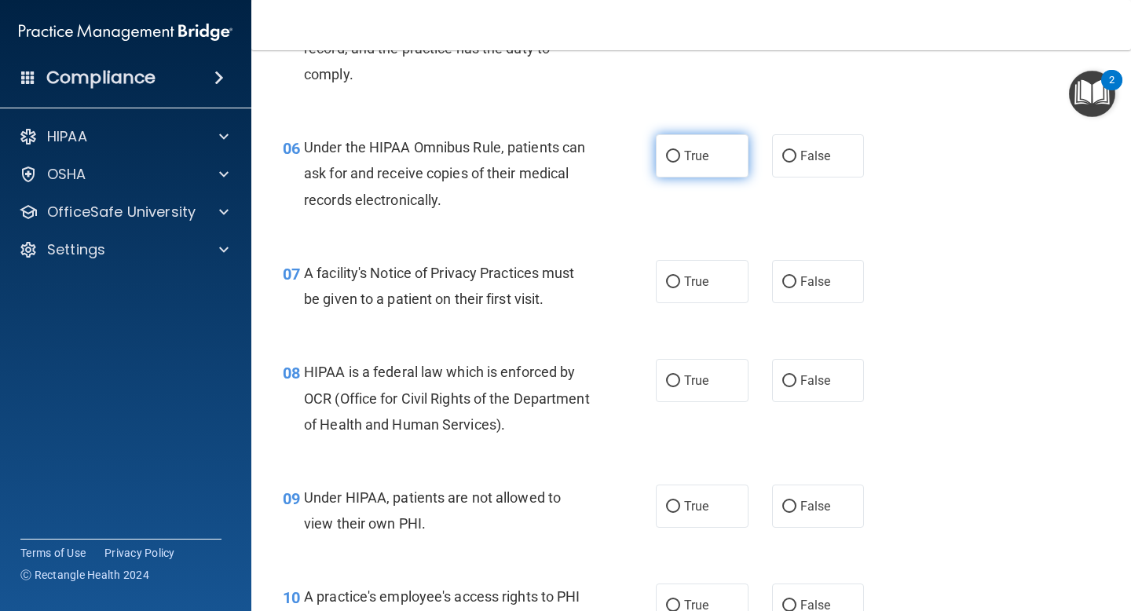
click at [680, 158] on label "True" at bounding box center [702, 155] width 93 height 43
click at [680, 158] on input "True" at bounding box center [673, 157] width 14 height 12
radio input "true"
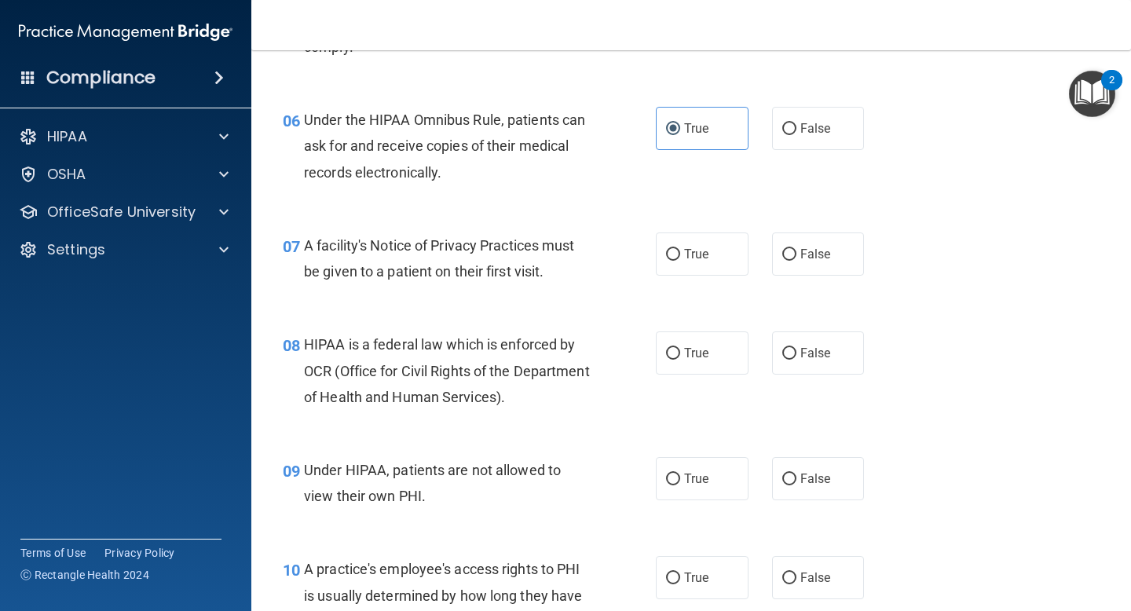
scroll to position [833, 0]
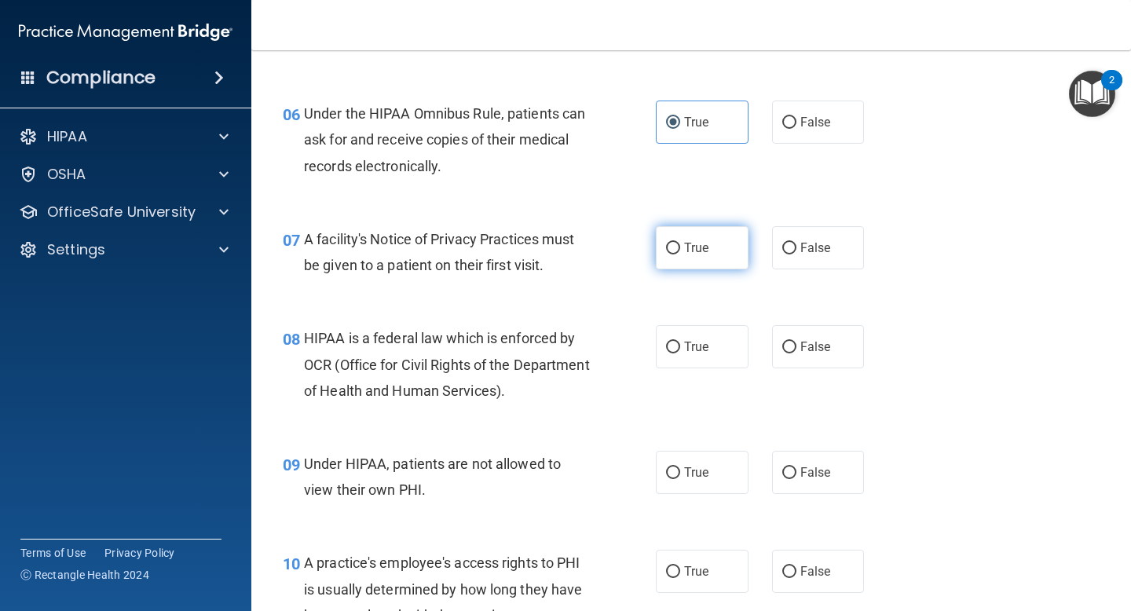
click at [679, 243] on input "True" at bounding box center [673, 249] width 14 height 12
radio input "true"
click at [679, 347] on input "True" at bounding box center [673, 348] width 14 height 12
radio input "true"
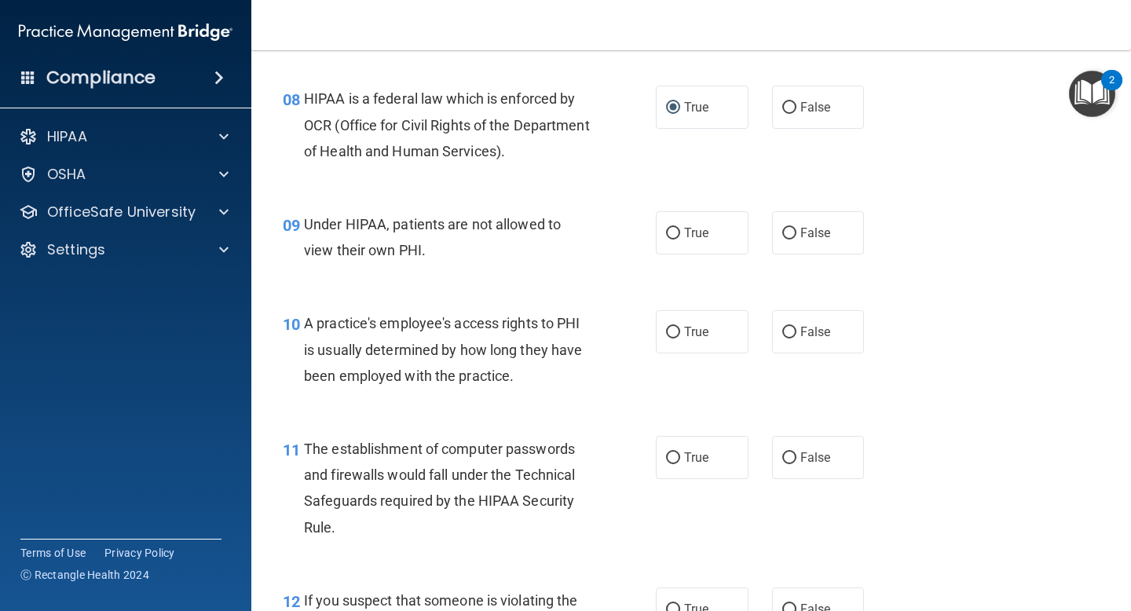
scroll to position [1075, 0]
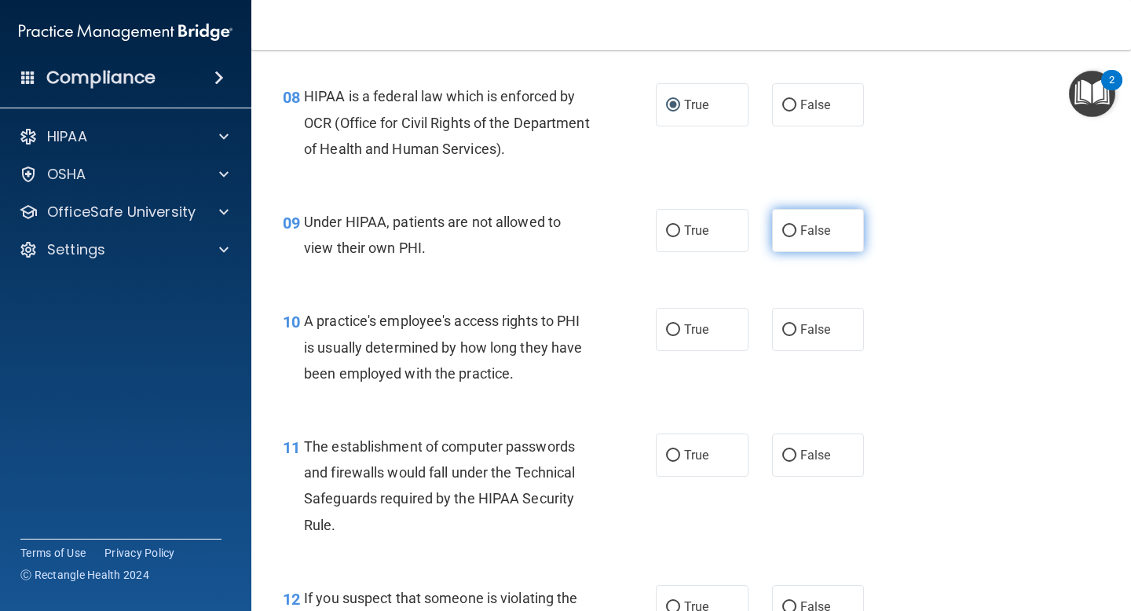
click at [785, 233] on input "False" at bounding box center [789, 231] width 14 height 12
radio input "true"
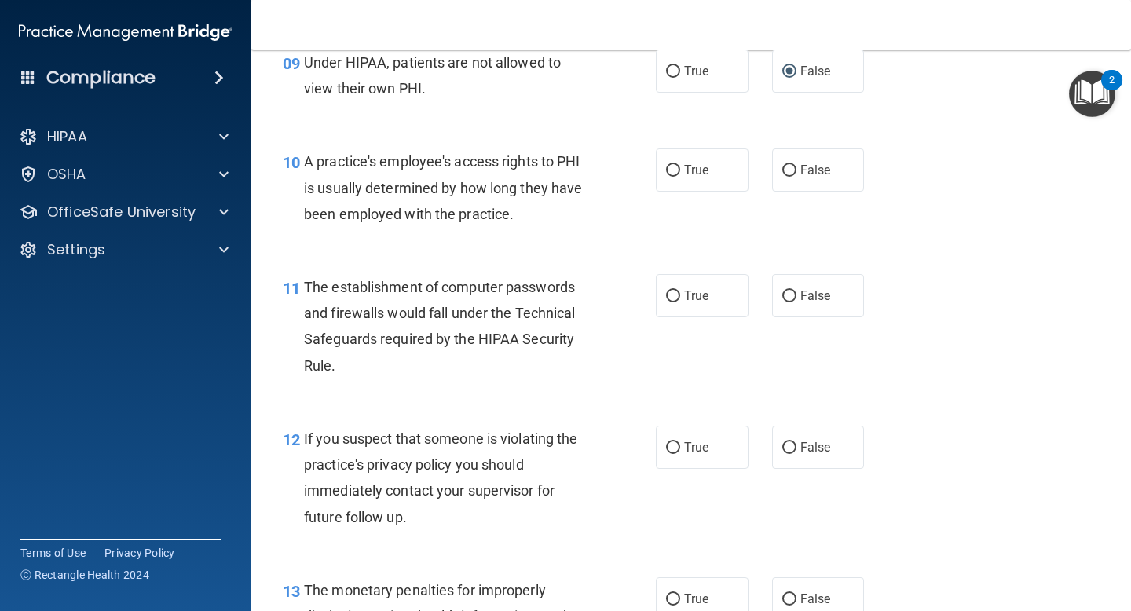
scroll to position [1237, 0]
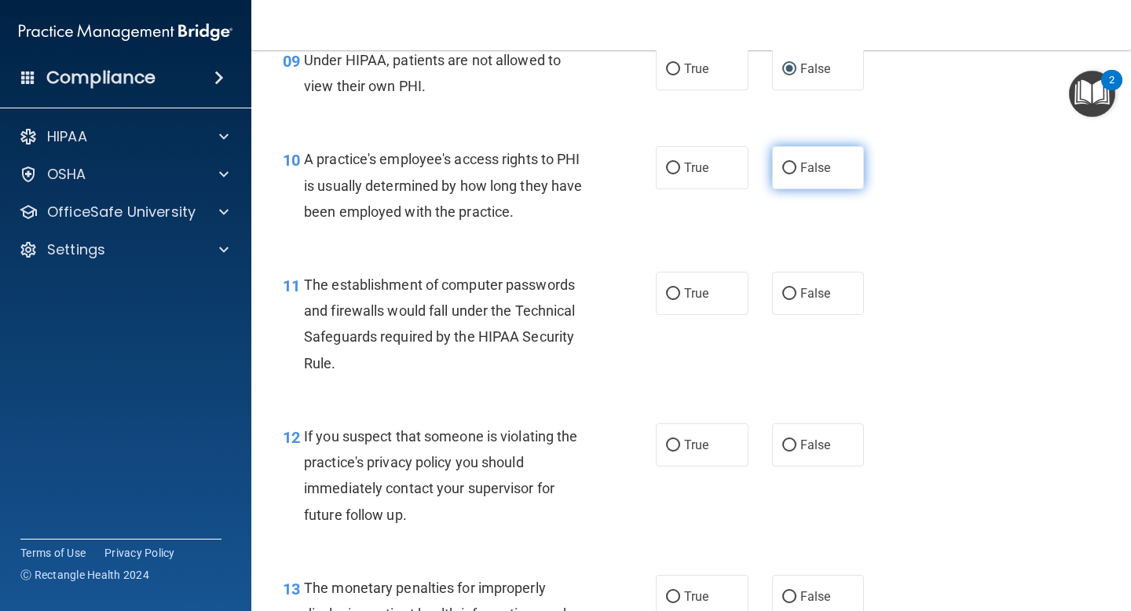
click at [782, 170] on input "False" at bounding box center [789, 169] width 14 height 12
radio input "true"
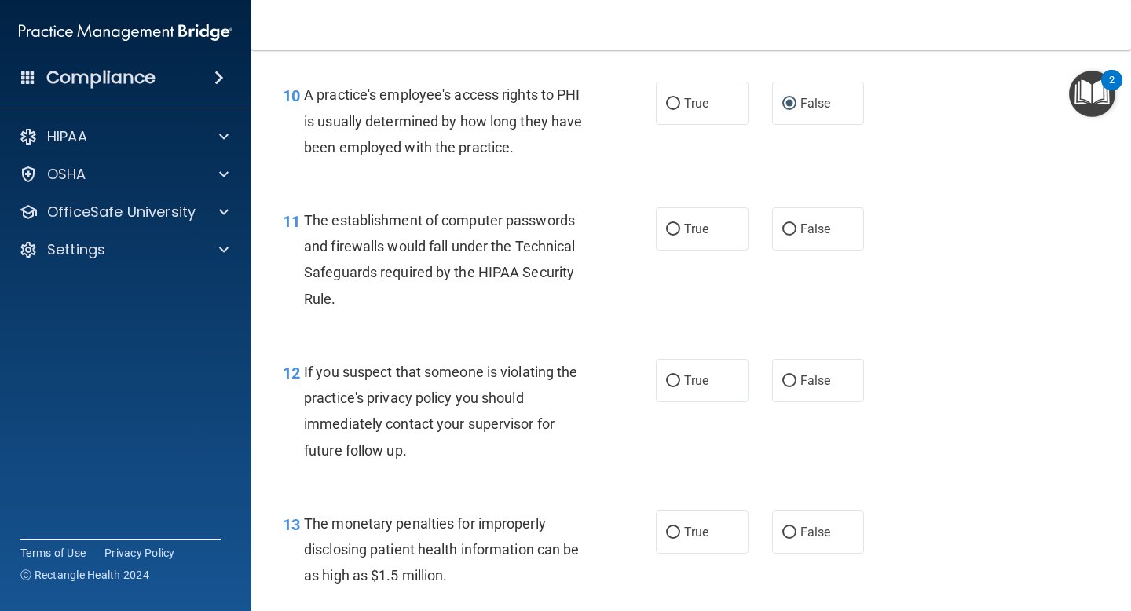
scroll to position [1302, 0]
click at [673, 232] on input "True" at bounding box center [673, 229] width 14 height 12
radio input "true"
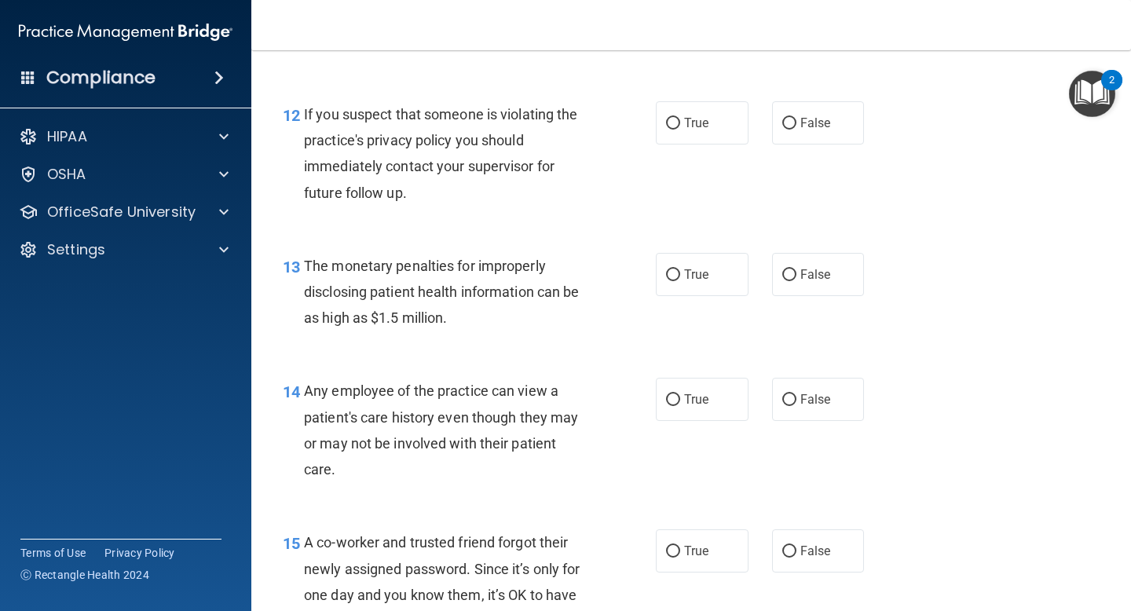
scroll to position [1562, 0]
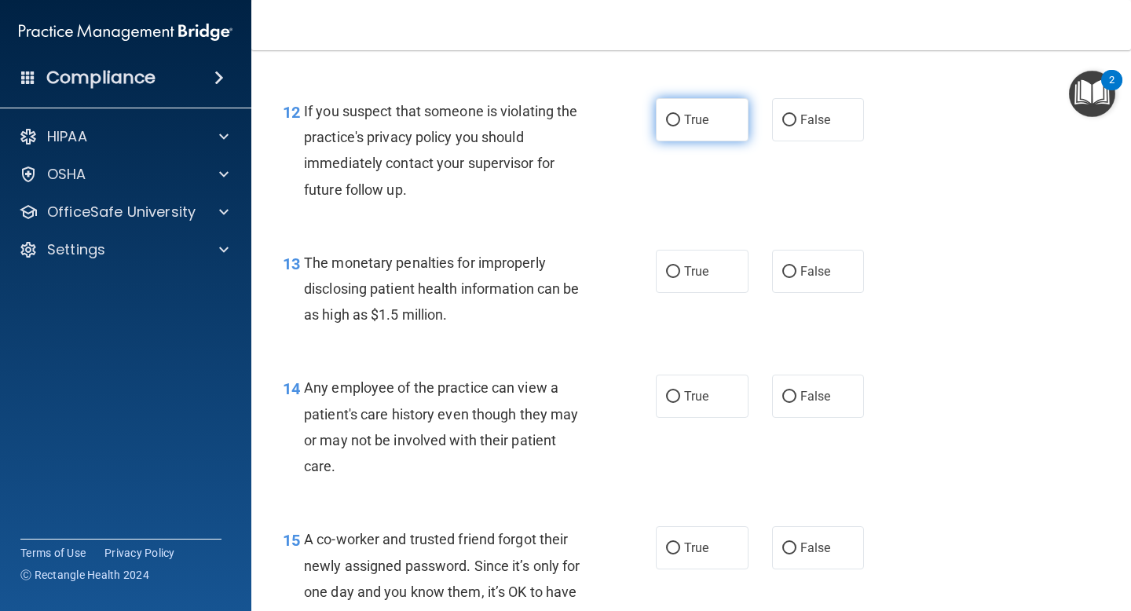
click at [672, 123] on input "True" at bounding box center [673, 121] width 14 height 12
radio input "true"
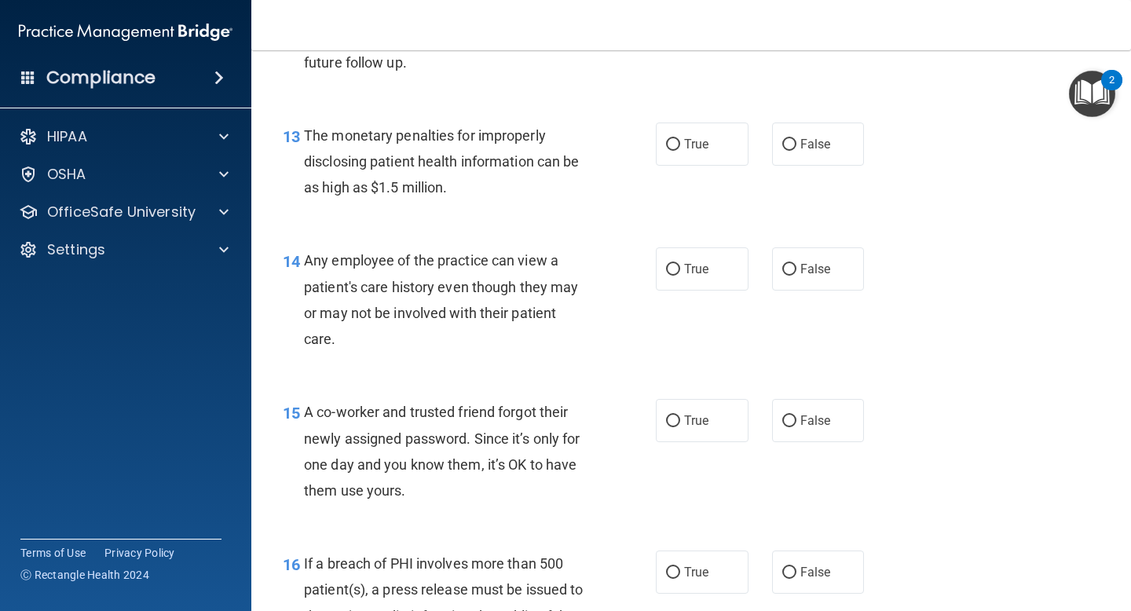
scroll to position [1703, 0]
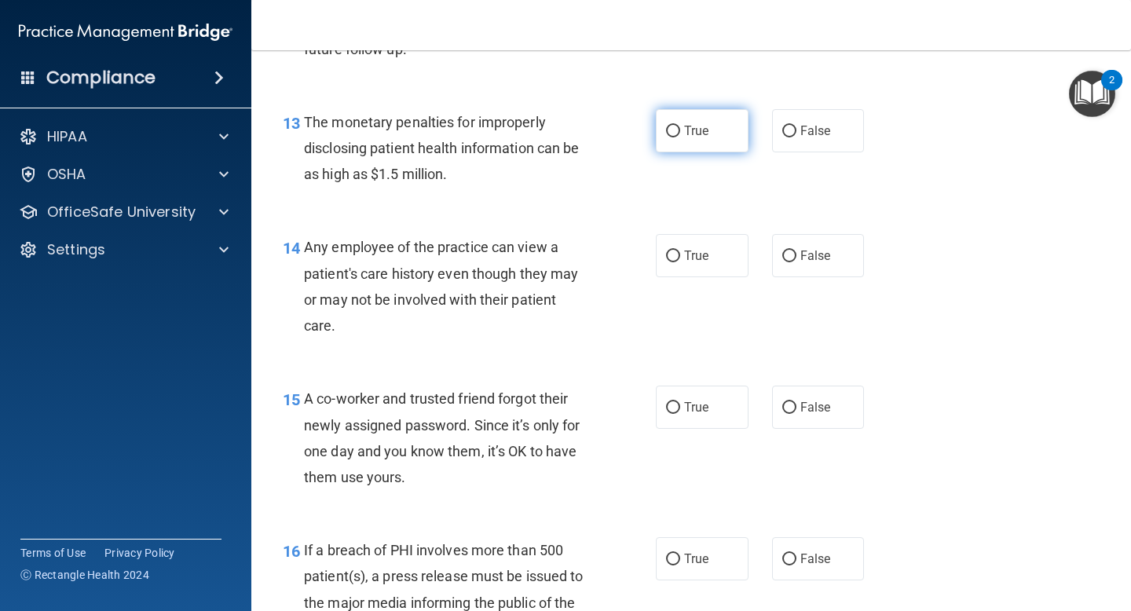
click at [674, 141] on label "True" at bounding box center [702, 130] width 93 height 43
click at [674, 137] on input "True" at bounding box center [673, 132] width 14 height 12
radio input "true"
click at [789, 255] on input "False" at bounding box center [789, 257] width 14 height 12
radio input "true"
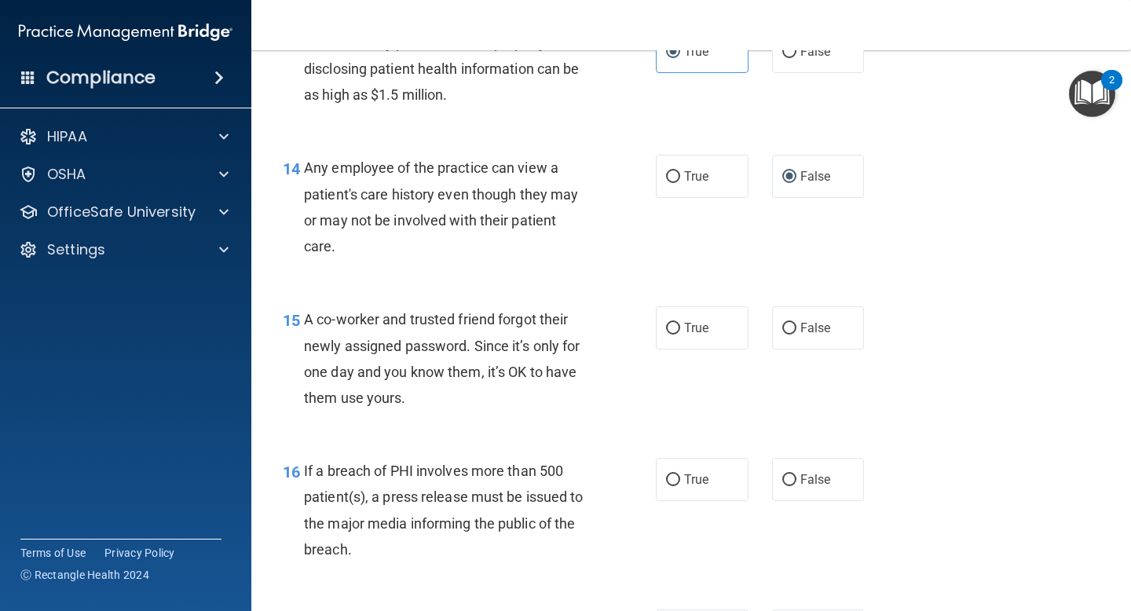
scroll to position [1796, 0]
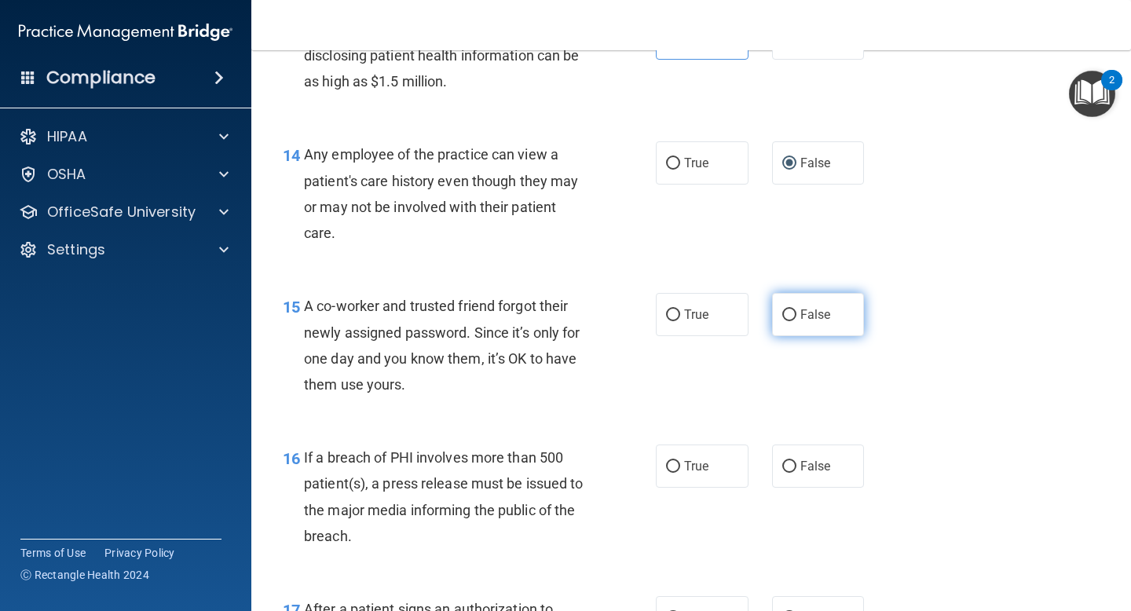
click at [784, 319] on input "False" at bounding box center [789, 315] width 14 height 12
radio input "true"
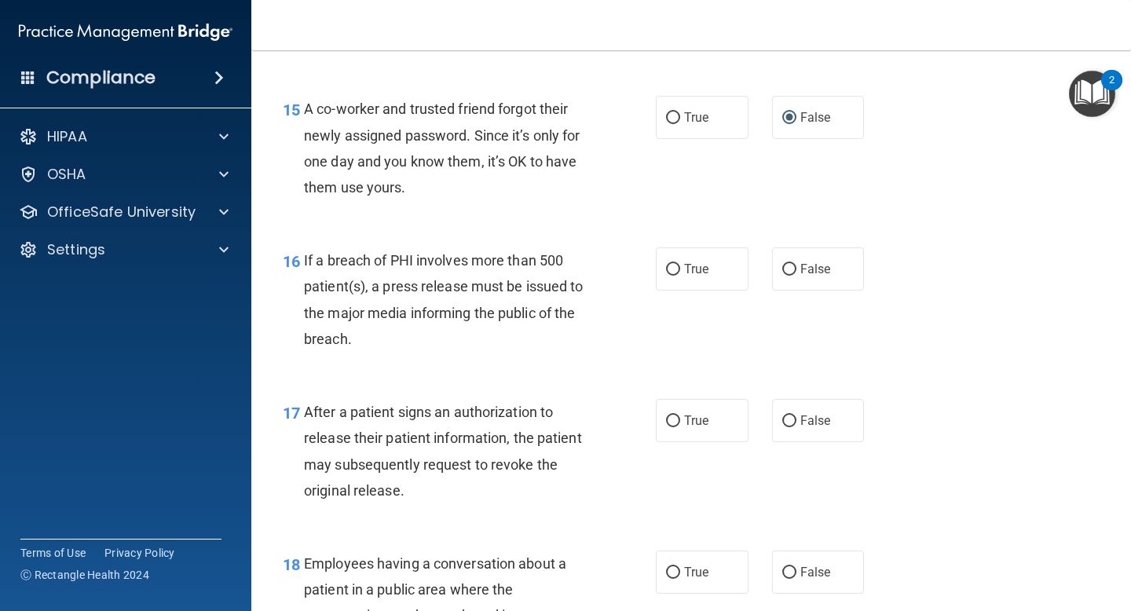
scroll to position [2001, 0]
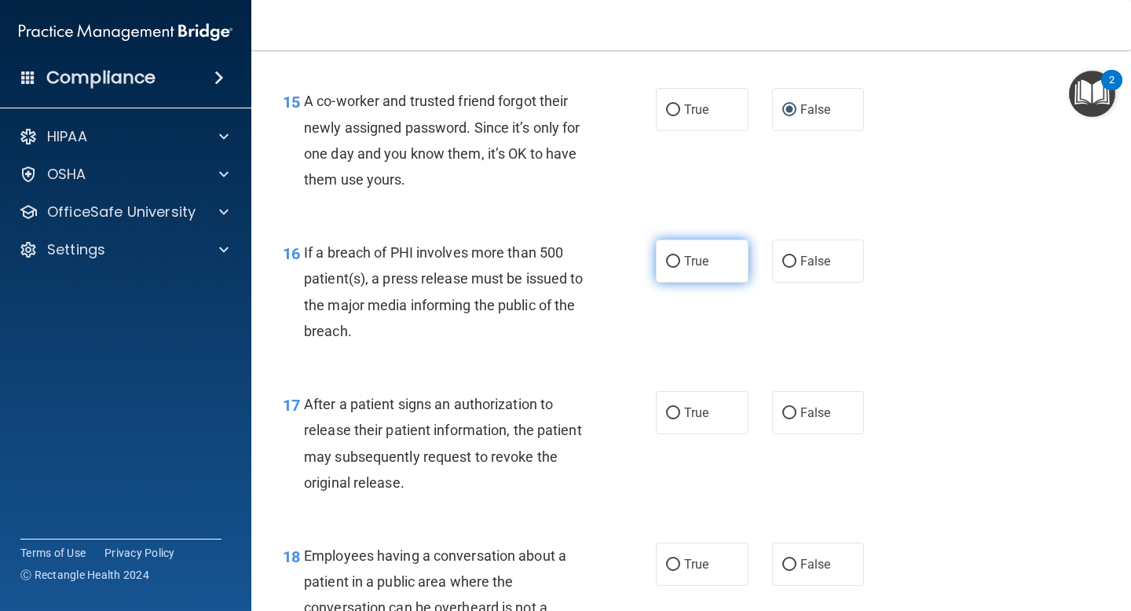
click at [676, 264] on input "True" at bounding box center [673, 262] width 14 height 12
radio input "true"
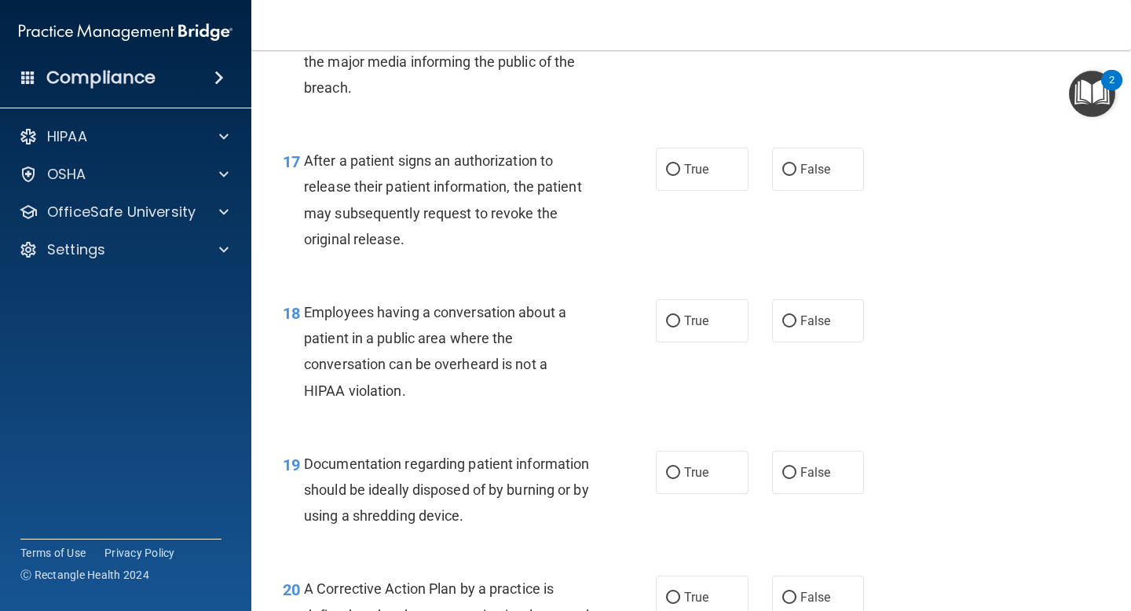
scroll to position [2245, 0]
click at [670, 176] on label "True" at bounding box center [702, 168] width 93 height 43
click at [670, 175] on input "True" at bounding box center [673, 169] width 14 height 12
radio input "true"
click at [784, 320] on input "False" at bounding box center [789, 321] width 14 height 12
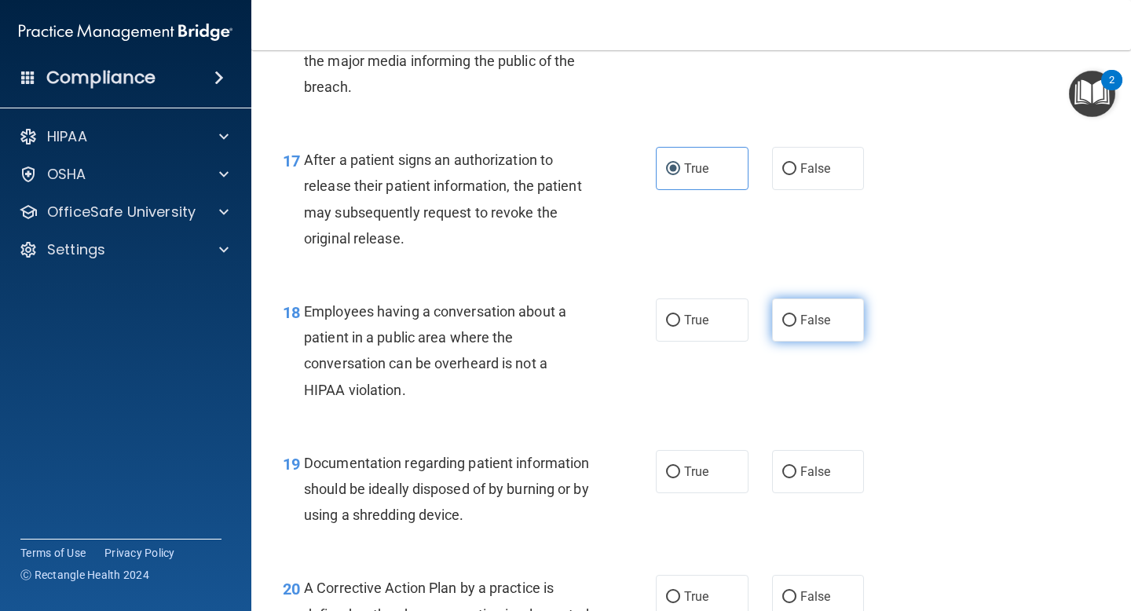
radio input "true"
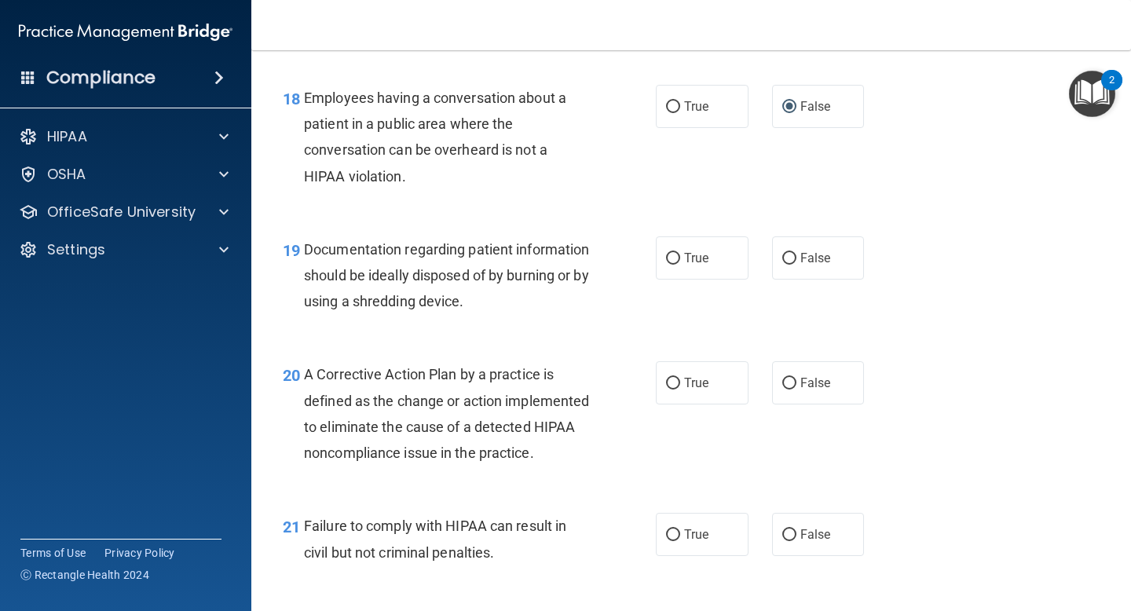
scroll to position [2461, 0]
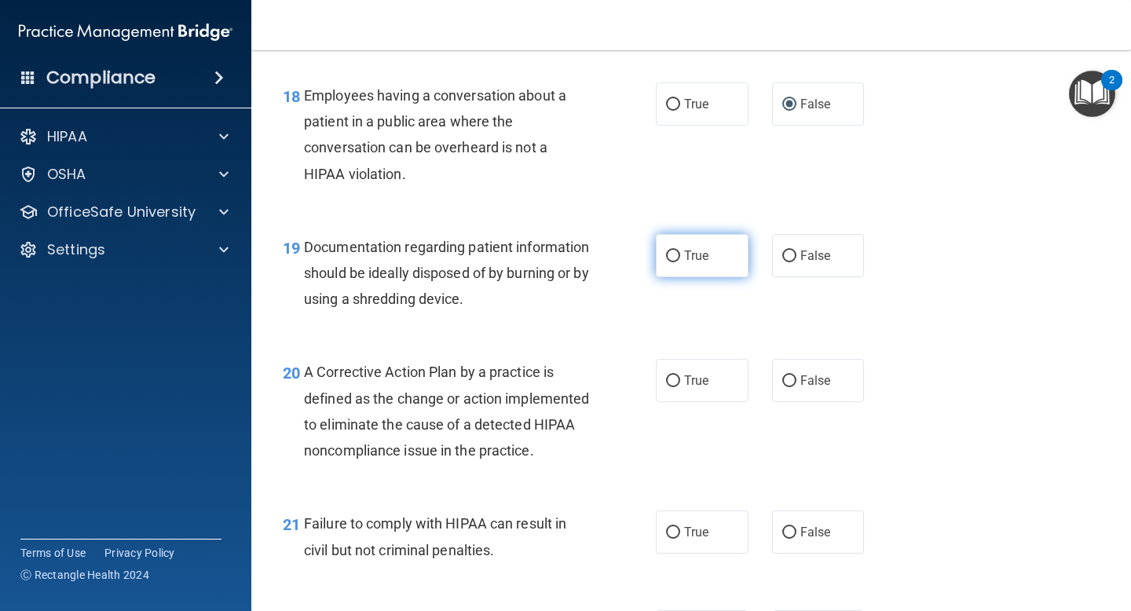
click at [676, 255] on input "True" at bounding box center [673, 257] width 14 height 12
radio input "true"
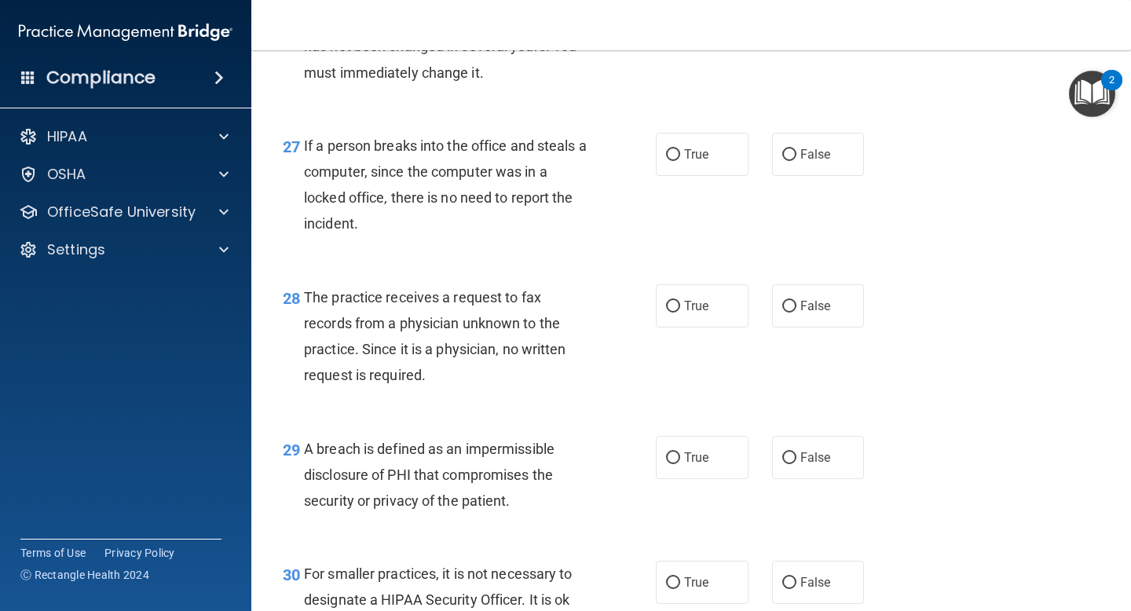
scroll to position [3985, 0]
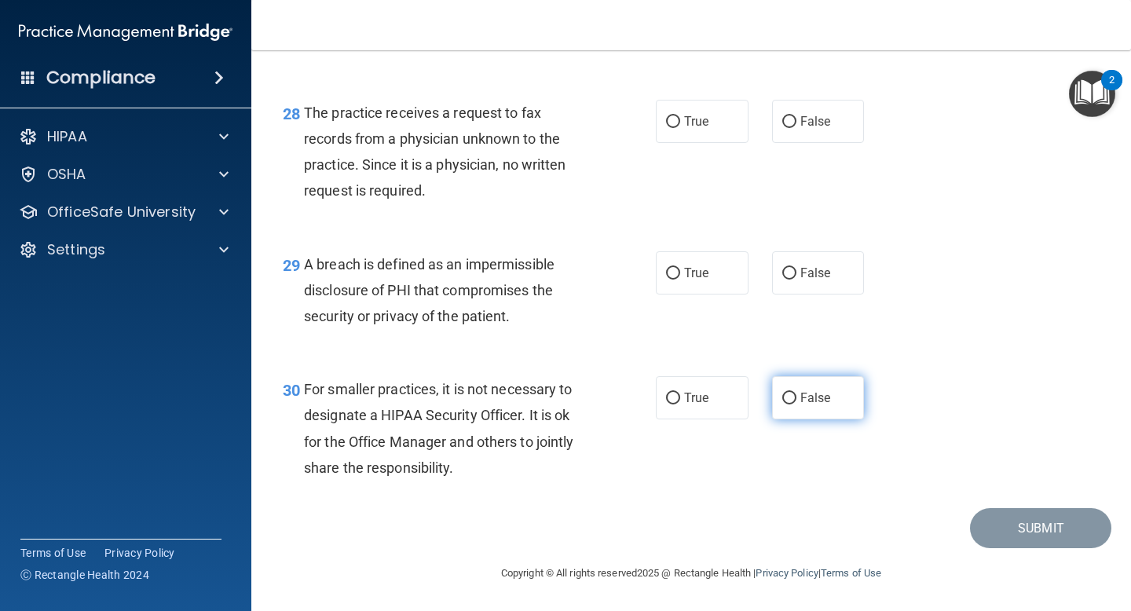
click at [786, 399] on input "False" at bounding box center [789, 399] width 14 height 12
radio input "true"
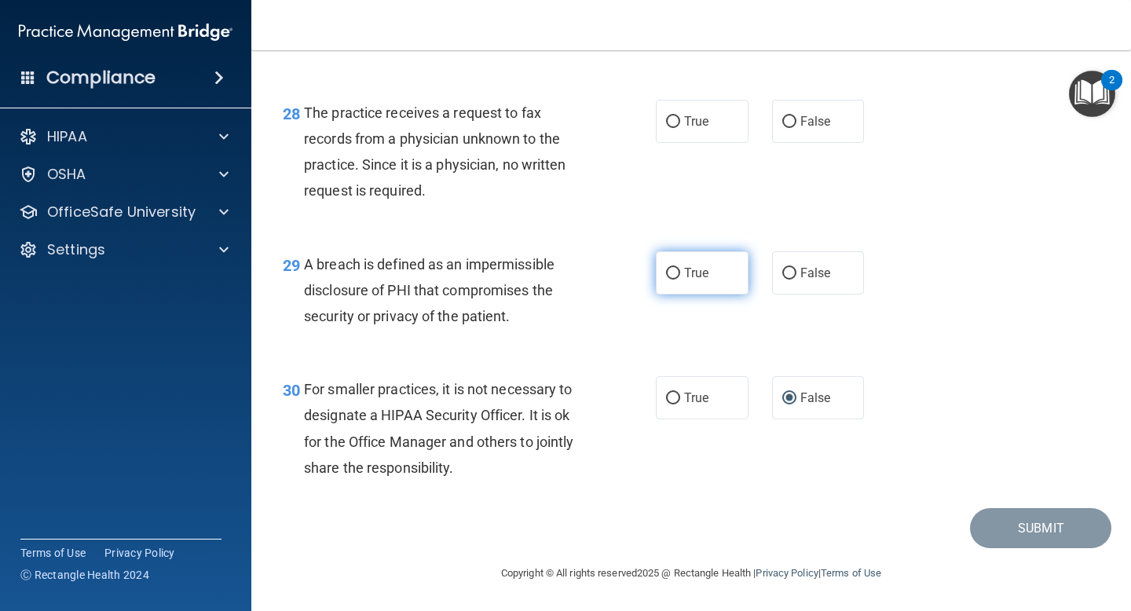
click at [670, 271] on input "True" at bounding box center [673, 274] width 14 height 12
radio input "true"
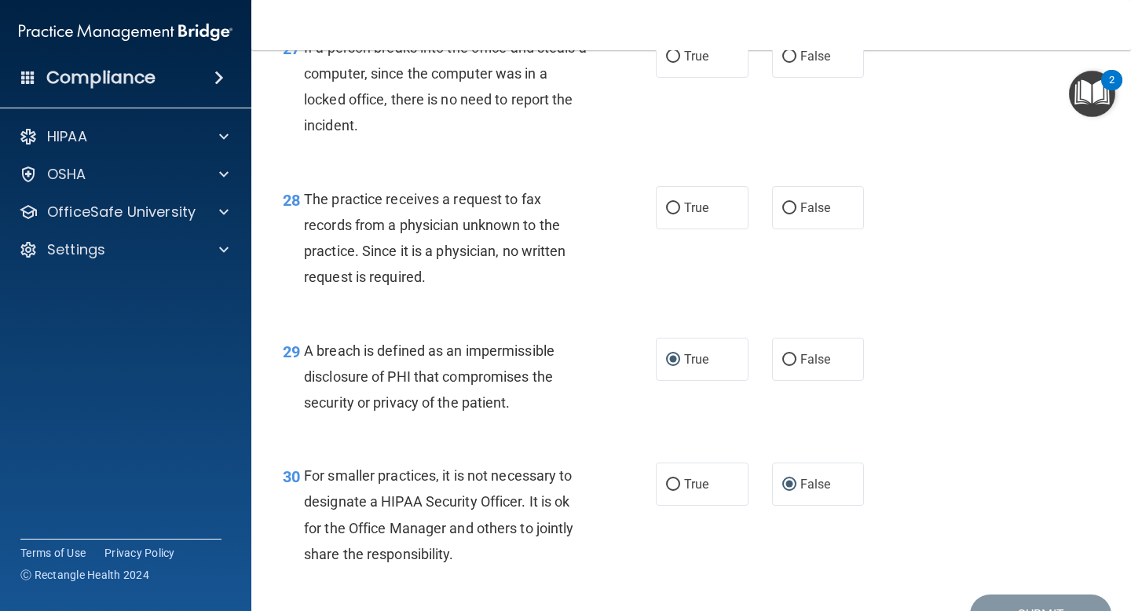
scroll to position [3861, 0]
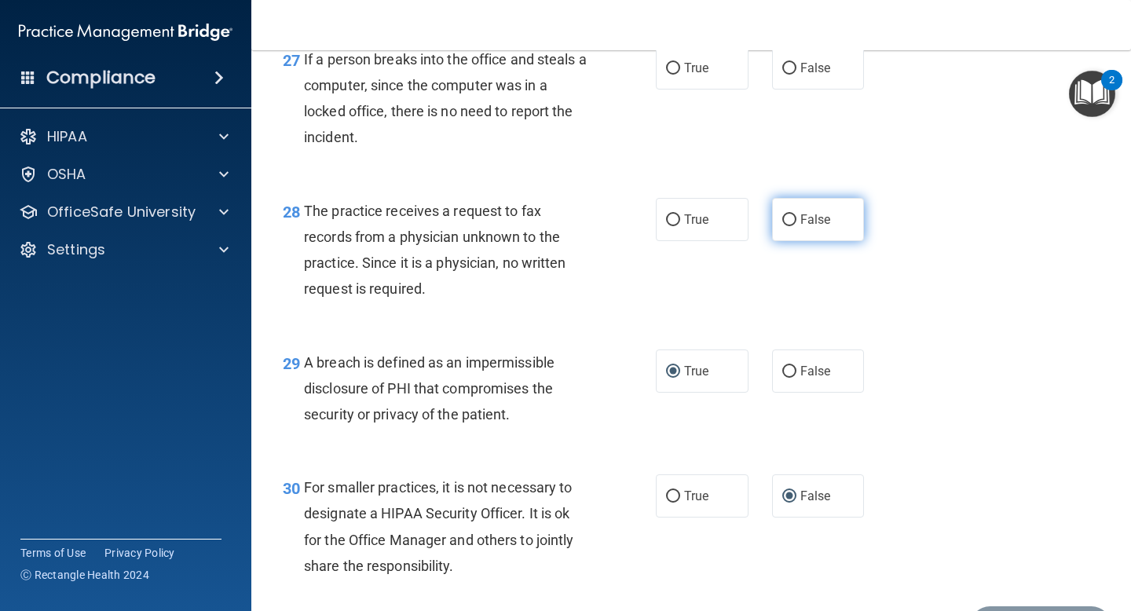
click at [785, 241] on label "False" at bounding box center [818, 219] width 93 height 43
click at [785, 226] on input "False" at bounding box center [789, 220] width 14 height 12
radio input "true"
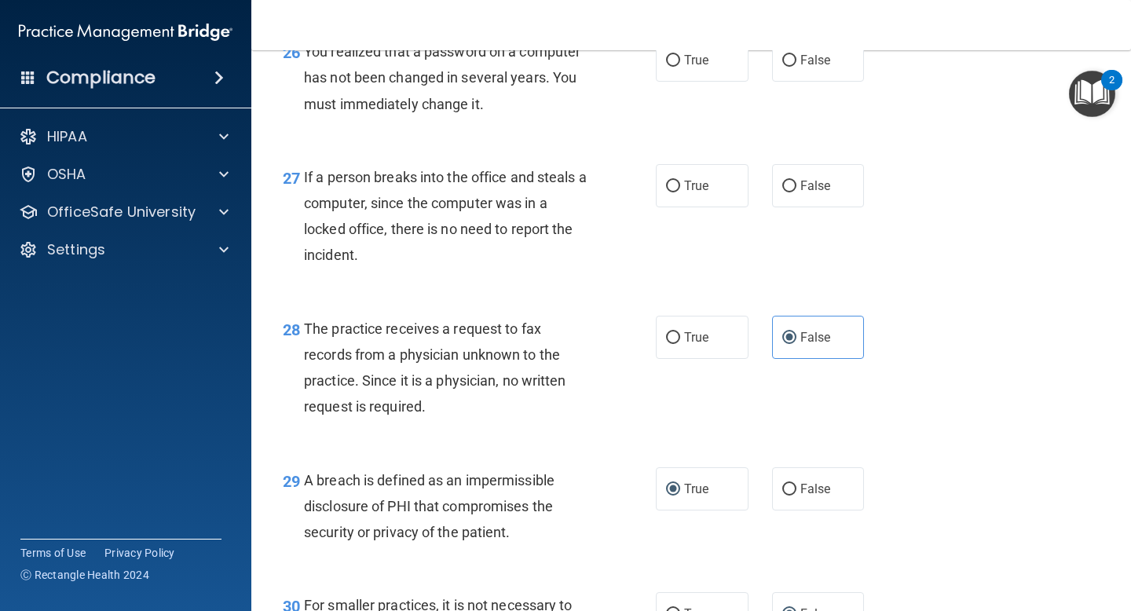
scroll to position [3742, 0]
click at [786, 193] on input "False" at bounding box center [789, 187] width 14 height 12
radio input "true"
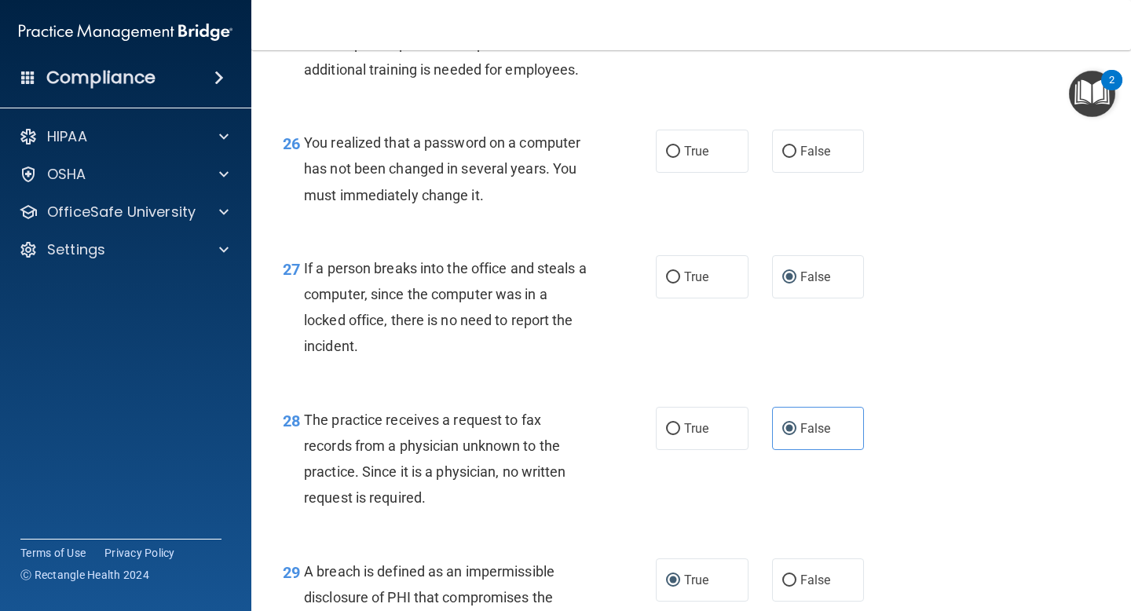
scroll to position [3651, 0]
click at [676, 159] on input "True" at bounding box center [673, 153] width 14 height 12
radio input "true"
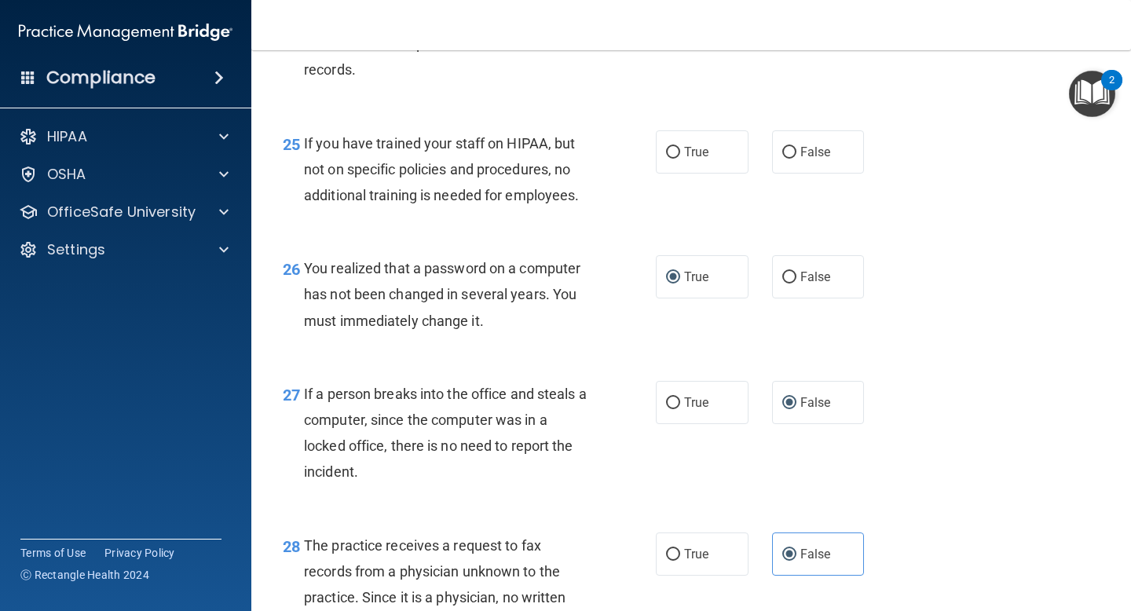
scroll to position [3509, 0]
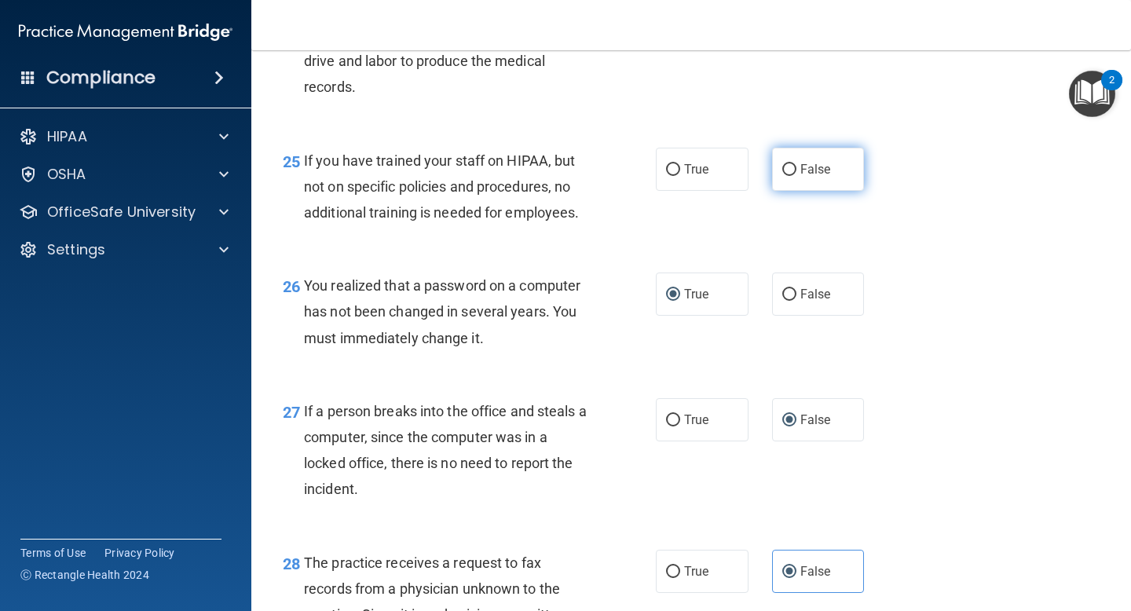
click at [791, 176] on input "False" at bounding box center [789, 170] width 14 height 12
radio input "true"
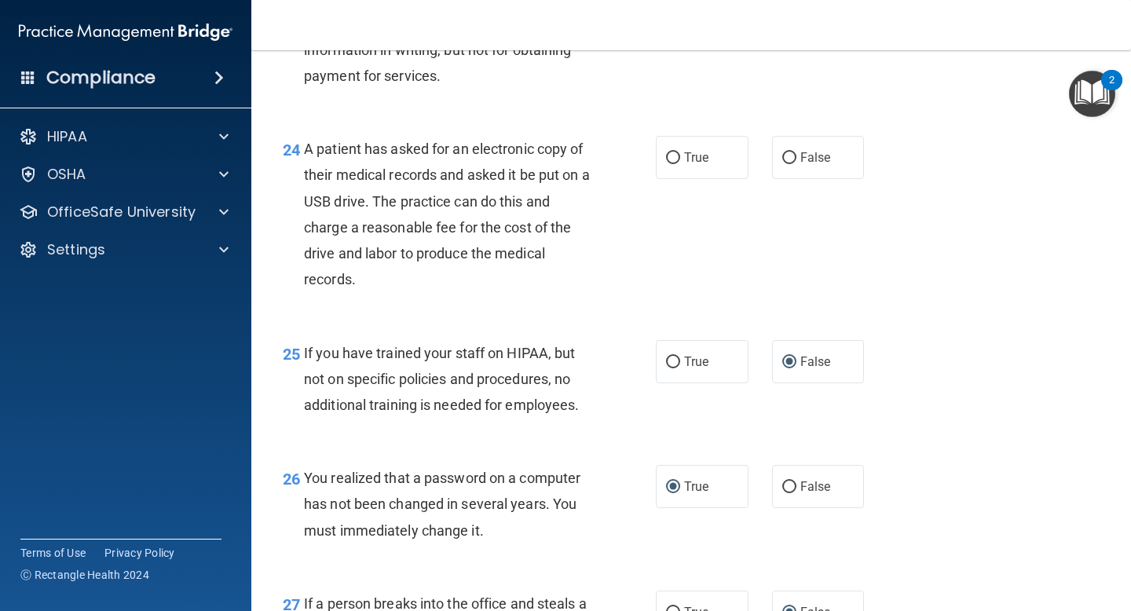
scroll to position [3314, 0]
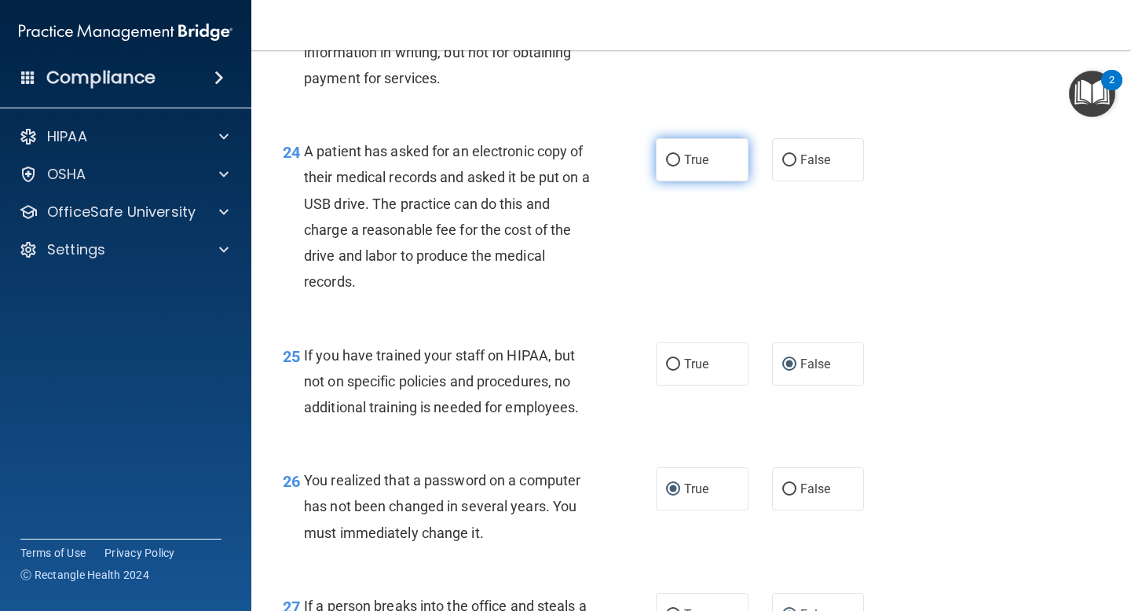
click at [668, 167] on input "True" at bounding box center [673, 161] width 14 height 12
radio input "true"
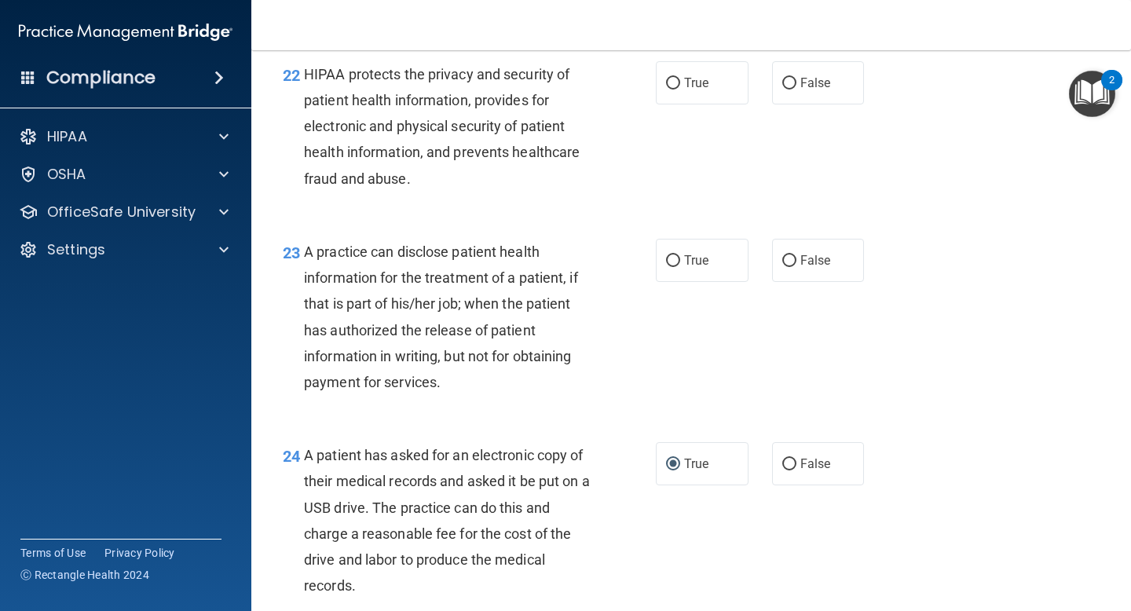
scroll to position [3015, 0]
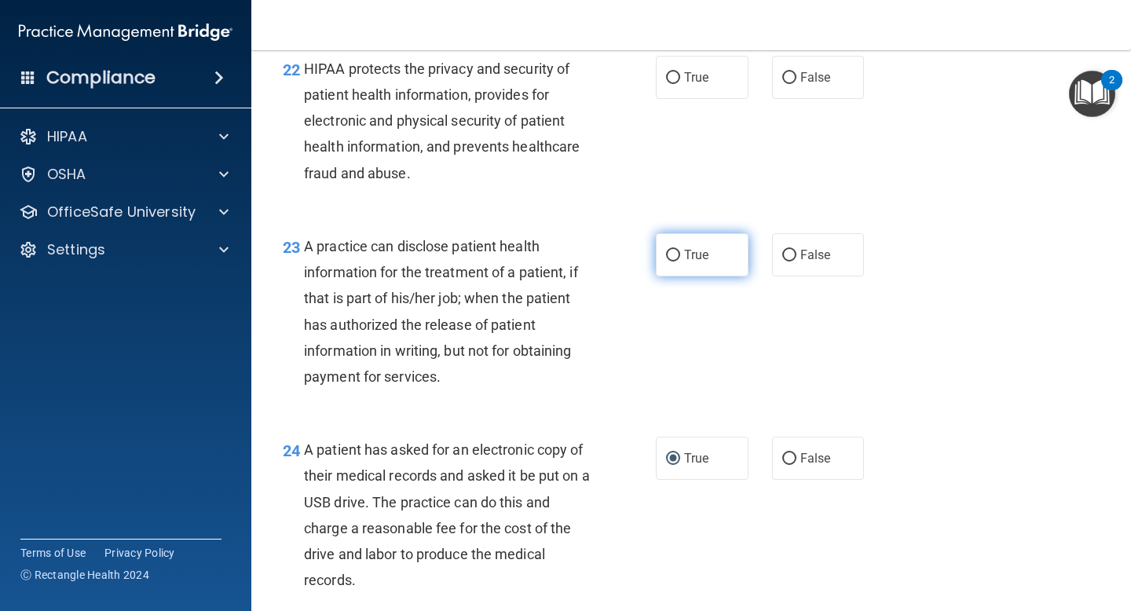
click at [675, 262] on input "True" at bounding box center [673, 256] width 14 height 12
radio input "true"
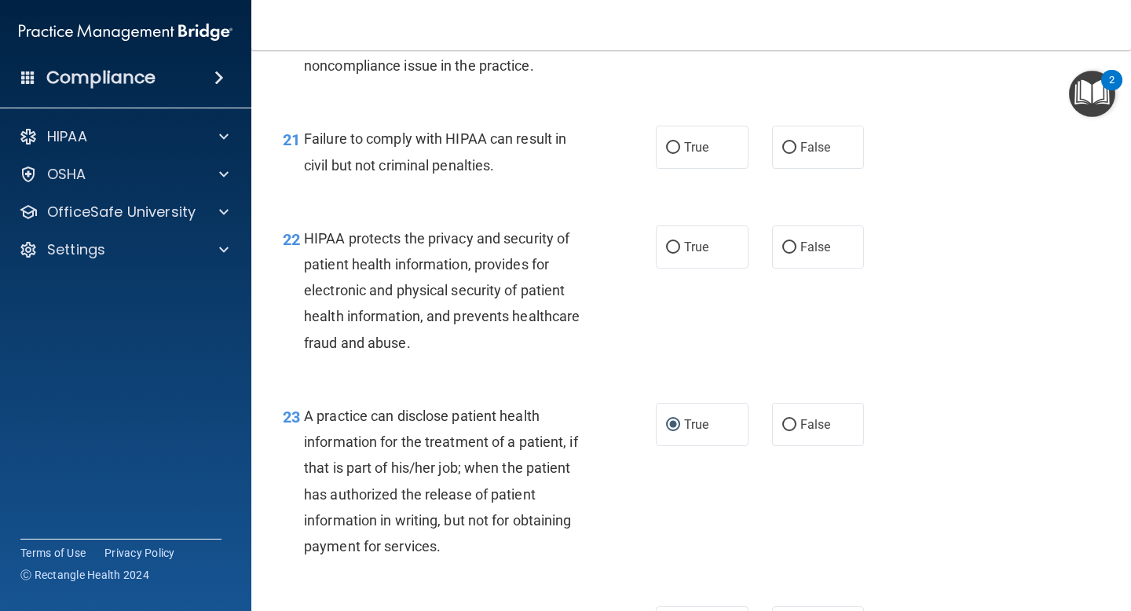
scroll to position [2846, 0]
click at [664, 268] on label "True" at bounding box center [702, 246] width 93 height 43
click at [666, 253] on input "True" at bounding box center [673, 247] width 14 height 12
radio input "true"
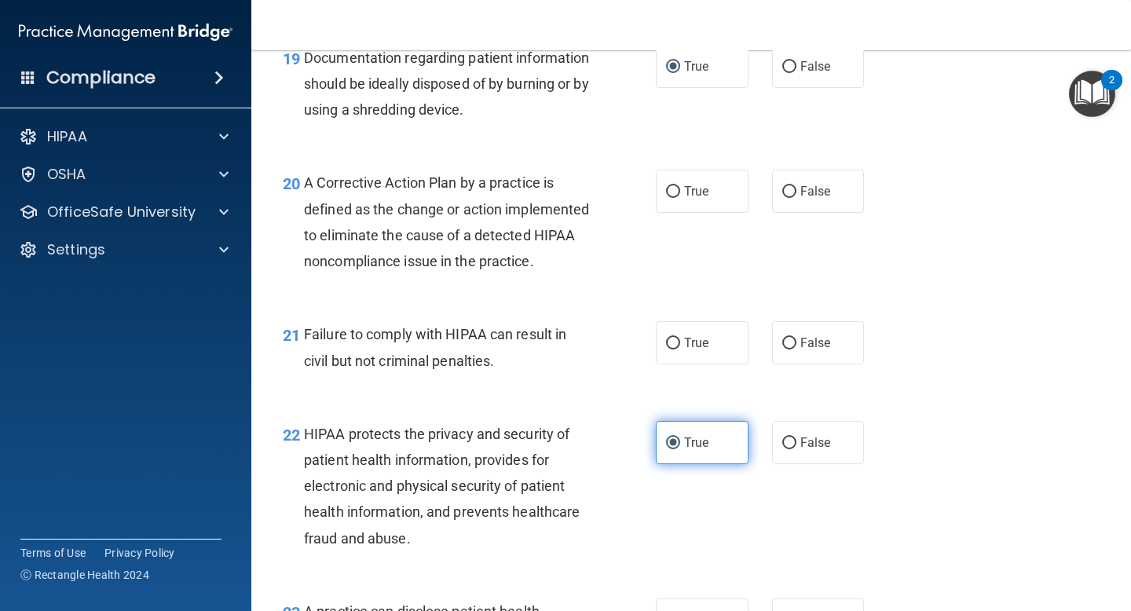
scroll to position [2655, 0]
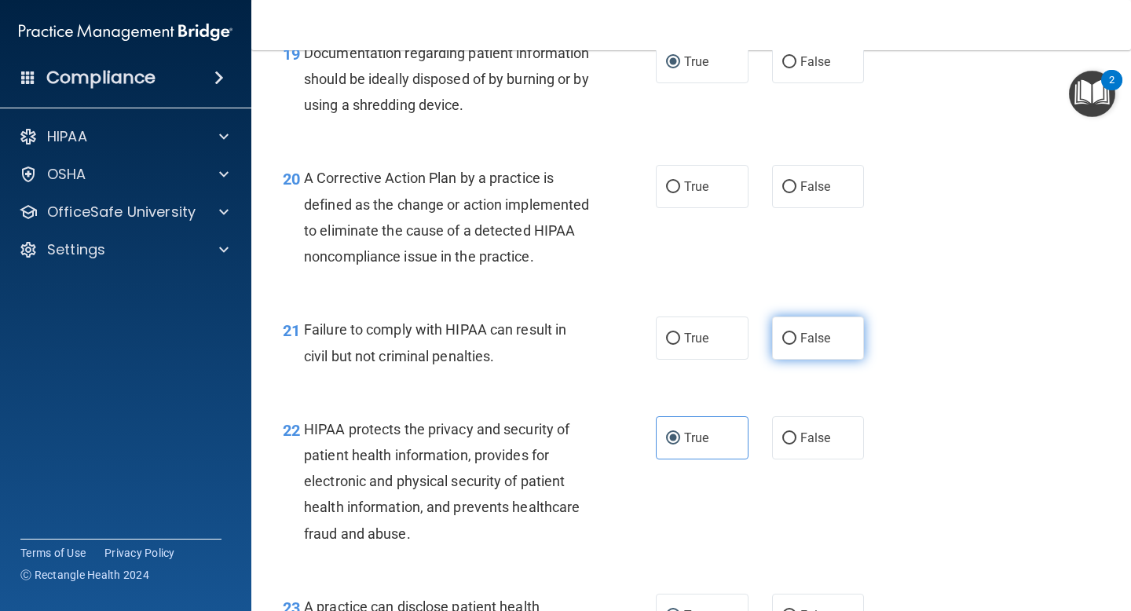
click at [787, 345] on input "False" at bounding box center [789, 339] width 14 height 12
radio input "true"
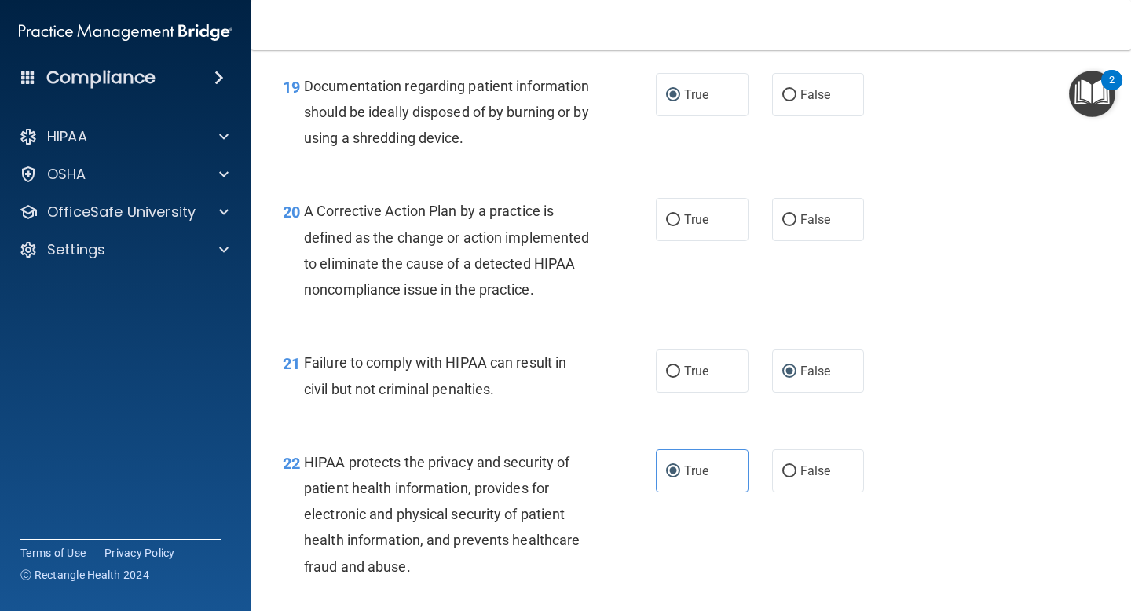
scroll to position [2619, 0]
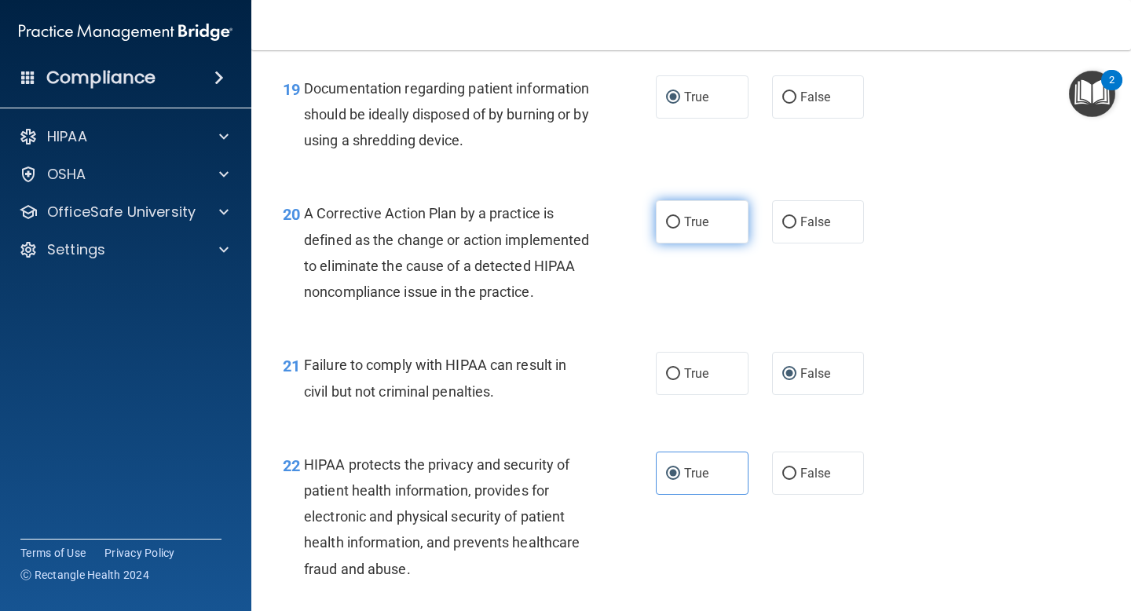
click at [676, 217] on input "True" at bounding box center [673, 223] width 14 height 12
radio input "true"
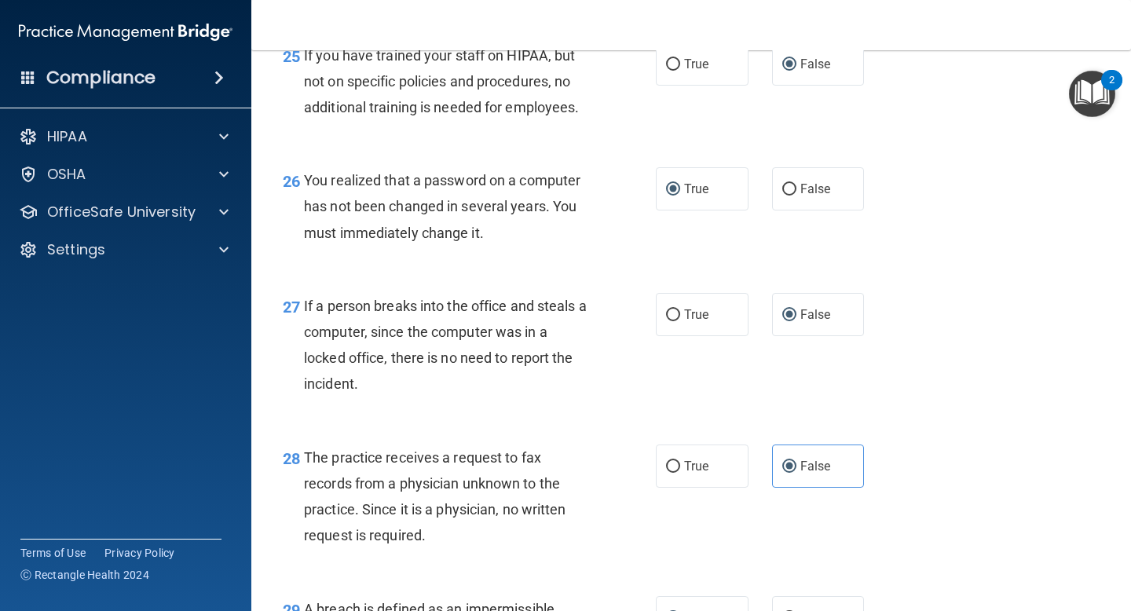
scroll to position [3985, 0]
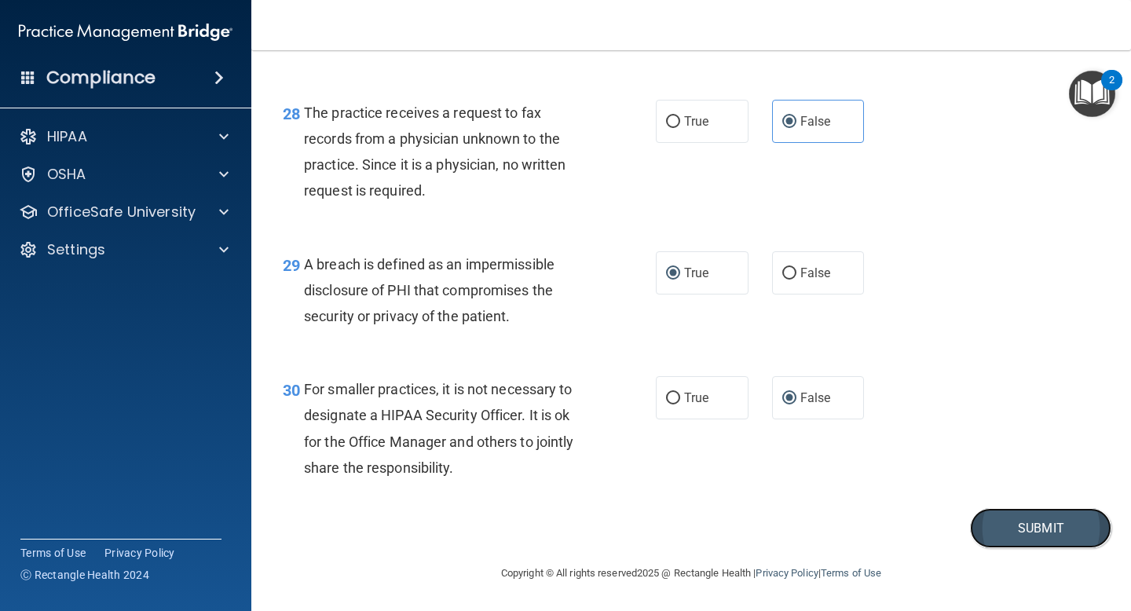
click at [998, 518] on button "Submit" at bounding box center [1040, 528] width 141 height 40
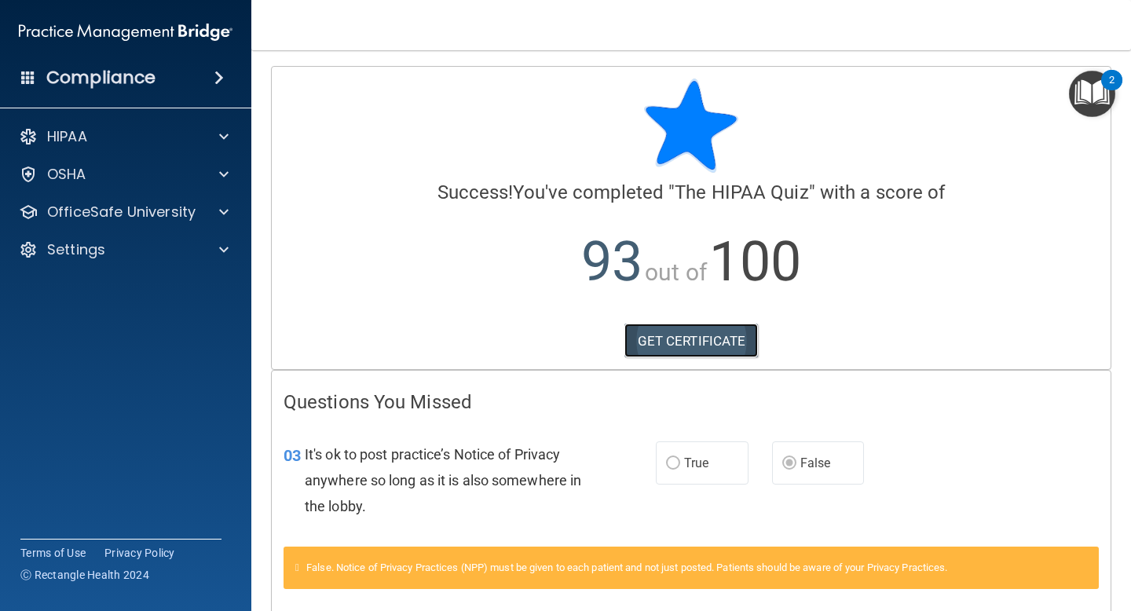
click at [728, 342] on link "GET CERTIFICATE" at bounding box center [691, 341] width 134 height 35
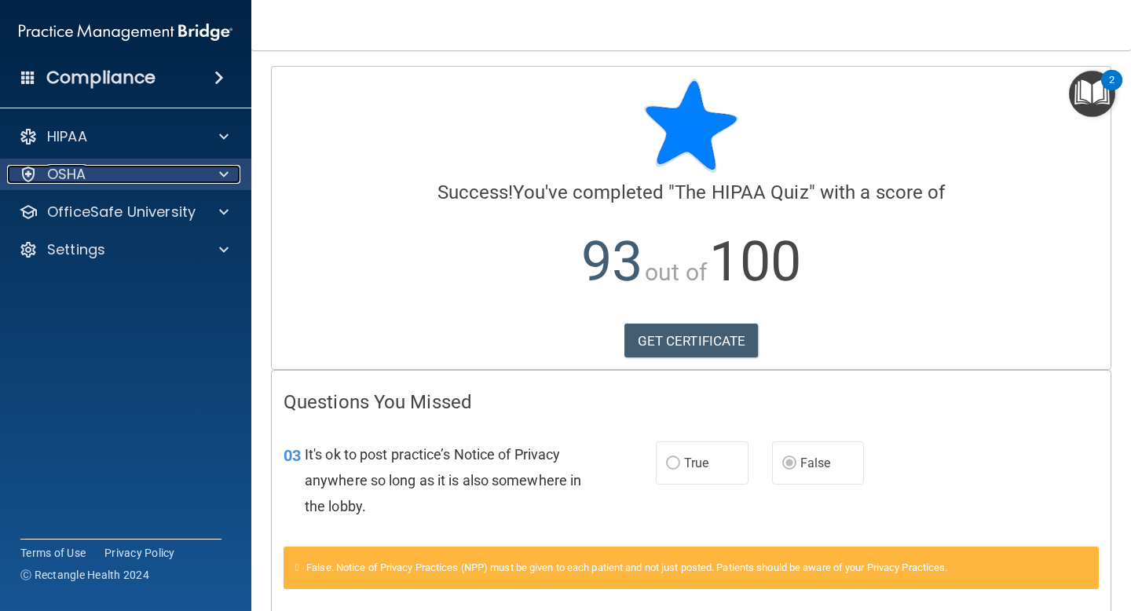
click at [211, 175] on div at bounding box center [221, 174] width 39 height 19
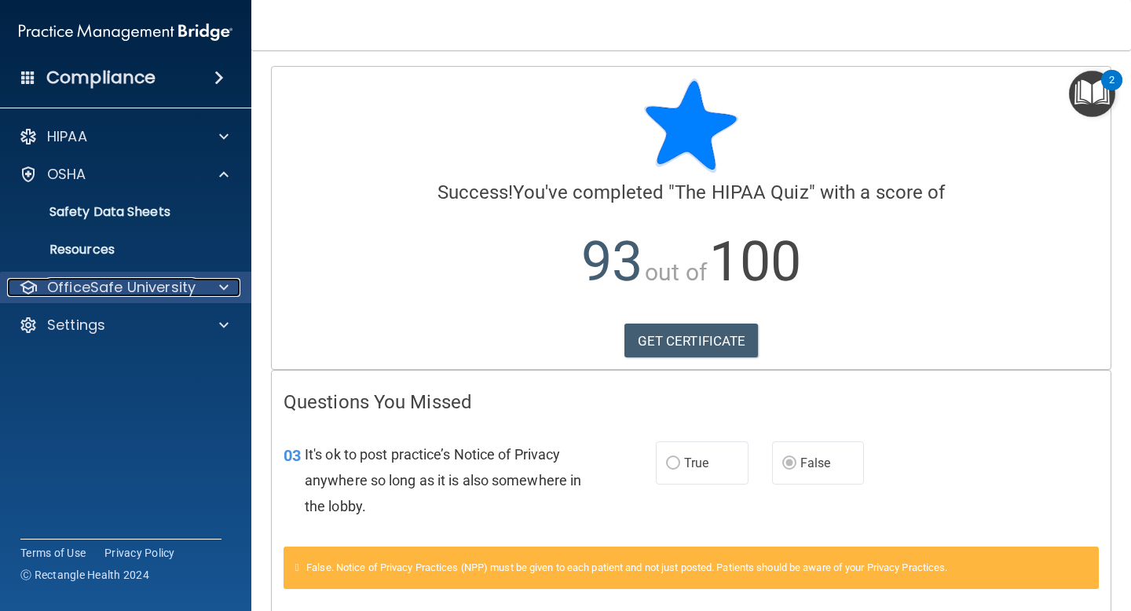
click at [204, 280] on div at bounding box center [221, 287] width 39 height 19
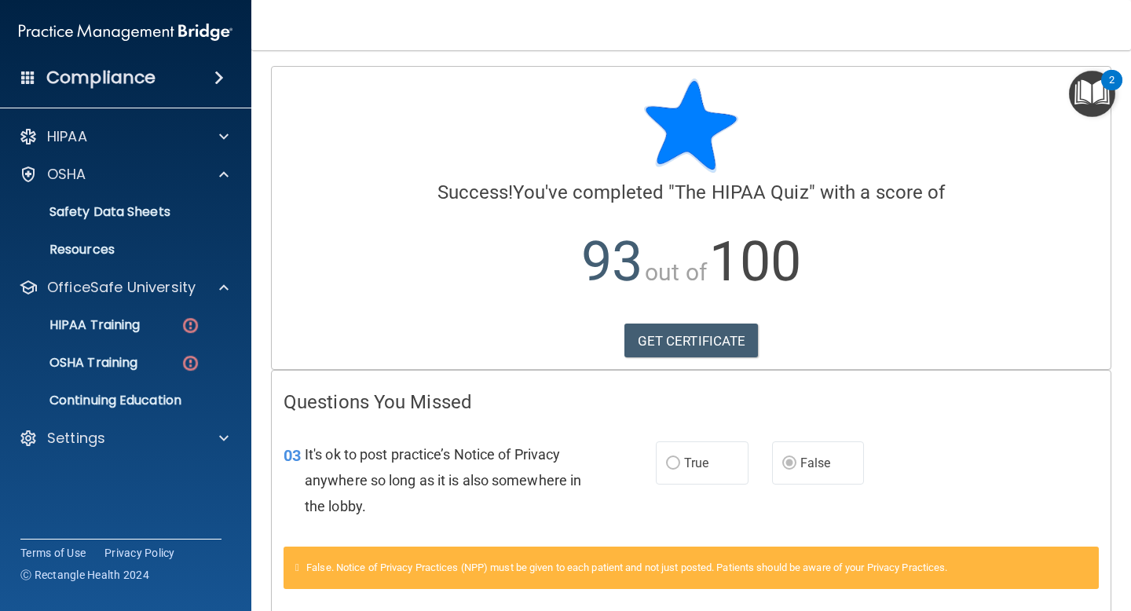
click at [647, 0] on div at bounding box center [752, 0] width 245 height 1
click at [90, 34] on img at bounding box center [126, 31] width 214 height 31
click at [81, 74] on h4 "Compliance" at bounding box center [100, 78] width 109 height 22
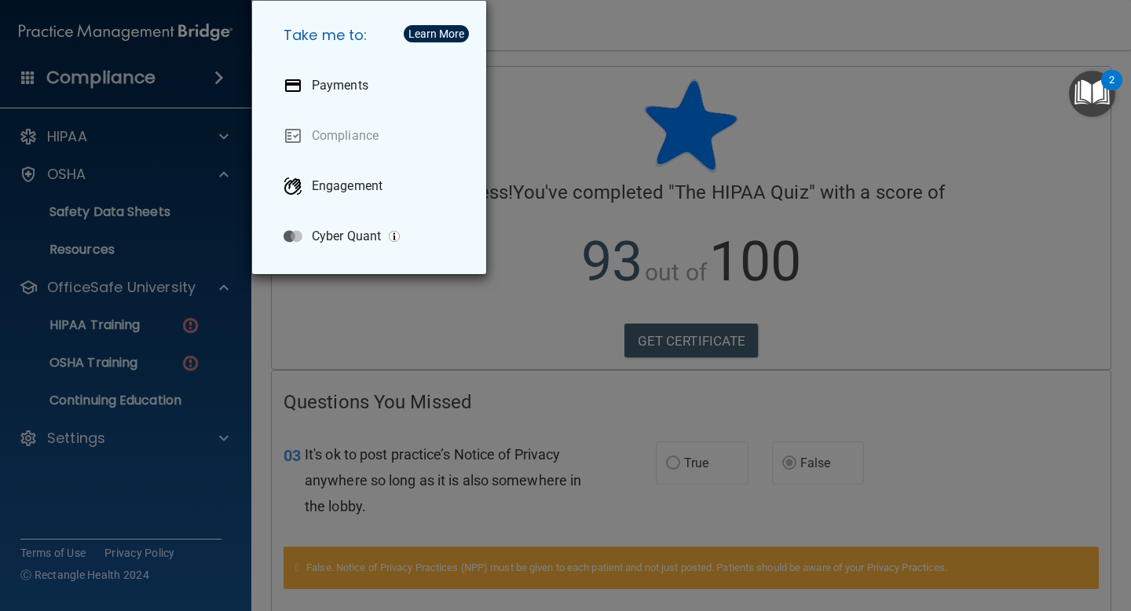
click at [81, 74] on div "Take me to: Payments Compliance Engagement Cyber Quant" at bounding box center [565, 305] width 1131 height 611
